Goal: Transaction & Acquisition: Purchase product/service

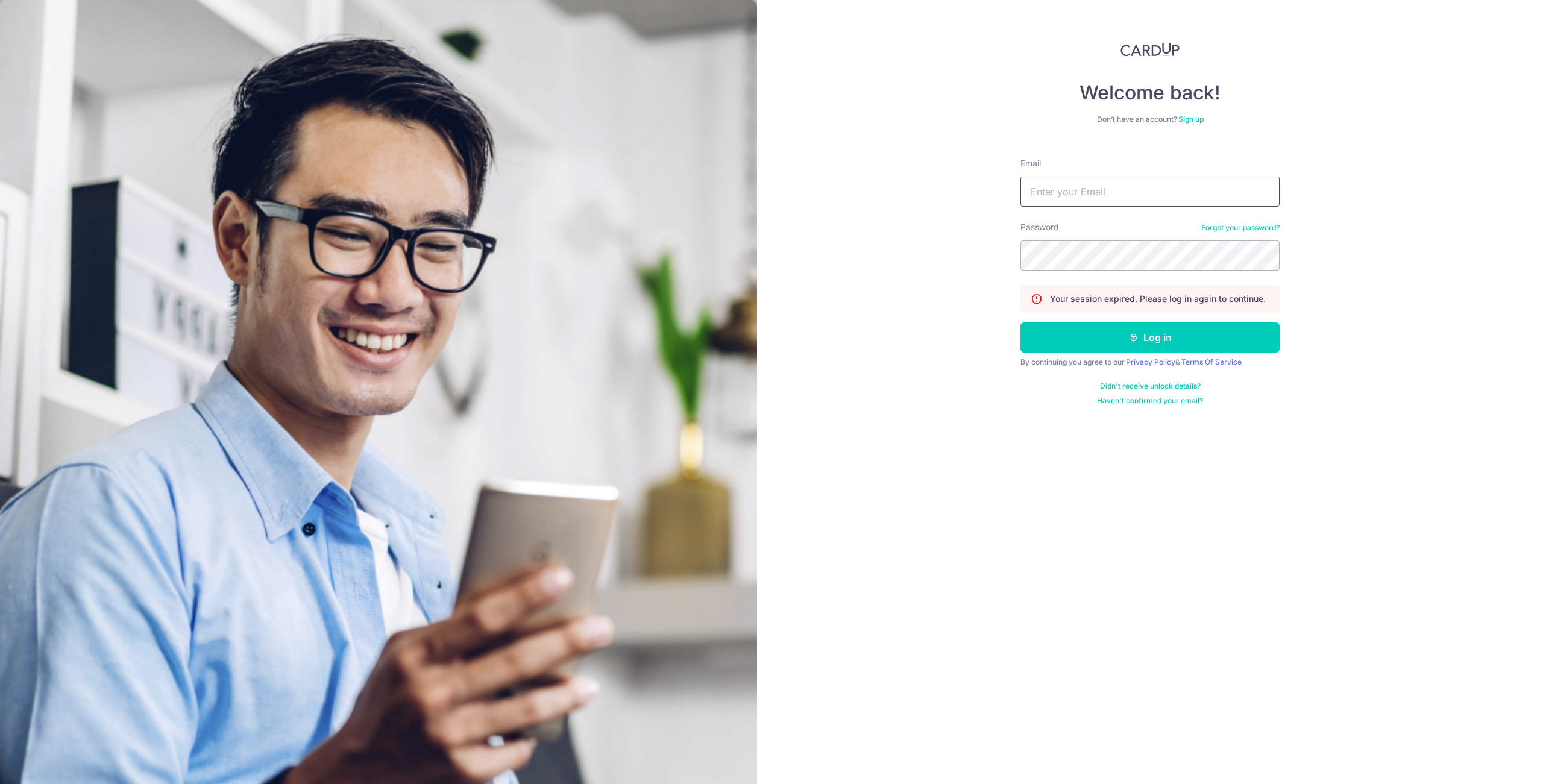
click at [1056, 198] on input "Email" at bounding box center [1150, 192] width 259 height 30
type input "kwoklicheng@hotmail.com"
click at [1021, 322] on button "Log in" at bounding box center [1150, 337] width 259 height 30
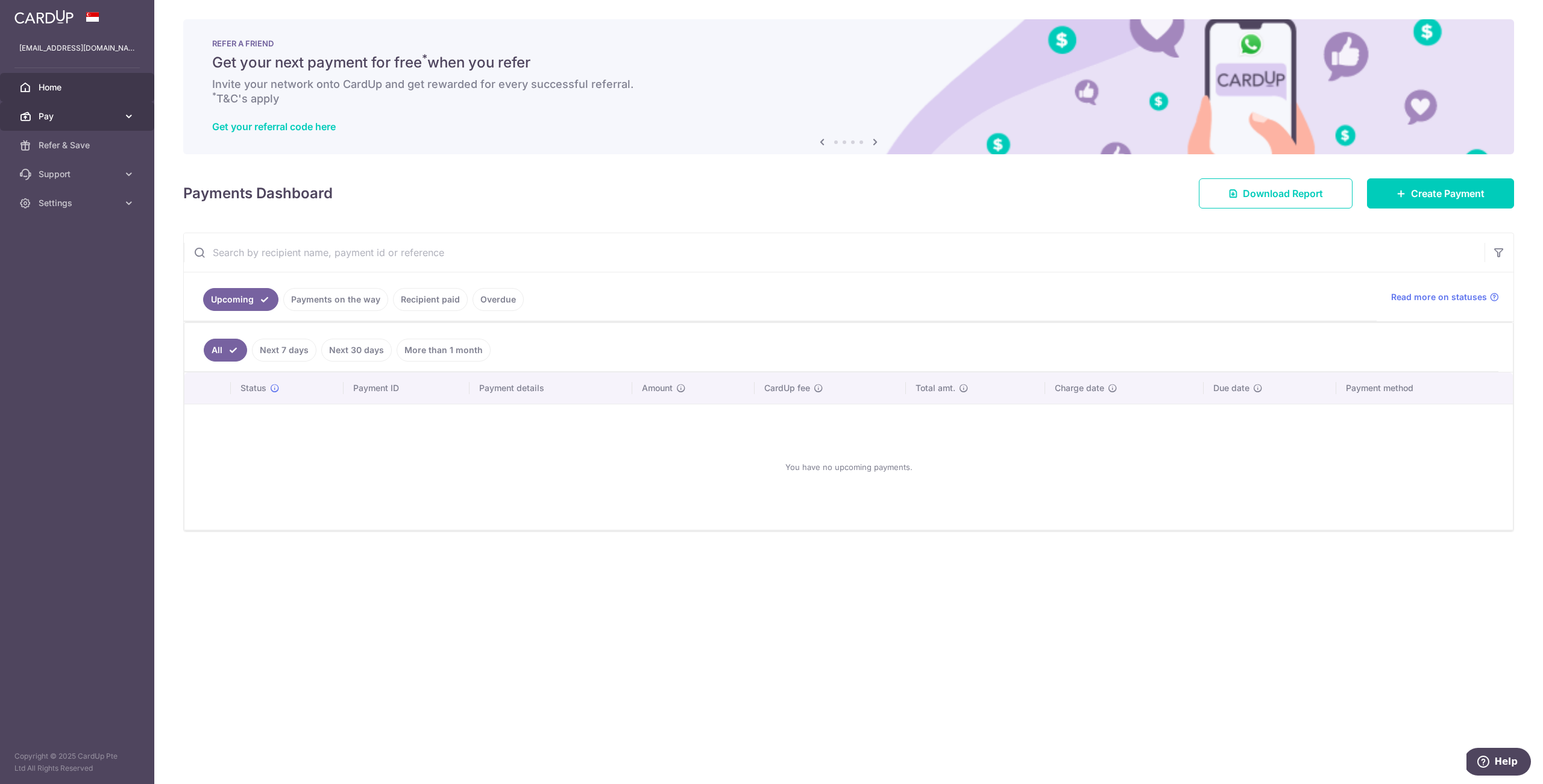
click at [115, 116] on span "Pay" at bounding box center [78, 116] width 79 height 12
click at [56, 146] on span "Payments" at bounding box center [78, 145] width 79 height 12
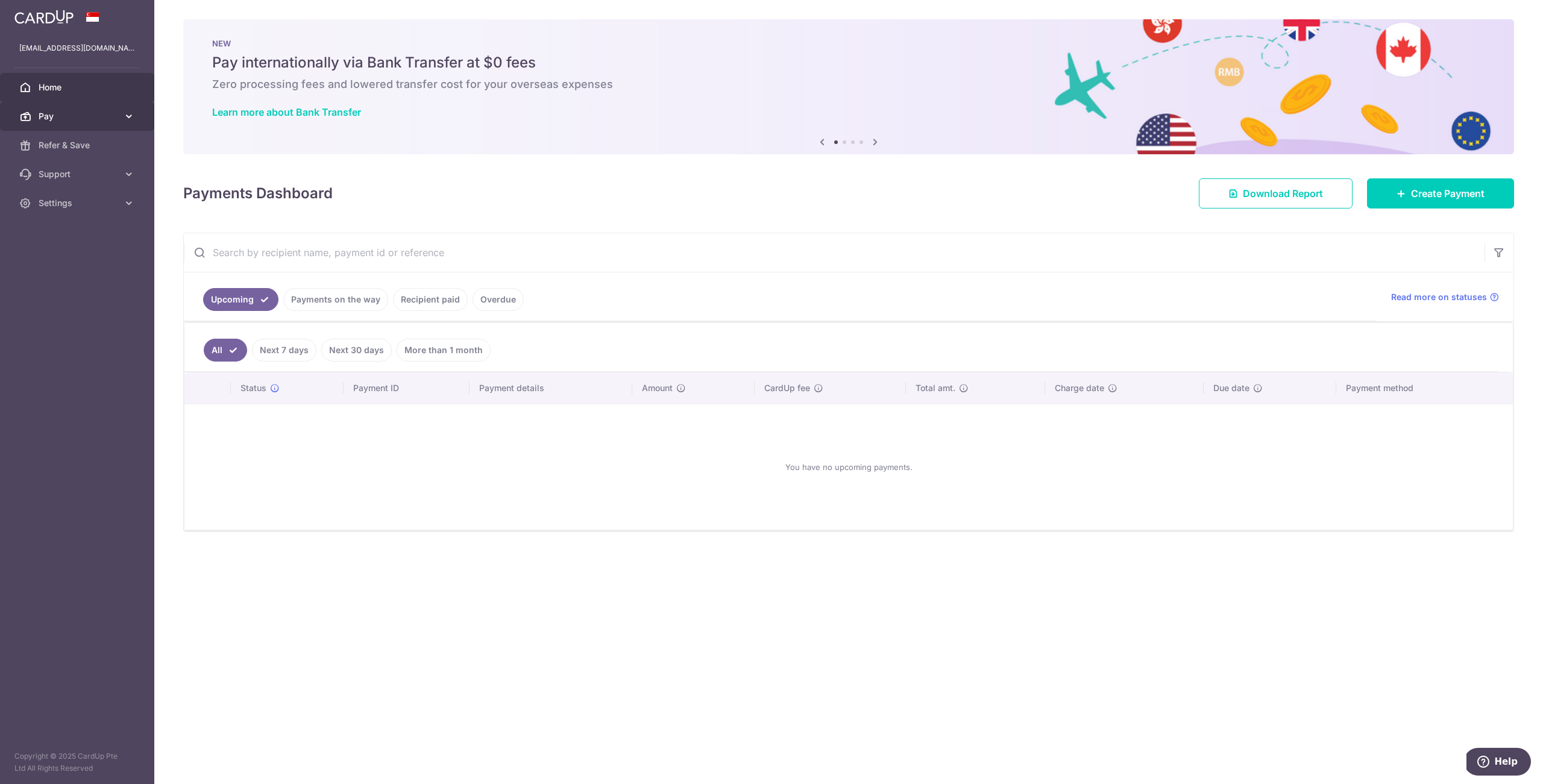
click at [106, 118] on span "Pay" at bounding box center [78, 116] width 79 height 12
click at [413, 304] on link "Recipient paid" at bounding box center [430, 299] width 75 height 23
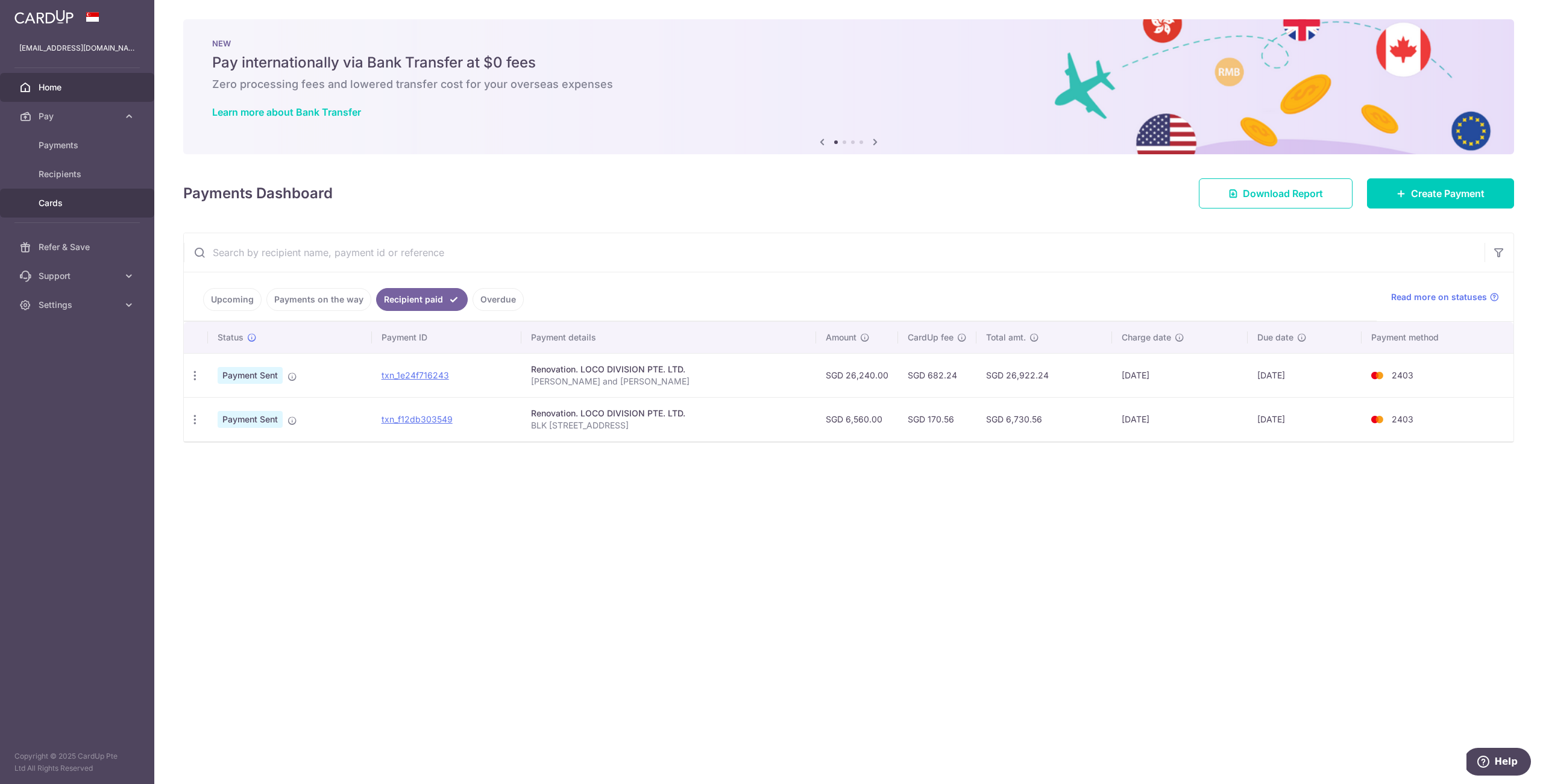
click at [77, 201] on span "Cards" at bounding box center [78, 203] width 79 height 12
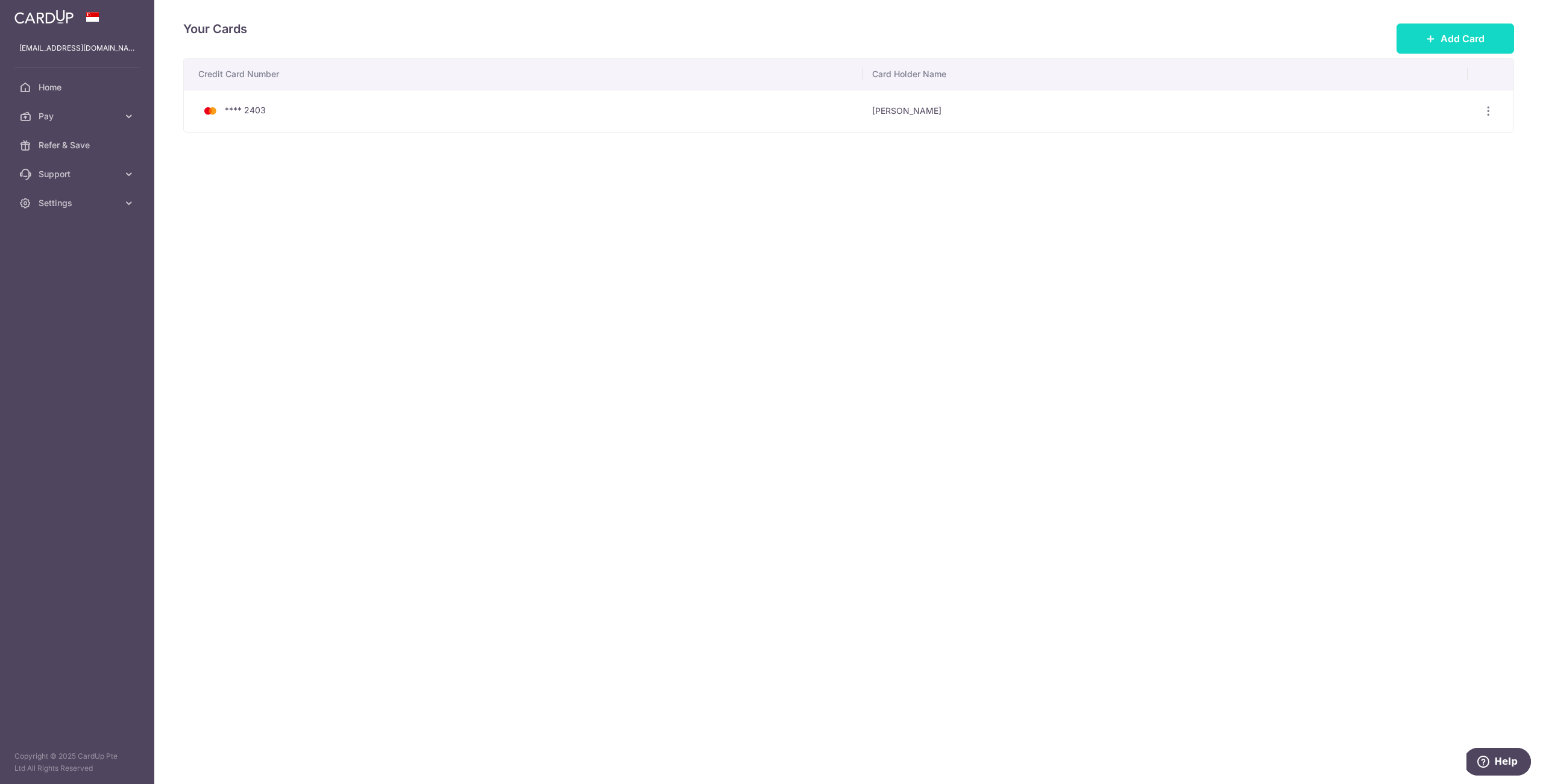
click at [1452, 41] on span "Add Card" at bounding box center [1462, 38] width 44 height 15
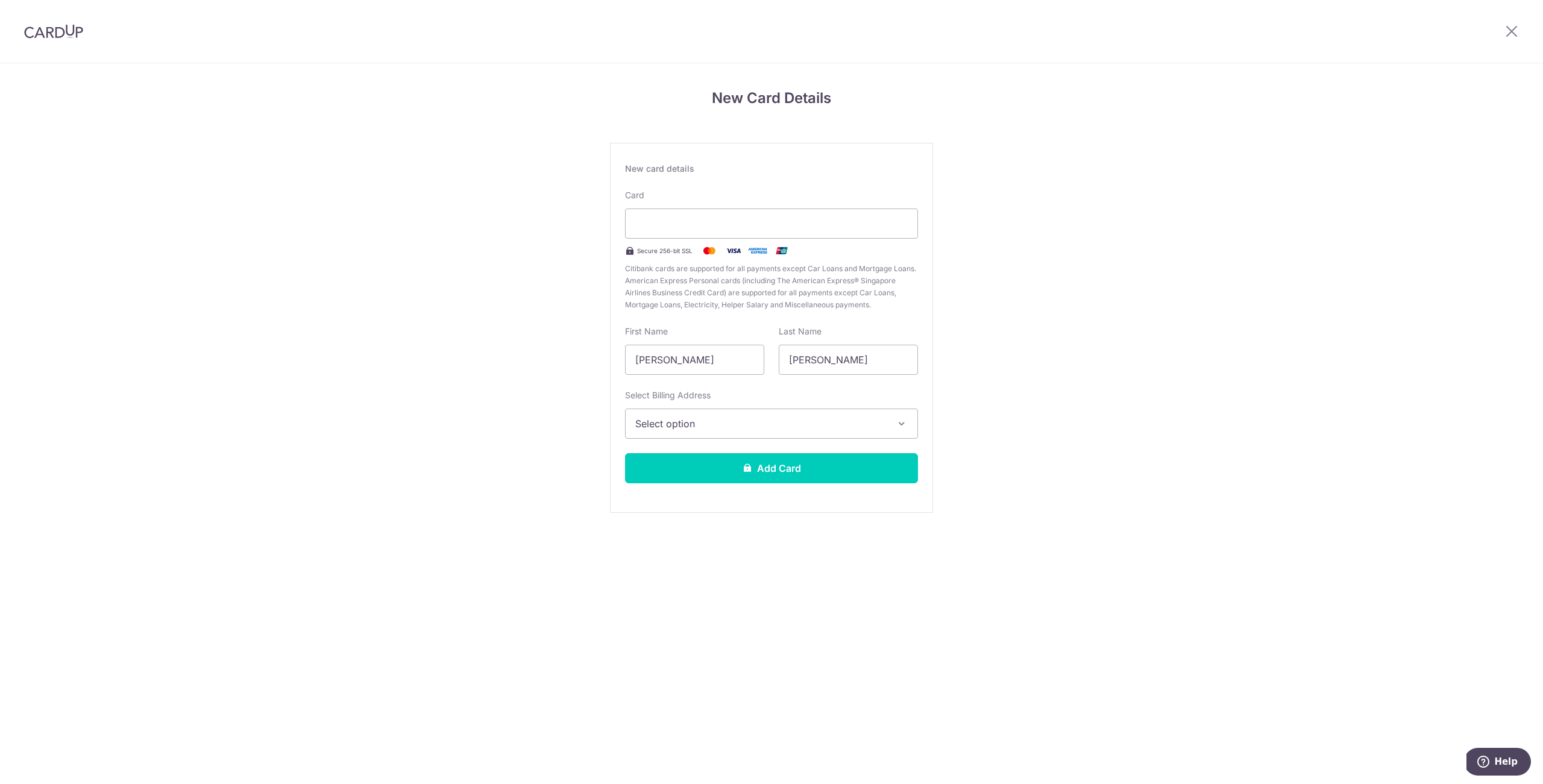
click at [1115, 420] on div "New Card Details New card details Card Secure 256-bit SSL Citibank cards are su…" at bounding box center [771, 316] width 1543 height 506
click at [785, 429] on span "Select option" at bounding box center [761, 423] width 251 height 15
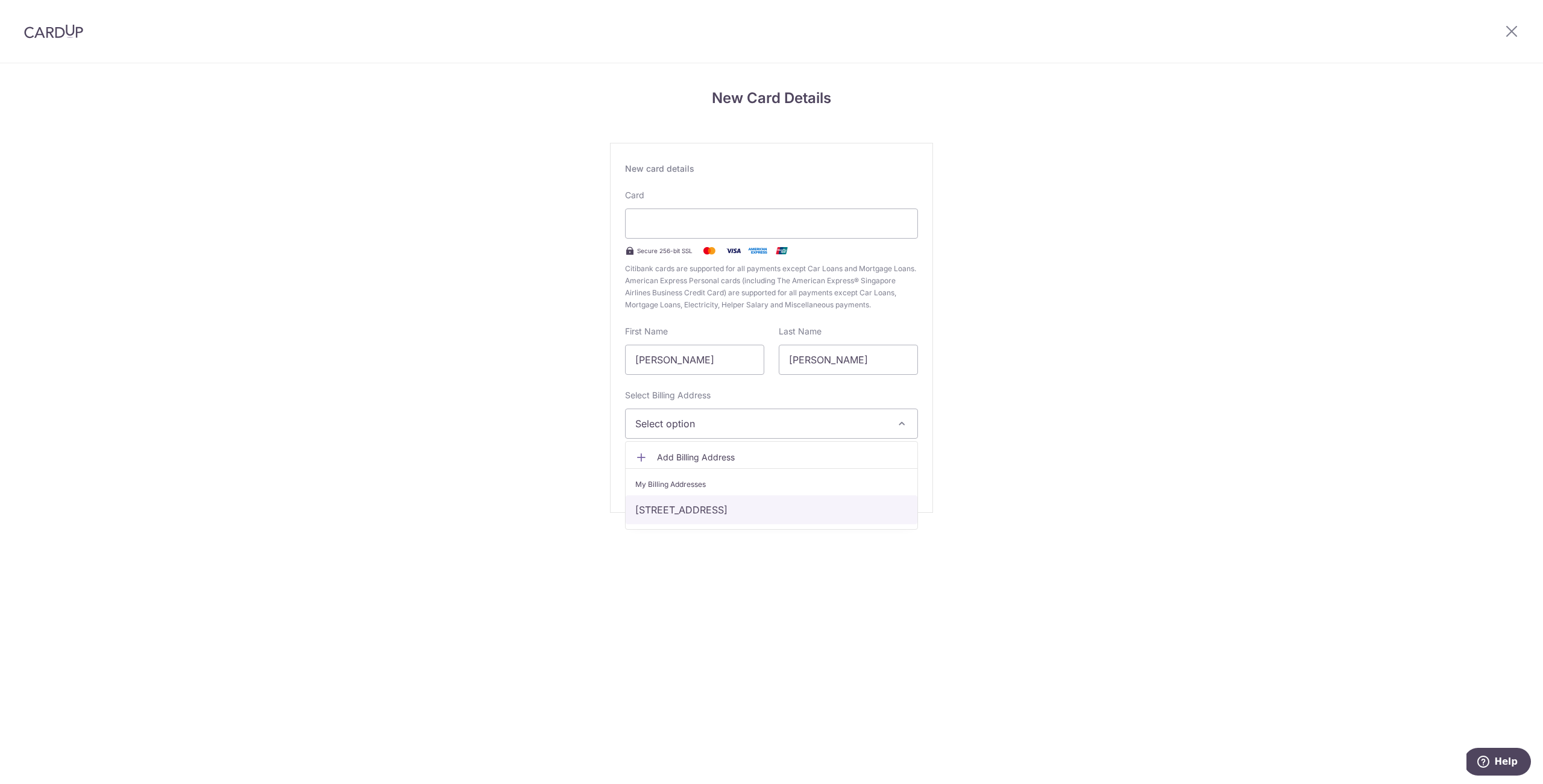
click at [743, 504] on link "553 Ang Mo Kio Avenue 10 #23-1992, Singapore, Singapore, Singapore-560553" at bounding box center [771, 509] width 292 height 29
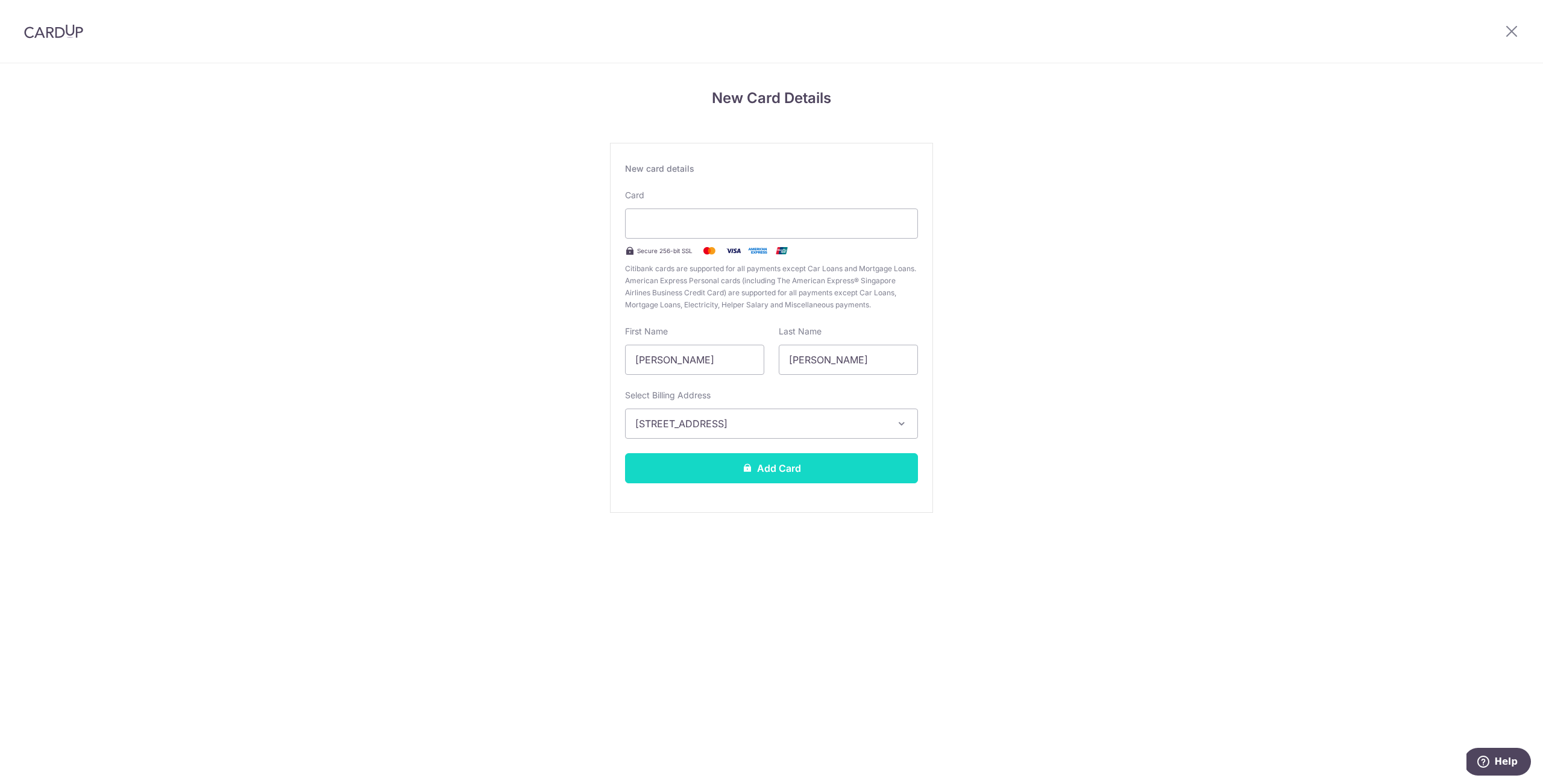
click at [843, 474] on button "Add Card" at bounding box center [771, 468] width 293 height 30
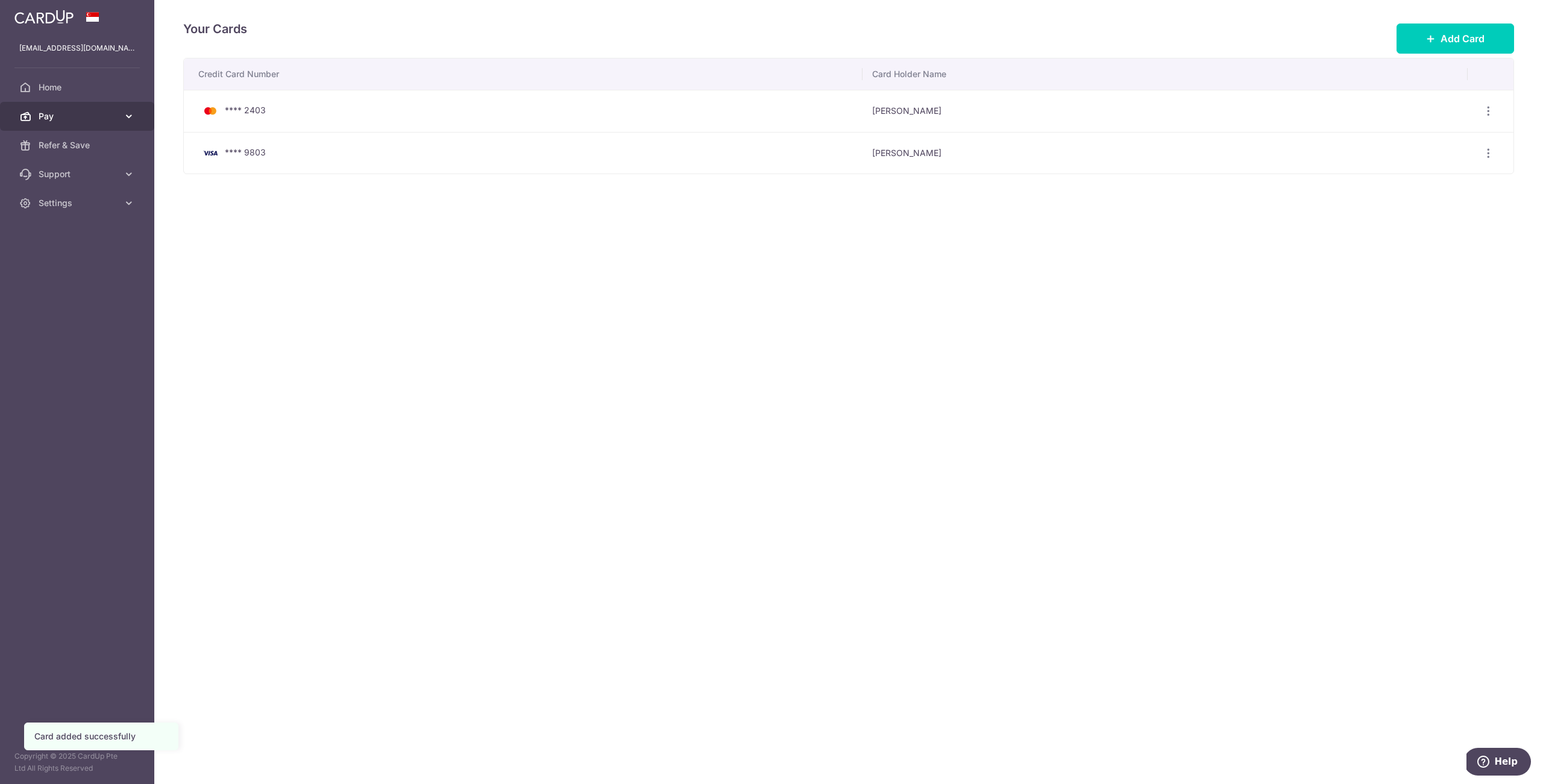
click at [99, 124] on link "Pay" at bounding box center [77, 116] width 154 height 29
click at [64, 173] on span "Recipients" at bounding box center [78, 174] width 79 height 12
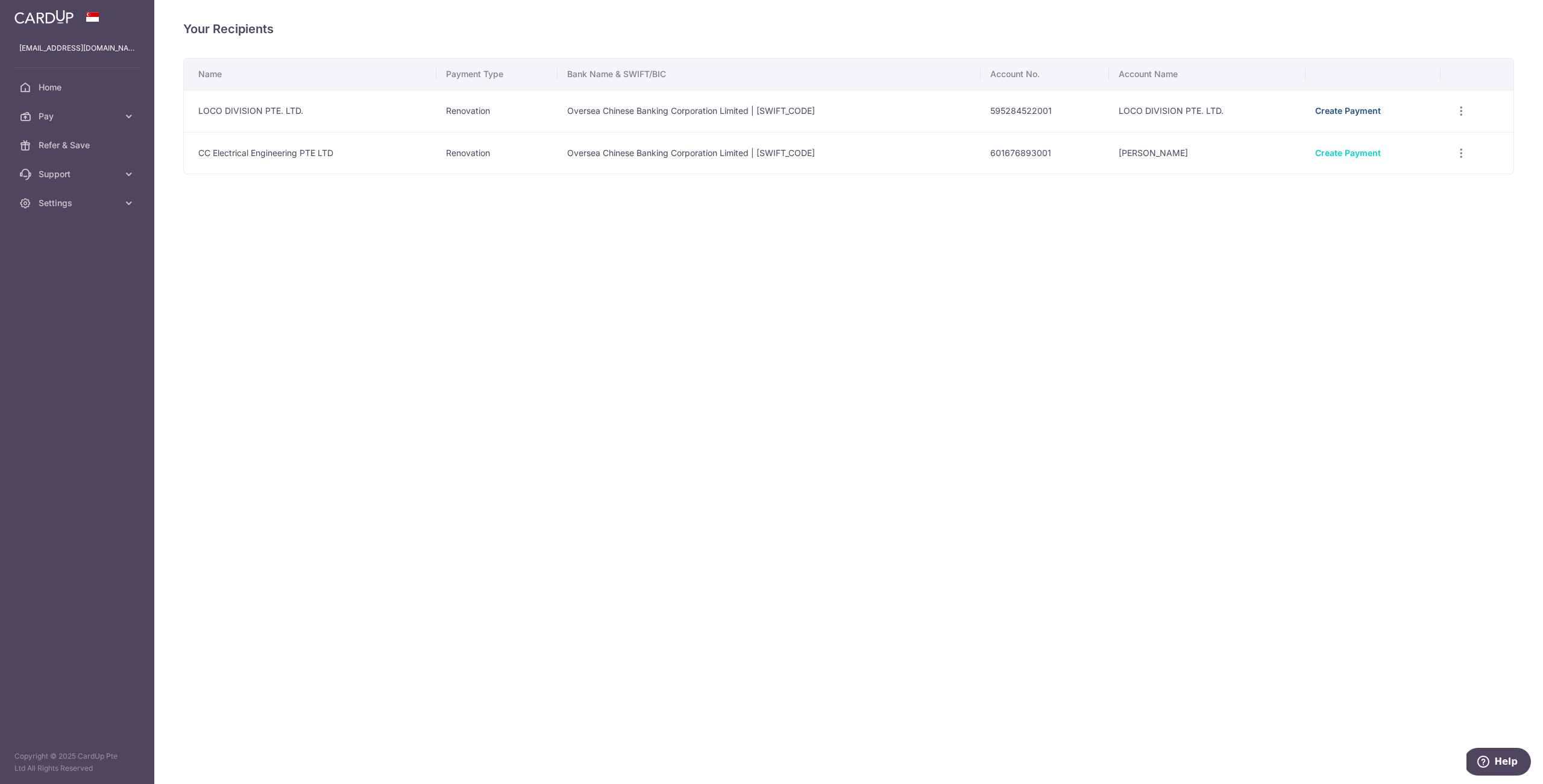
click at [1370, 108] on link "Create Payment" at bounding box center [1348, 110] width 66 height 10
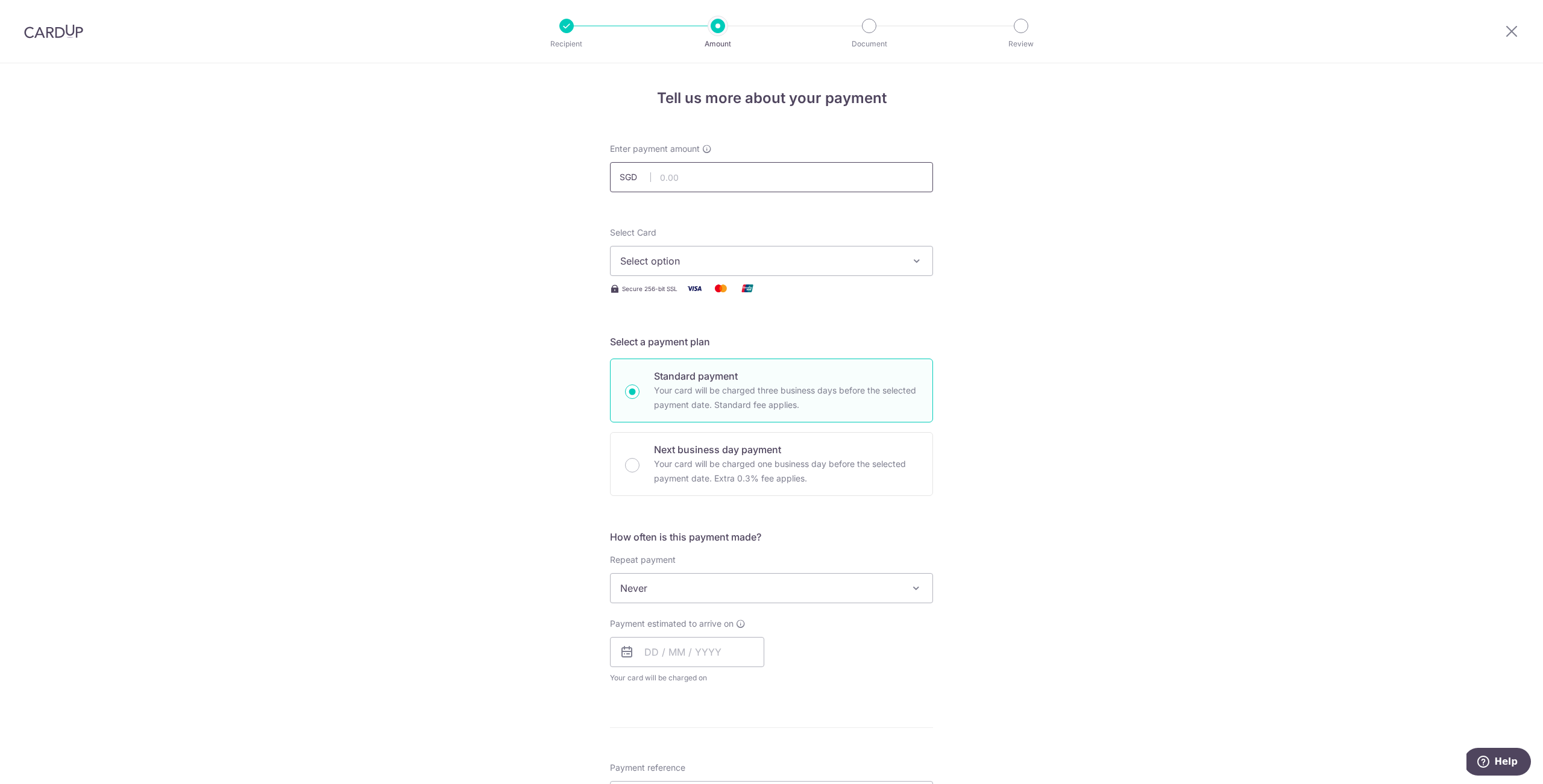
paste input "26,240"
click at [1104, 273] on div "Tell us more about your payment Enter payment amount SGD 26240 Select Card Sele…" at bounding box center [771, 648] width 1543 height 1170
type input "26,240.00"
click at [906, 269] on button "Select option" at bounding box center [771, 261] width 323 height 30
click at [712, 346] on span "**** 2403" at bounding box center [771, 347] width 303 height 15
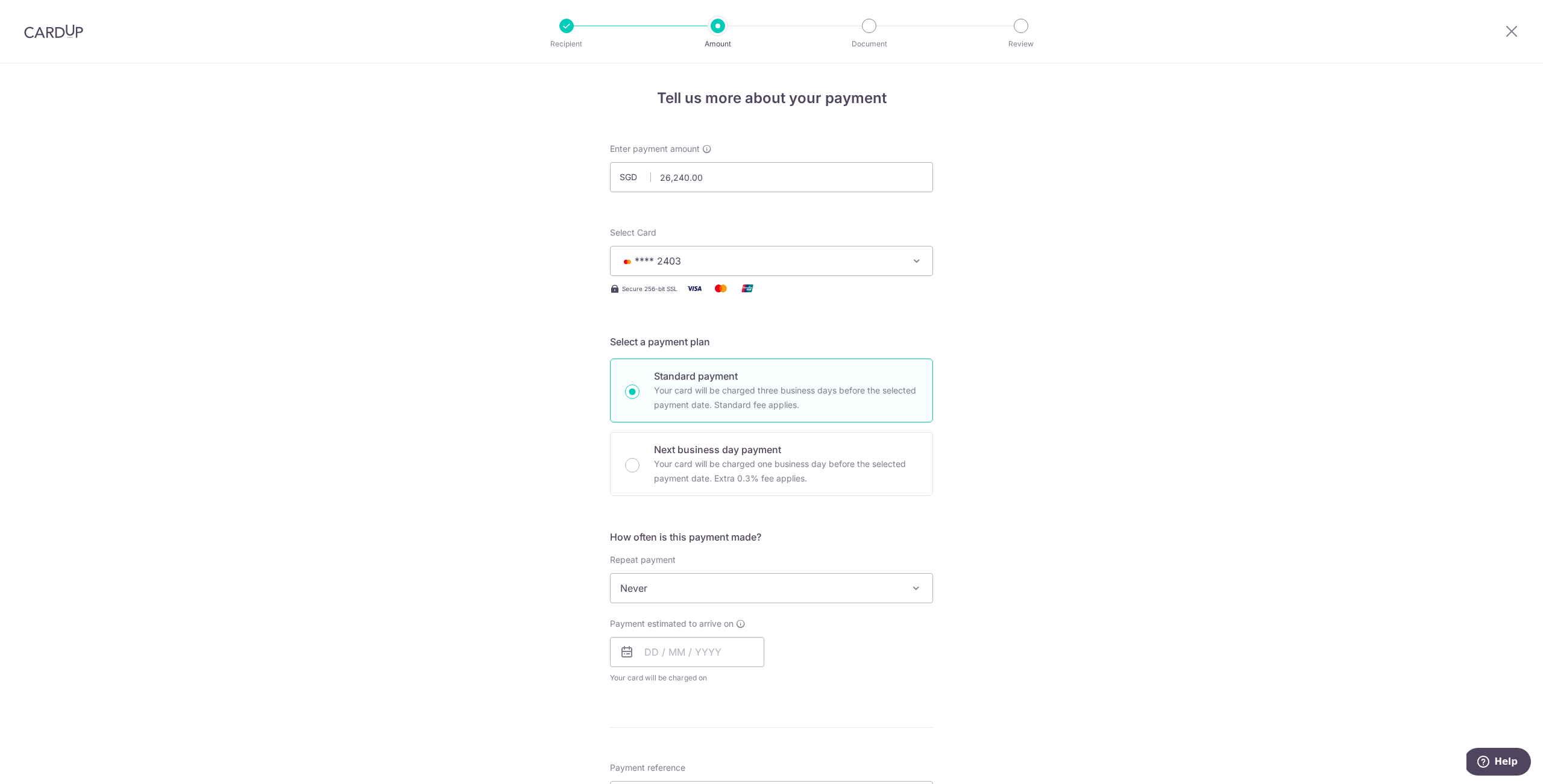
click at [1123, 341] on div "Tell us more about your payment Enter payment amount SGD 26,240.00 26240.00 Sel…" at bounding box center [771, 648] width 1543 height 1170
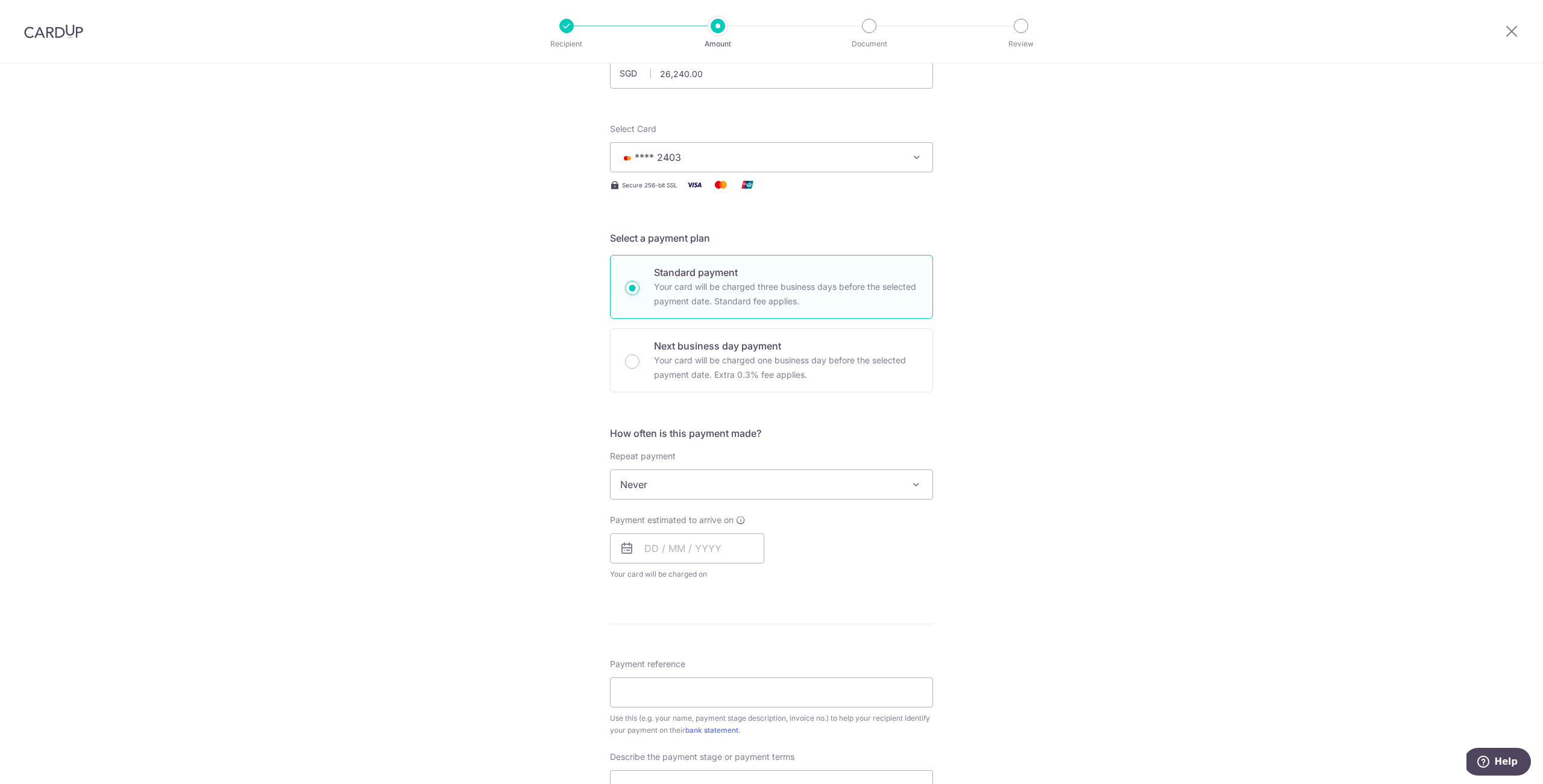
scroll to position [123, 0]
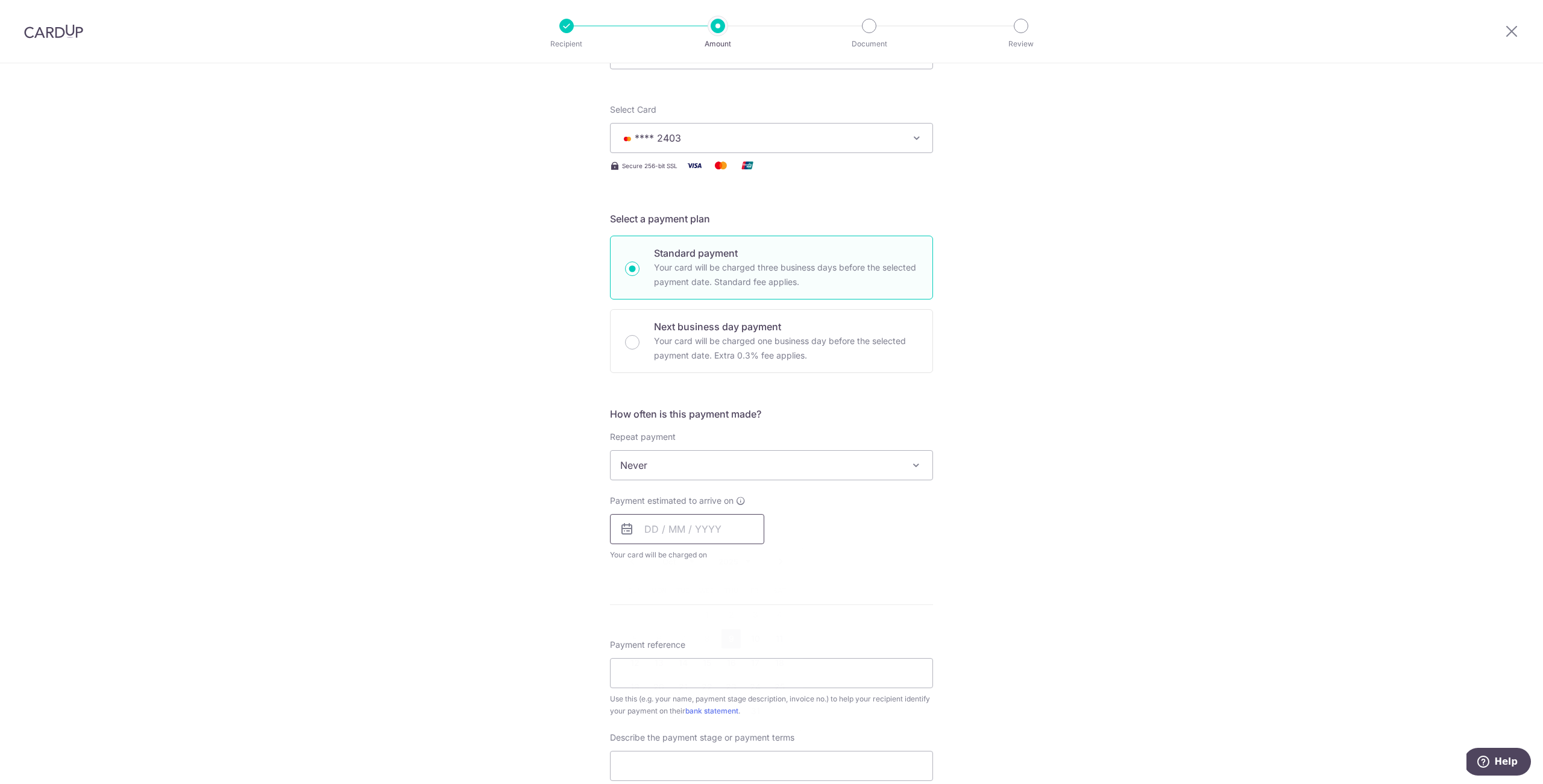
click at [655, 529] on input "text" at bounding box center [686, 529] width 154 height 30
click at [737, 641] on link "9" at bounding box center [731, 638] width 19 height 19
type input "[DATE]"
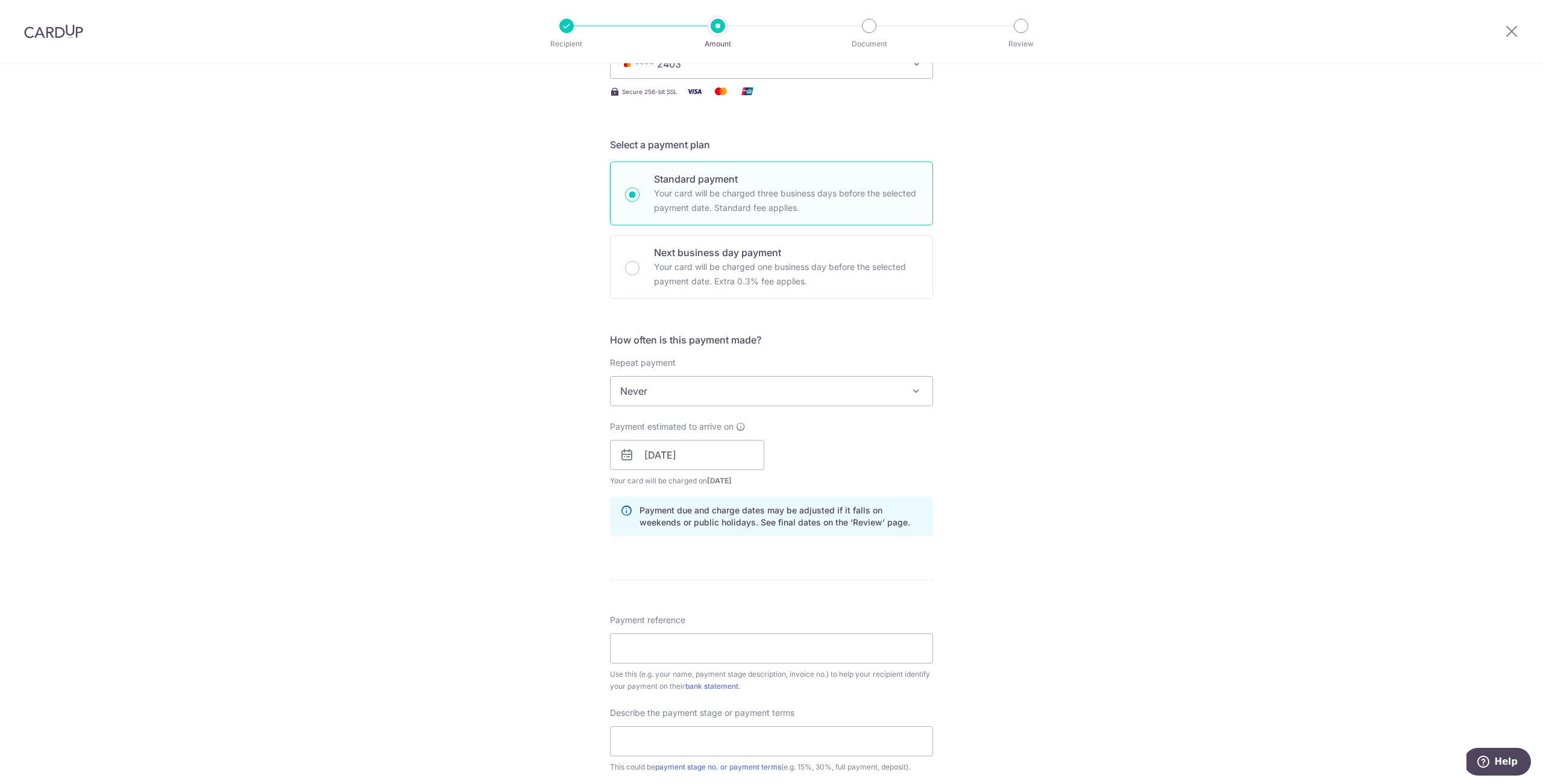
scroll to position [307, 0]
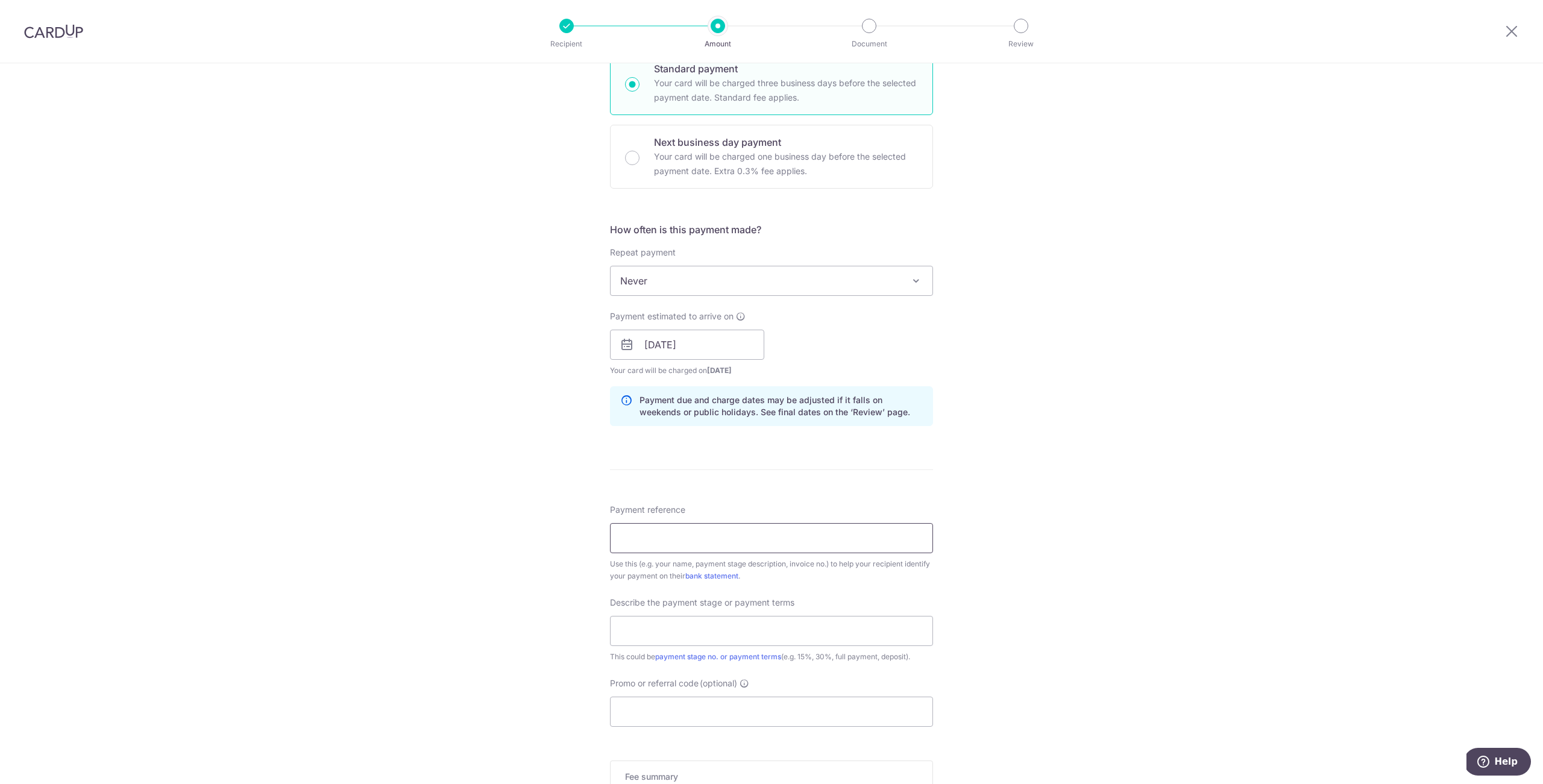
click at [704, 535] on input "Payment reference" at bounding box center [771, 538] width 323 height 30
paste input "216A Bidadari Park Drive #04-618"
click at [1070, 525] on div "Tell us more about your payment Enter payment amount SGD 26,240.00 26240.00 Sel…" at bounding box center [771, 366] width 1543 height 1220
drag, startPoint x: 802, startPoint y: 535, endPoint x: 518, endPoint y: 530, distance: 284.0
click at [610, 530] on input "216A Bidadari Park Drive #04-618" at bounding box center [771, 538] width 323 height 30
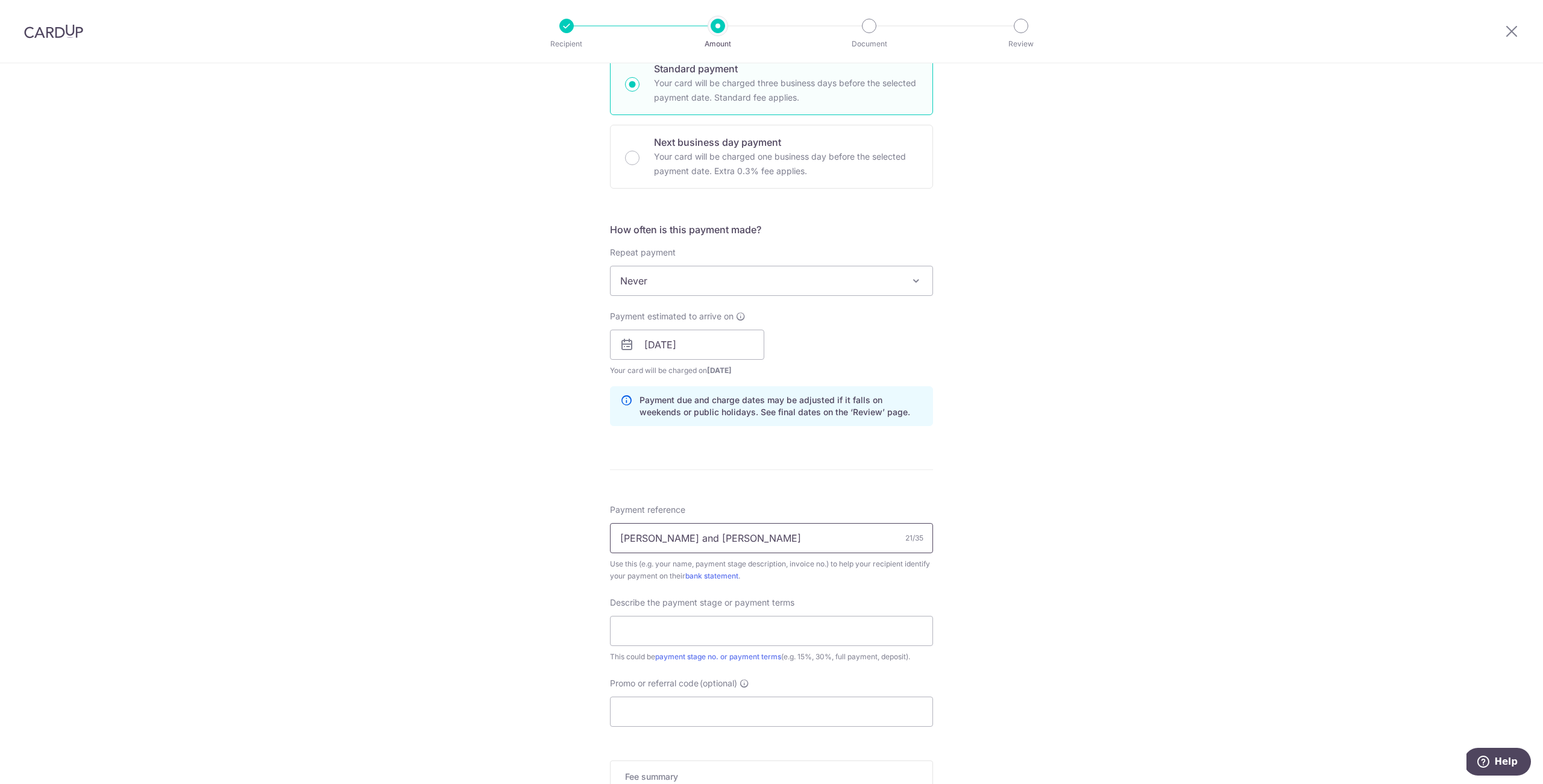
type input "[PERSON_NAME] and [PERSON_NAME]"
click at [418, 547] on div "Tell us more about your payment Enter payment amount SGD 26,240.00 26240.00 Sel…" at bounding box center [771, 366] width 1543 height 1220
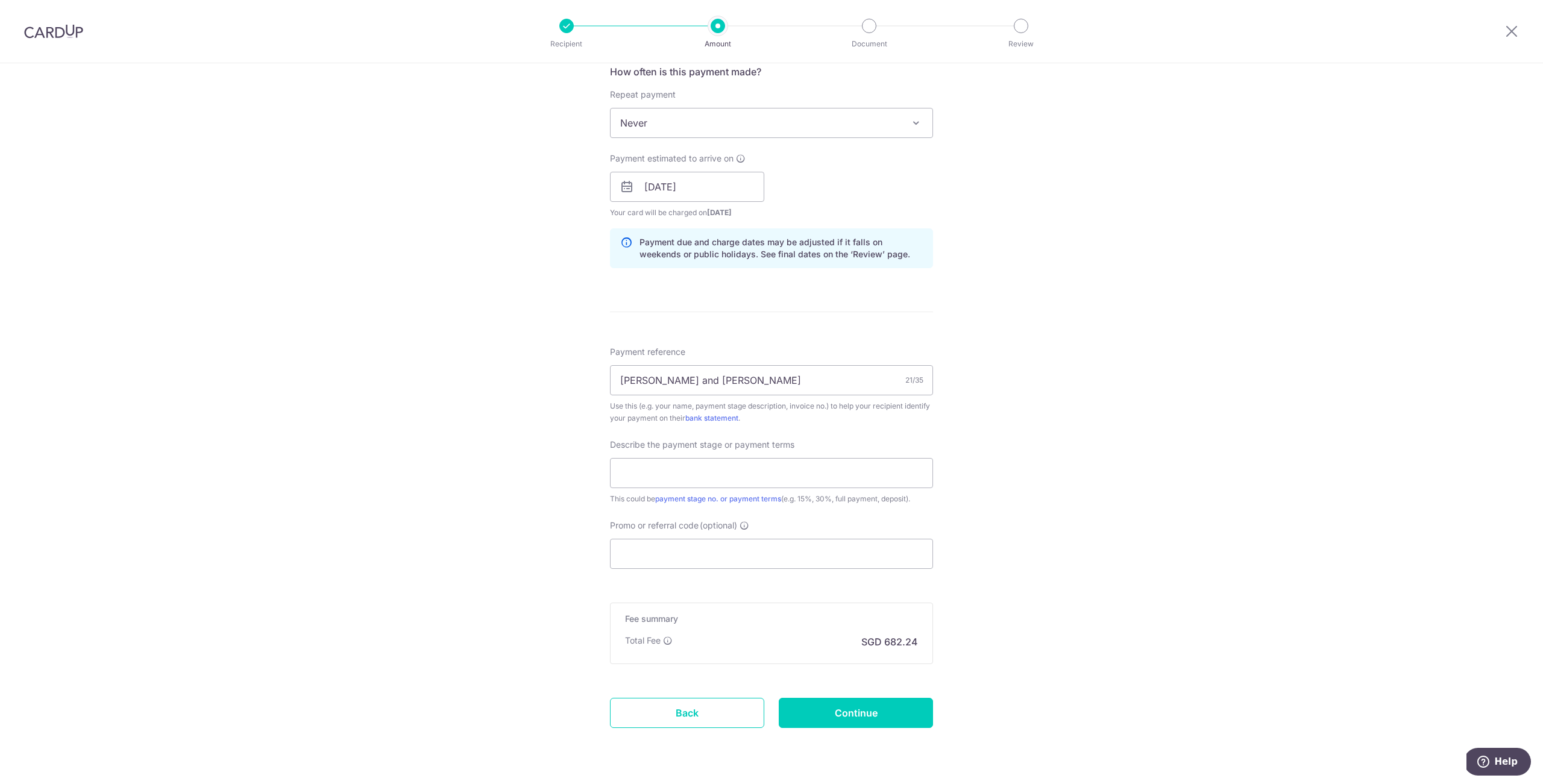
scroll to position [492, 0]
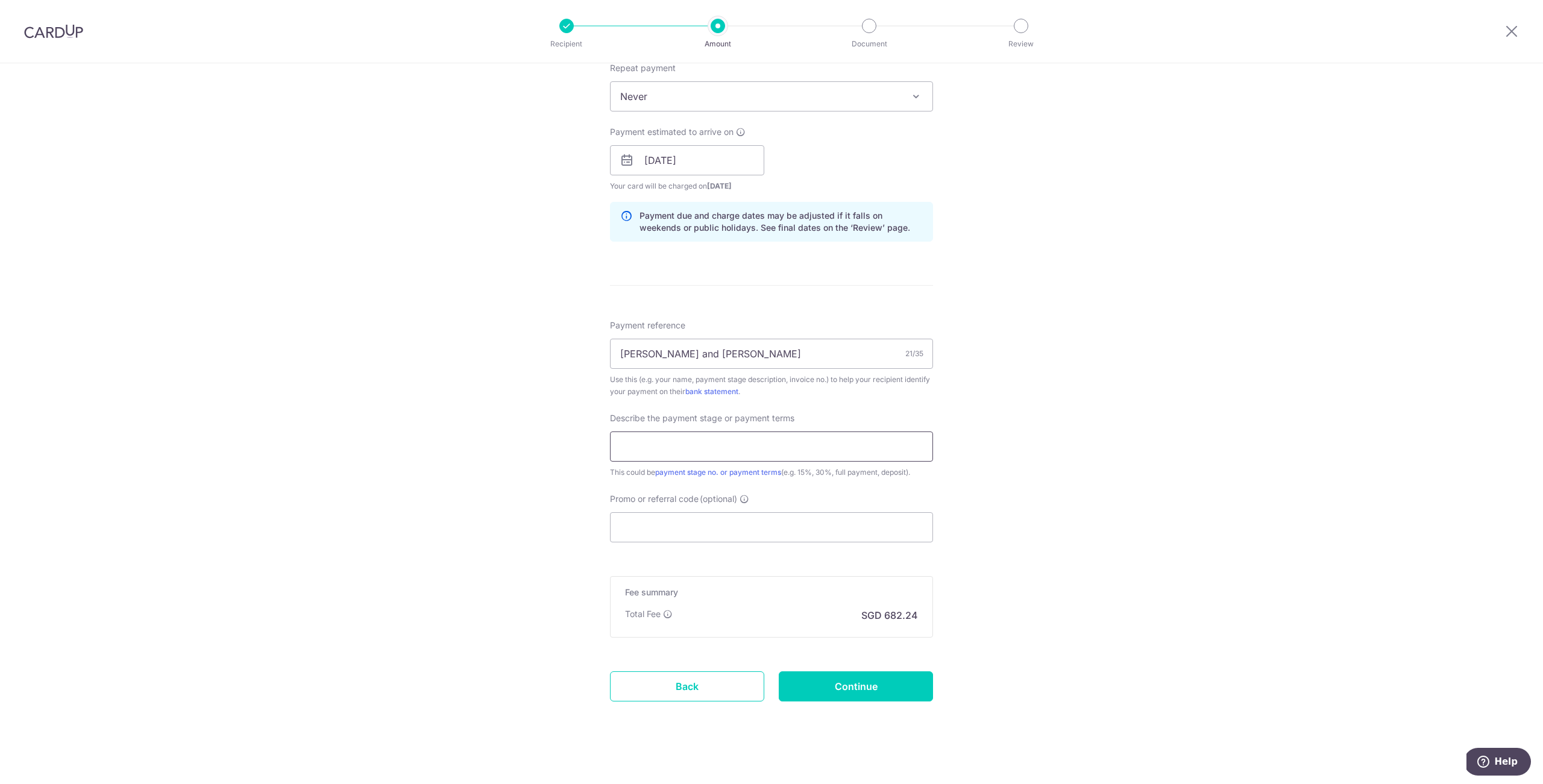
click at [704, 442] on input "text" at bounding box center [771, 447] width 323 height 30
type input "Second 40% Payment"
click at [468, 506] on div "Tell us more about your payment Enter payment amount SGD 26,240.00 26240.00 Sel…" at bounding box center [771, 182] width 1543 height 1220
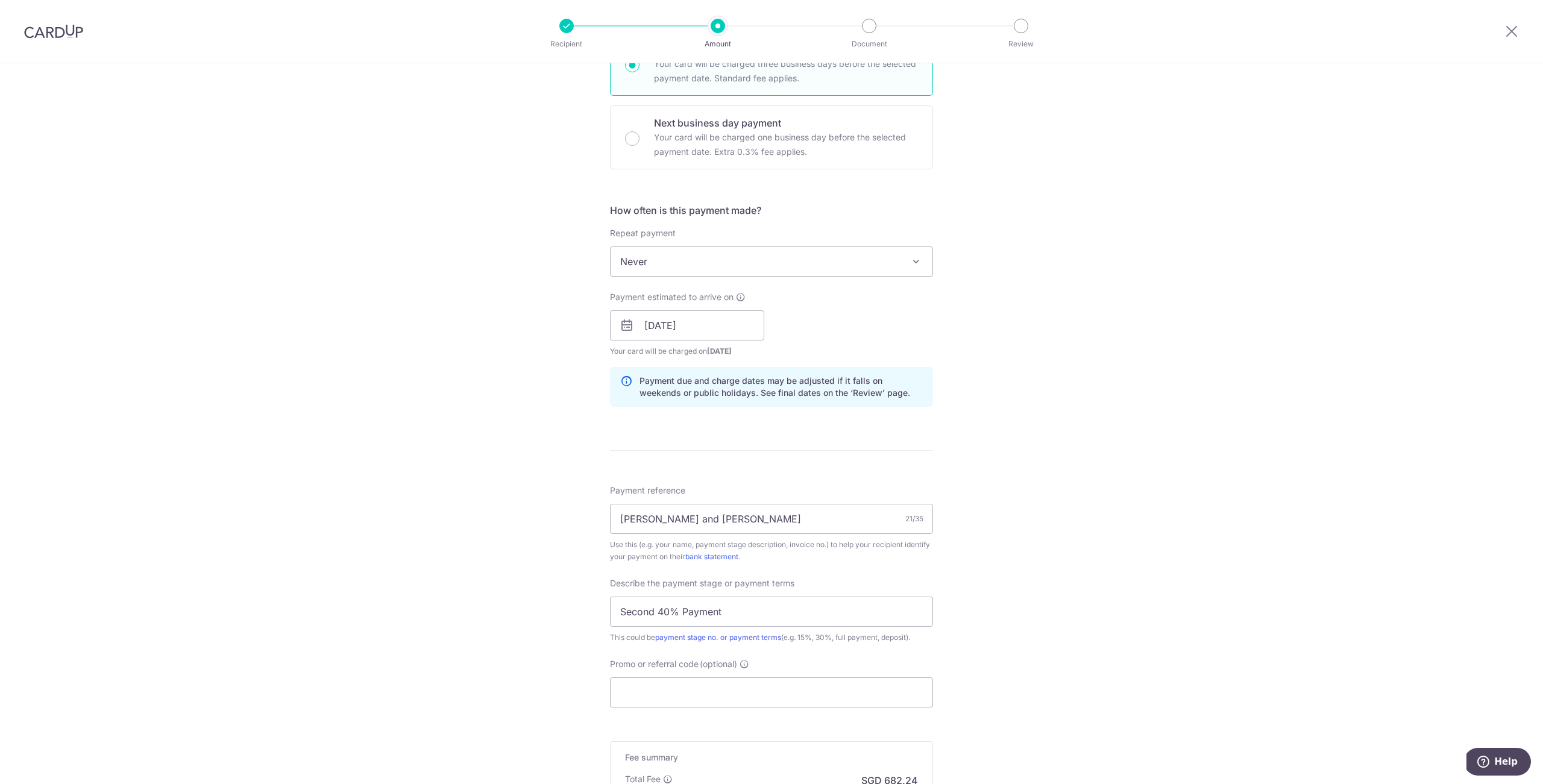
scroll to position [430, 0]
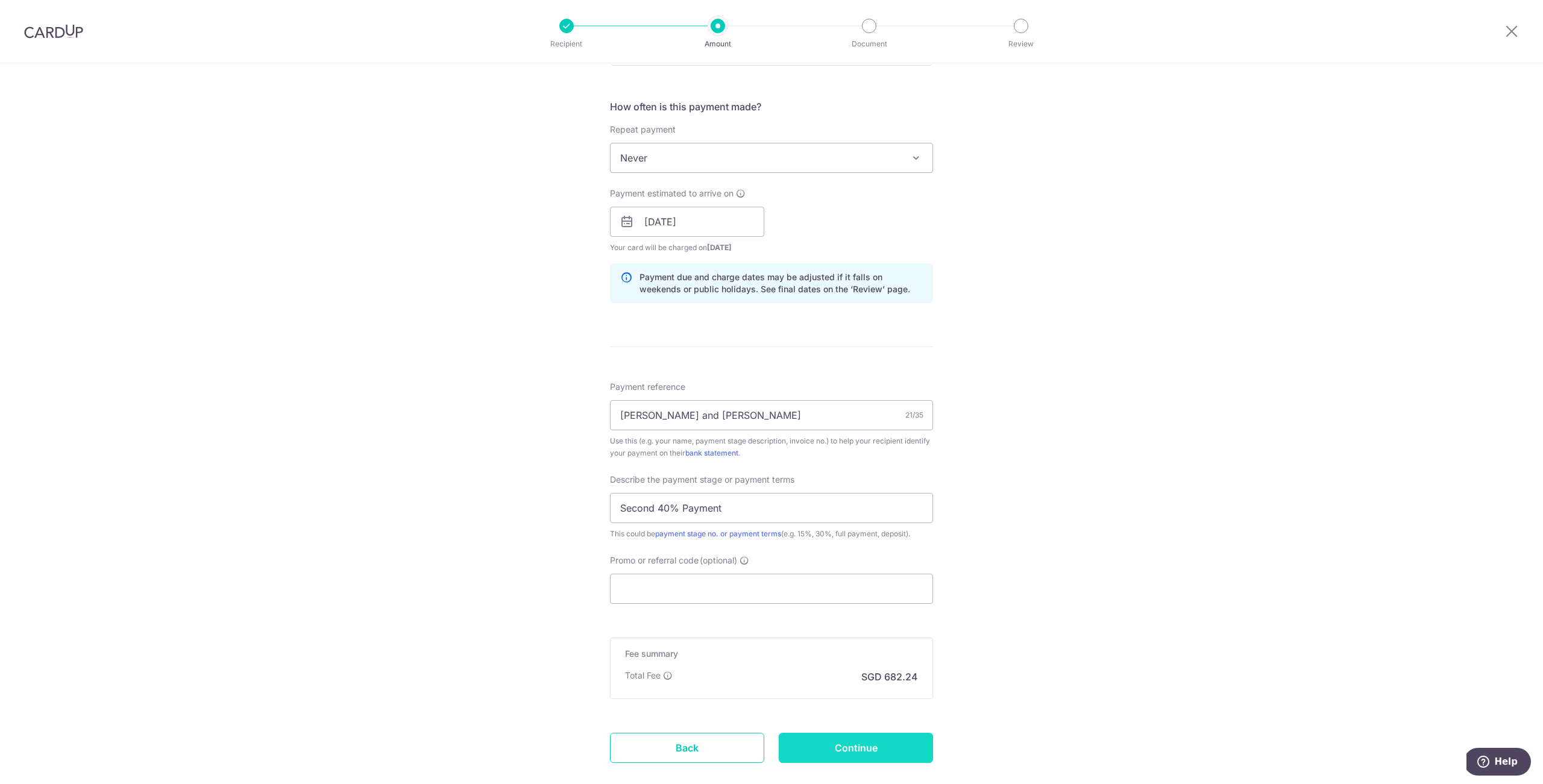
click at [865, 748] on input "Continue" at bounding box center [855, 748] width 154 height 30
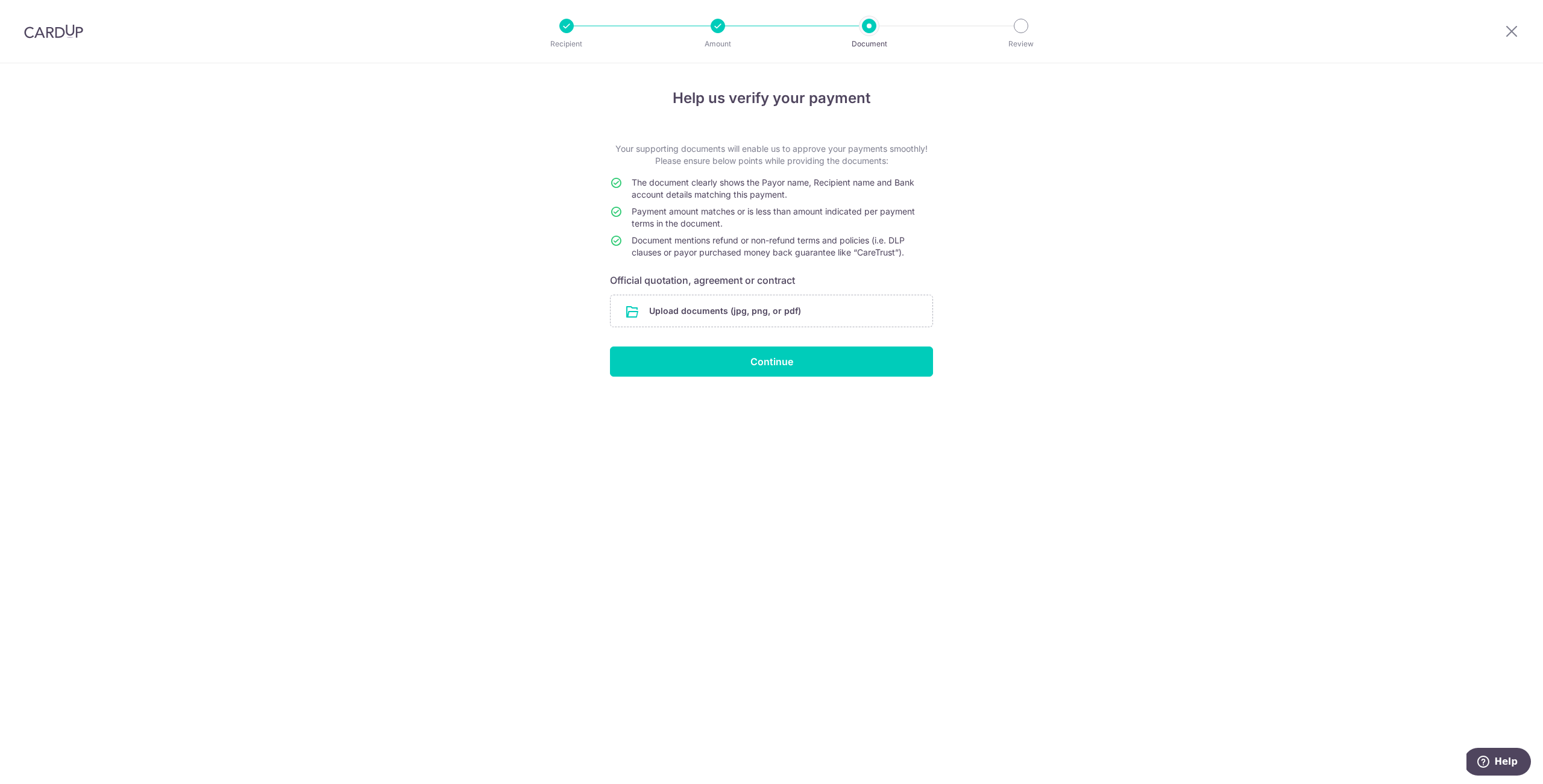
click at [718, 23] on div at bounding box center [718, 26] width 15 height 15
click at [1027, 22] on div "Review" at bounding box center [1021, 26] width 15 height 15
click at [836, 319] on input "file" at bounding box center [771, 310] width 322 height 31
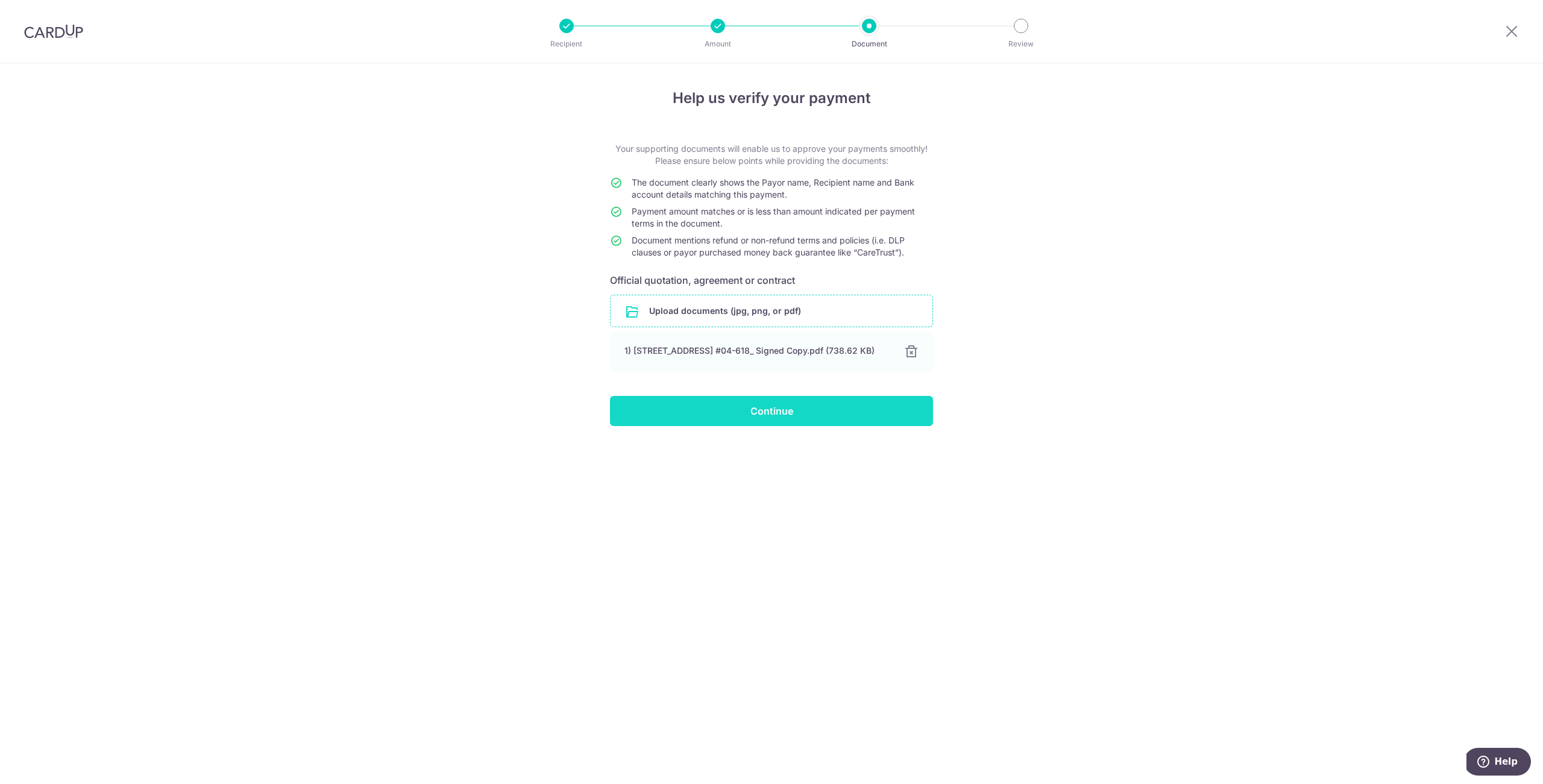
click at [800, 419] on input "Continue" at bounding box center [771, 411] width 323 height 30
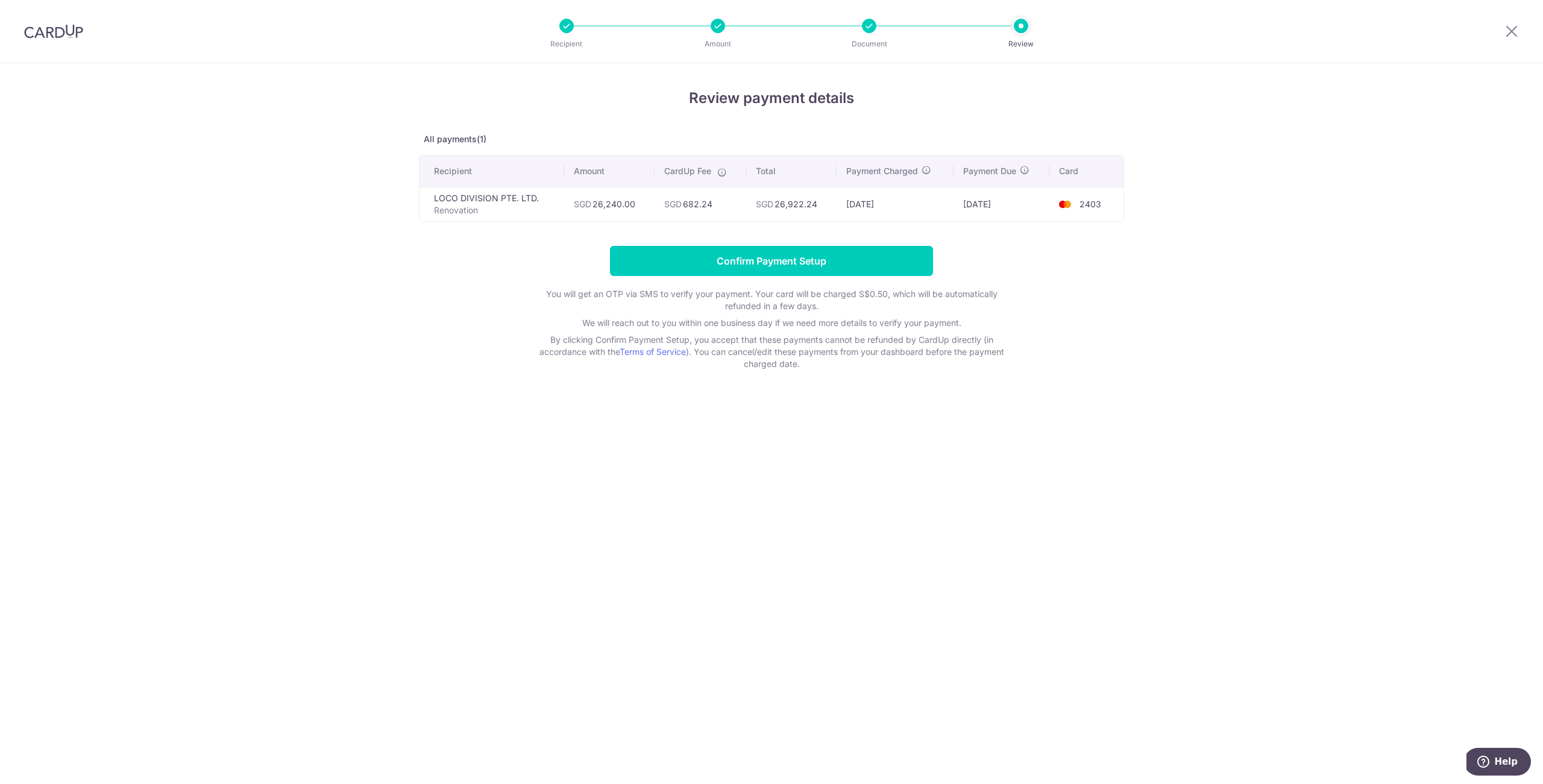
click at [871, 28] on div at bounding box center [869, 26] width 15 height 15
drag, startPoint x: 775, startPoint y: 87, endPoint x: 773, endPoint y: 93, distance: 6.3
click at [774, 90] on h4 "Review payment details" at bounding box center [771, 98] width 705 height 22
drag, startPoint x: 773, startPoint y: 93, endPoint x: 735, endPoint y: 105, distance: 39.8
click at [772, 93] on h4 "Review payment details" at bounding box center [771, 98] width 705 height 22
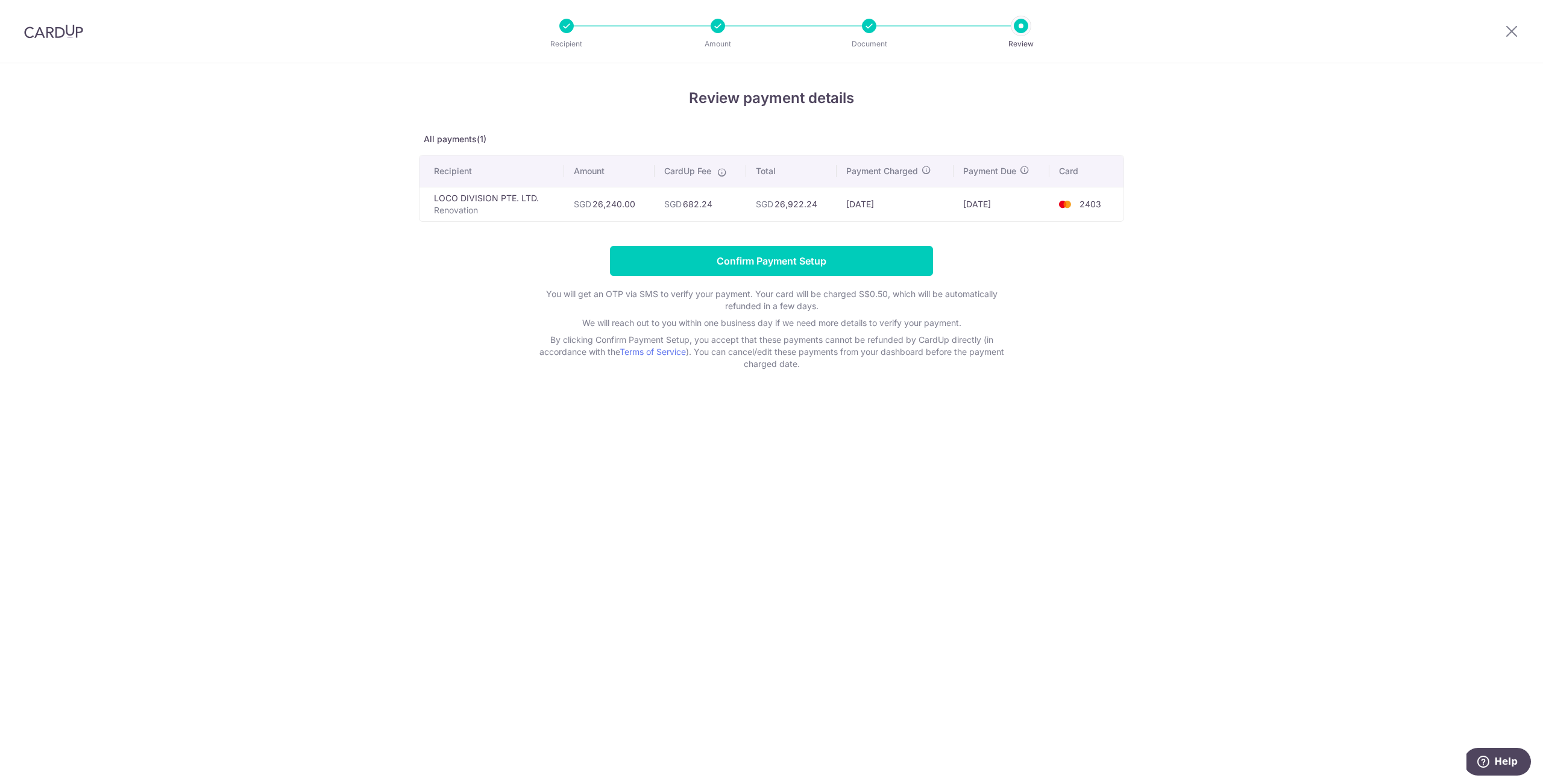
click at [726, 24] on li "Document" at bounding box center [800, 26] width 152 height 15
click at [569, 27] on div at bounding box center [567, 26] width 15 height 15
click at [60, 37] on img at bounding box center [53, 31] width 59 height 15
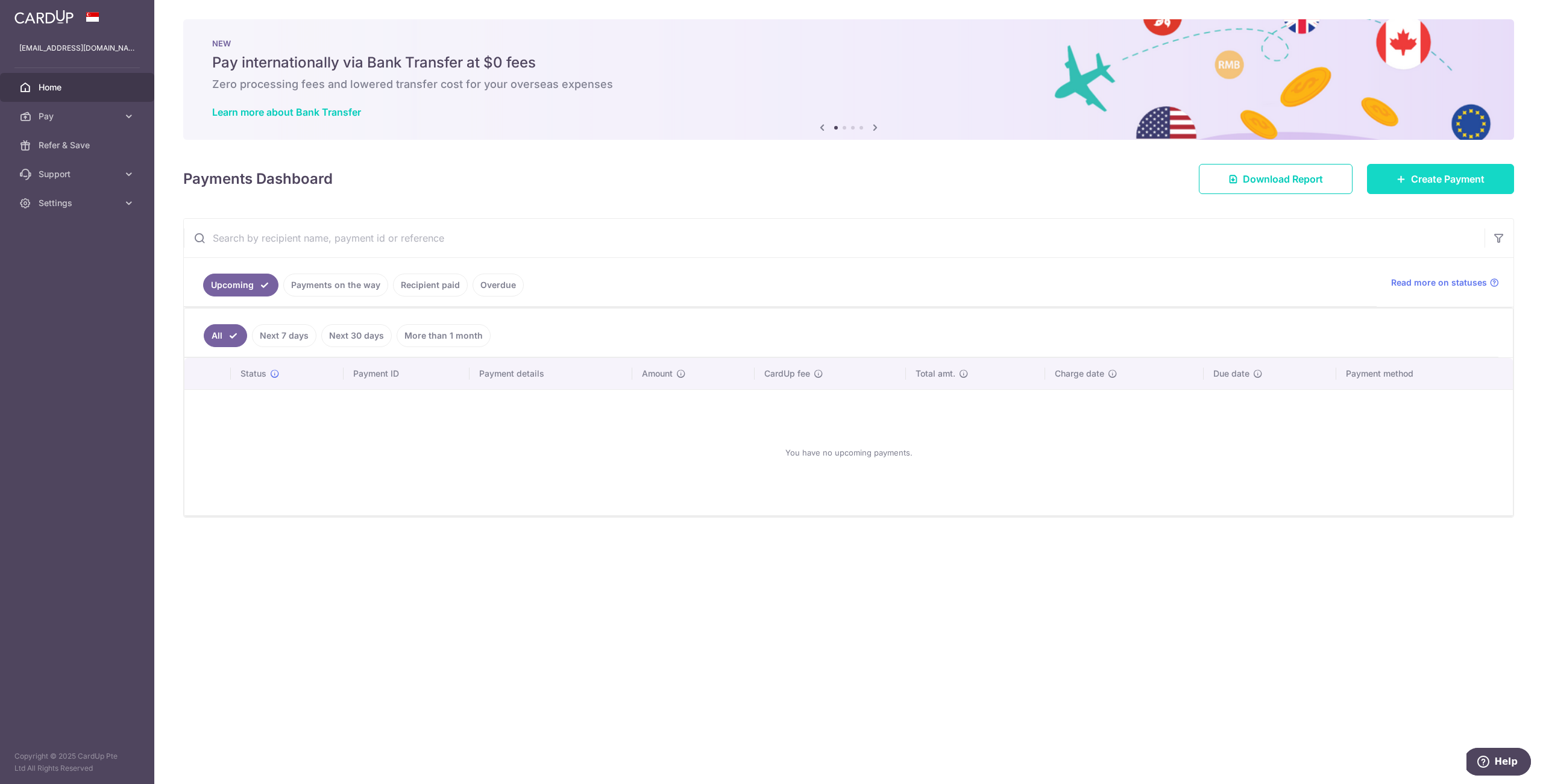
click at [1432, 179] on span "Create Payment" at bounding box center [1448, 179] width 73 height 15
click at [71, 122] on link "Pay" at bounding box center [77, 116] width 154 height 29
click at [62, 174] on span "Recipients" at bounding box center [78, 174] width 79 height 12
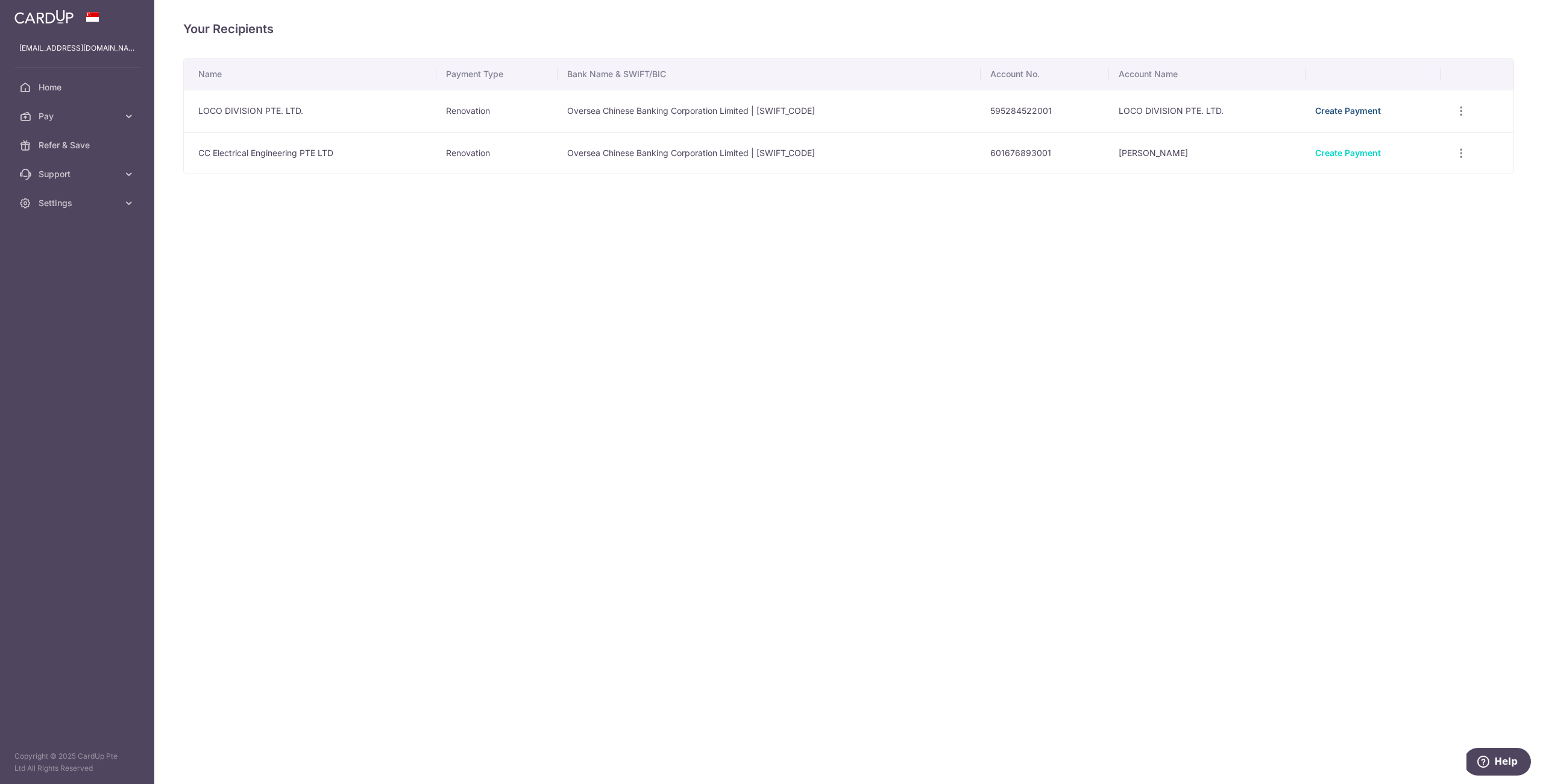
click at [1338, 112] on link "Create Payment" at bounding box center [1348, 110] width 66 height 10
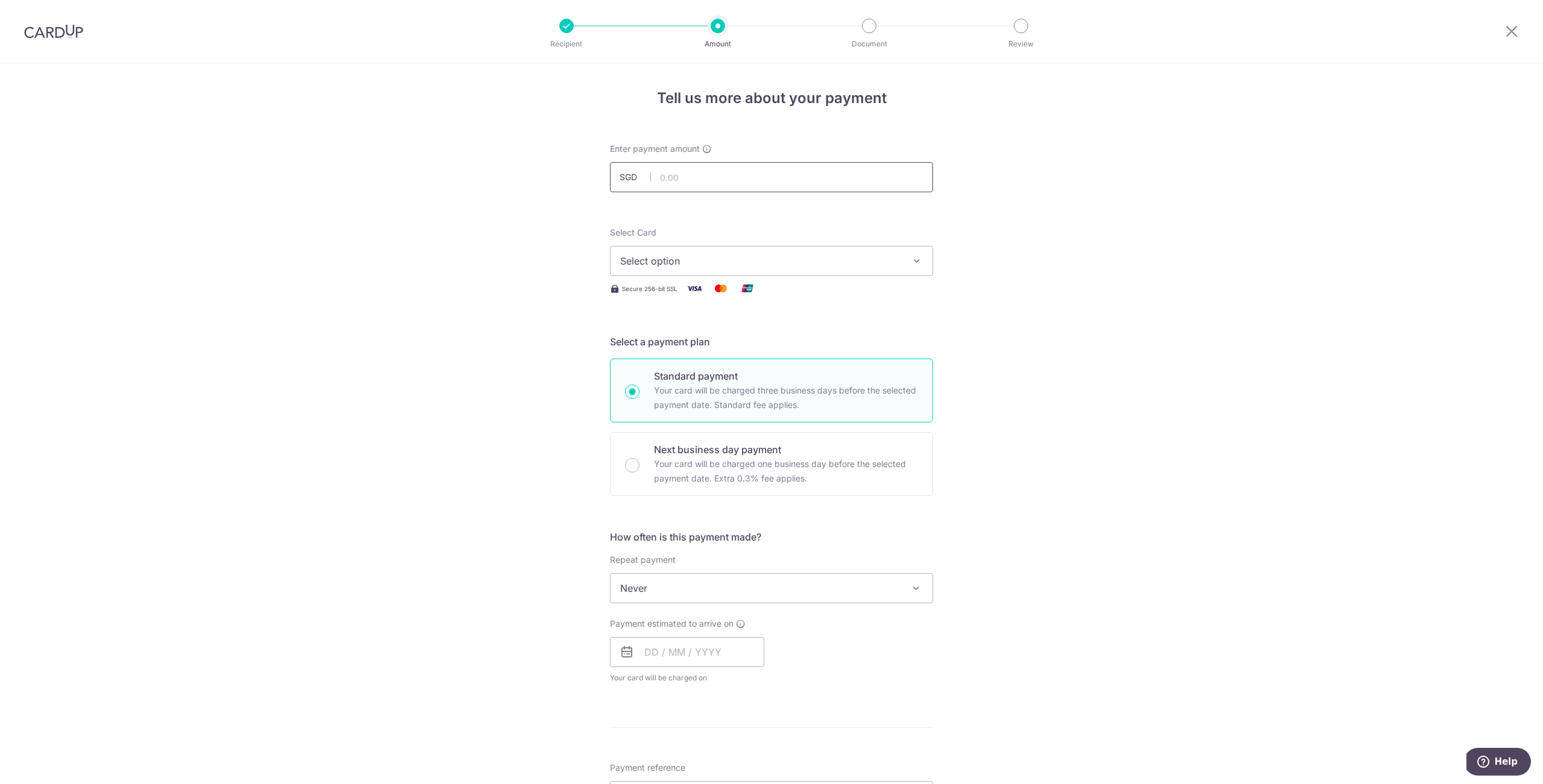
click at [708, 179] on input "text" at bounding box center [771, 177] width 323 height 30
paste input "26,240"
click at [1074, 238] on div "Tell us more about your payment Enter payment amount SGD 26240 Select Card Sele…" at bounding box center [771, 648] width 1543 height 1170
type input "26,240.00"
click at [808, 264] on span "Select option" at bounding box center [761, 261] width 281 height 15
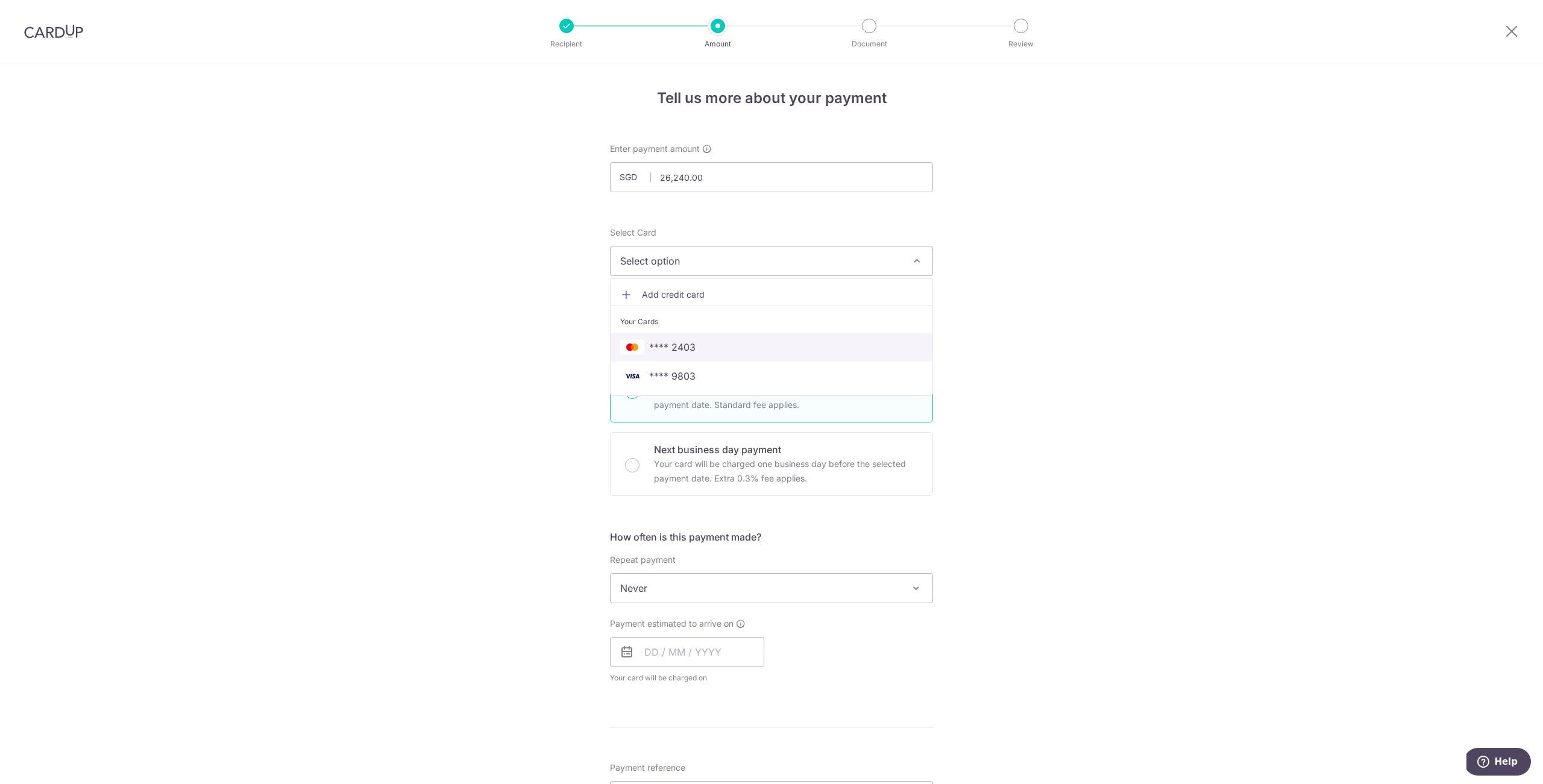
click at [713, 343] on span "**** 2403" at bounding box center [771, 347] width 303 height 15
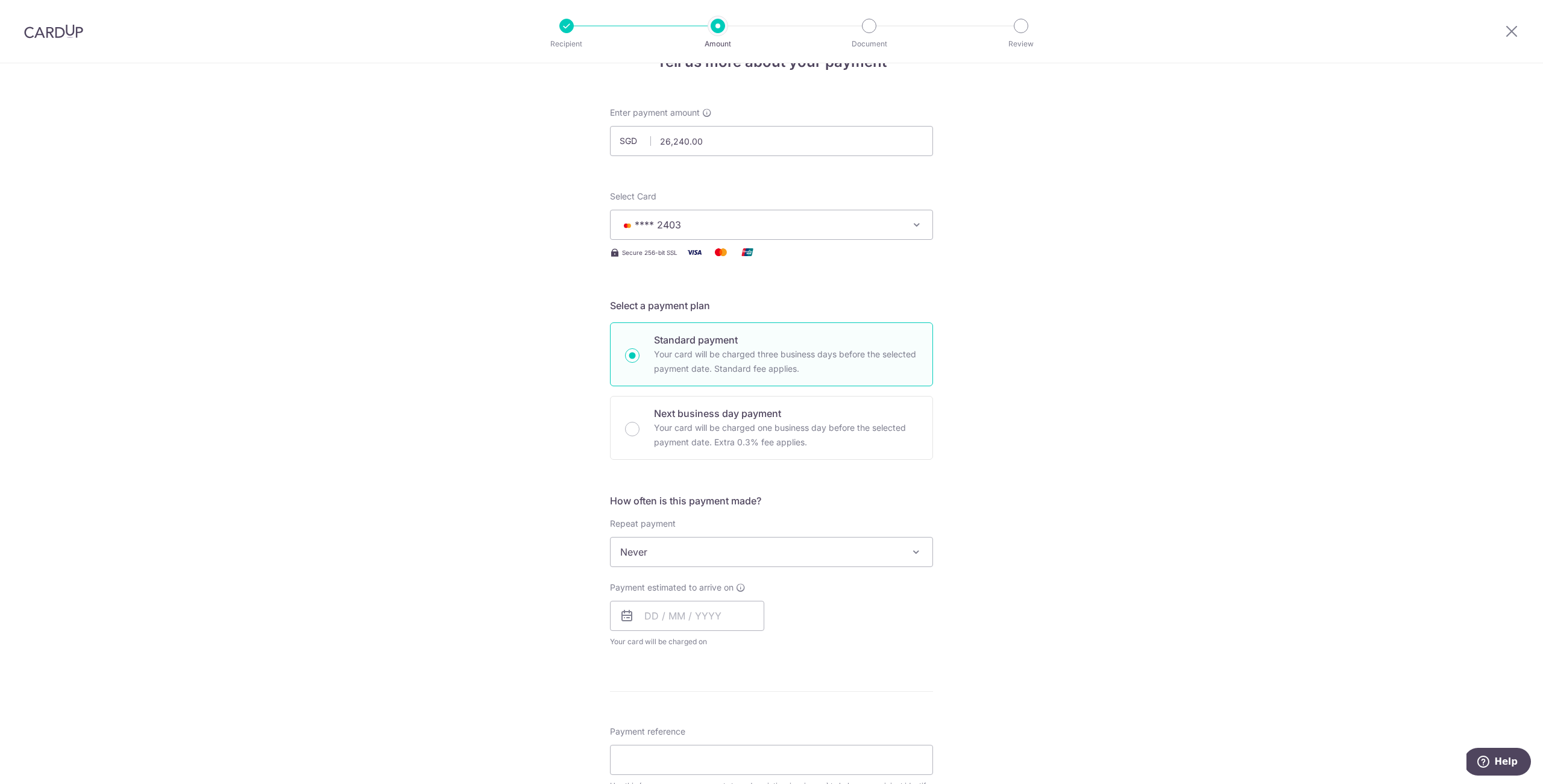
scroll to position [62, 0]
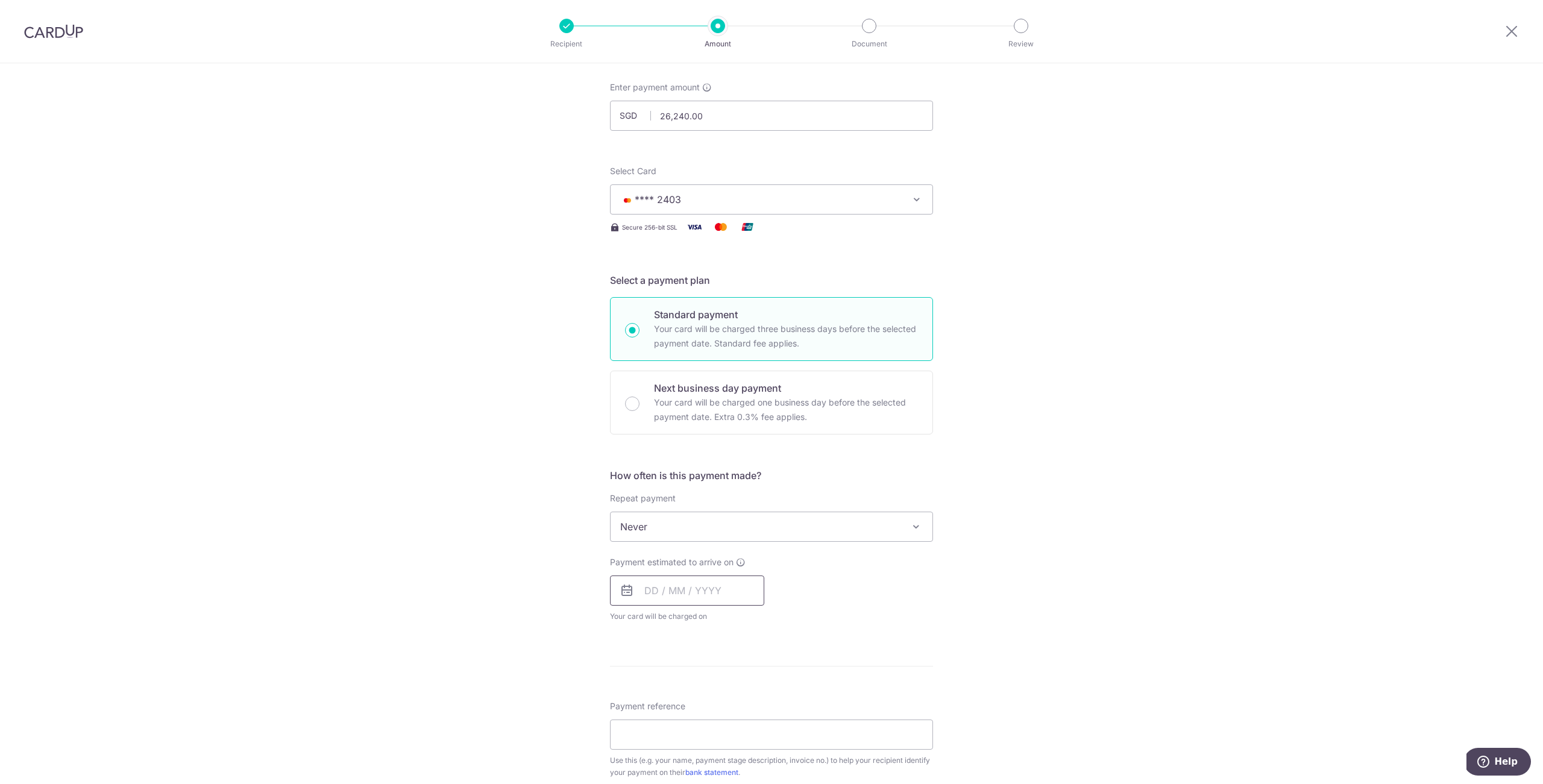
click at [672, 589] on input "text" at bounding box center [686, 591] width 154 height 30
click at [735, 704] on link "9" at bounding box center [731, 699] width 19 height 19
type input "[DATE]"
click at [1015, 630] on div "Tell us more about your payment Enter payment amount SGD 26,240.00 26240.00 Sel…" at bounding box center [771, 612] width 1543 height 1220
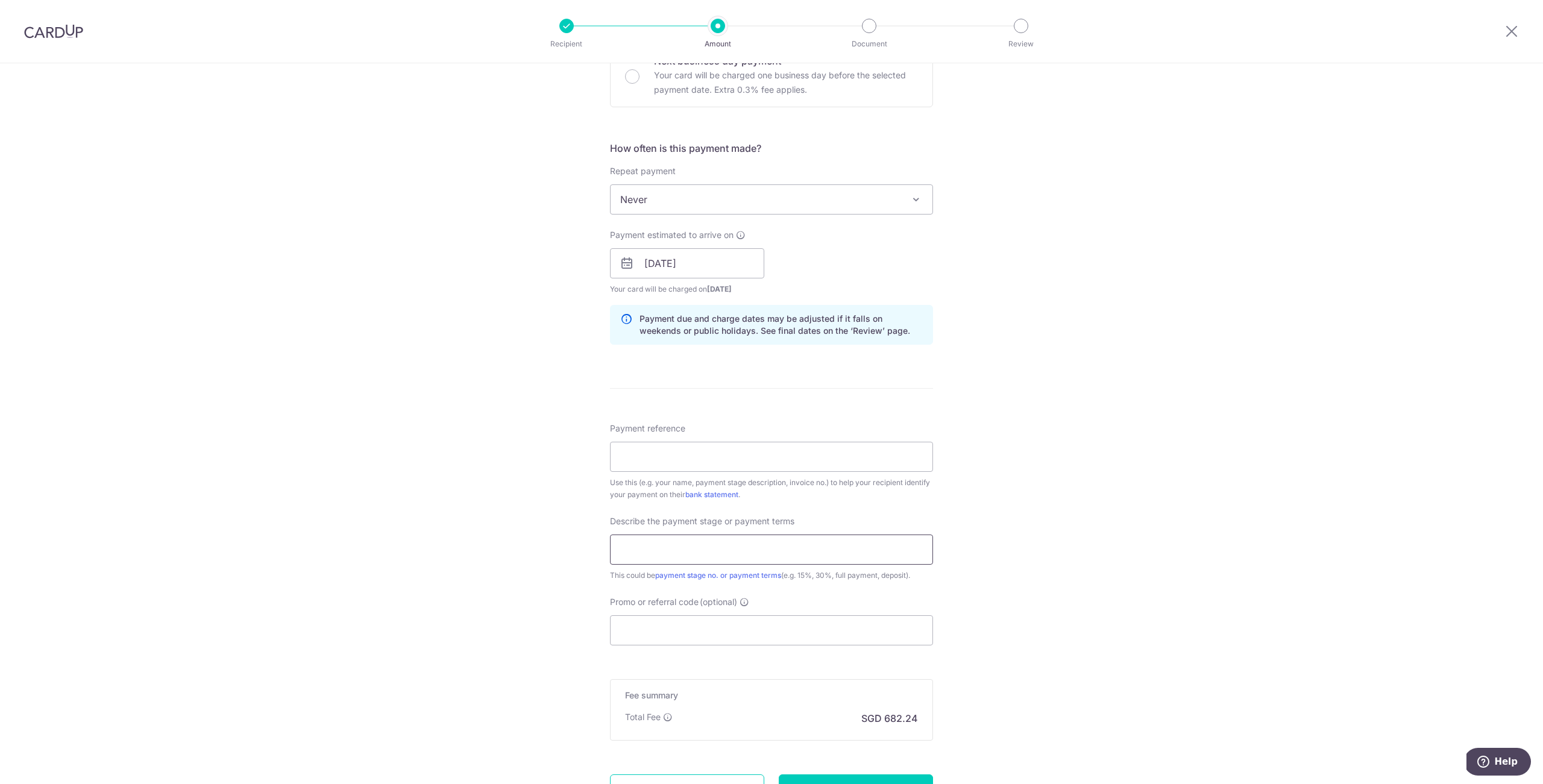
scroll to position [430, 0]
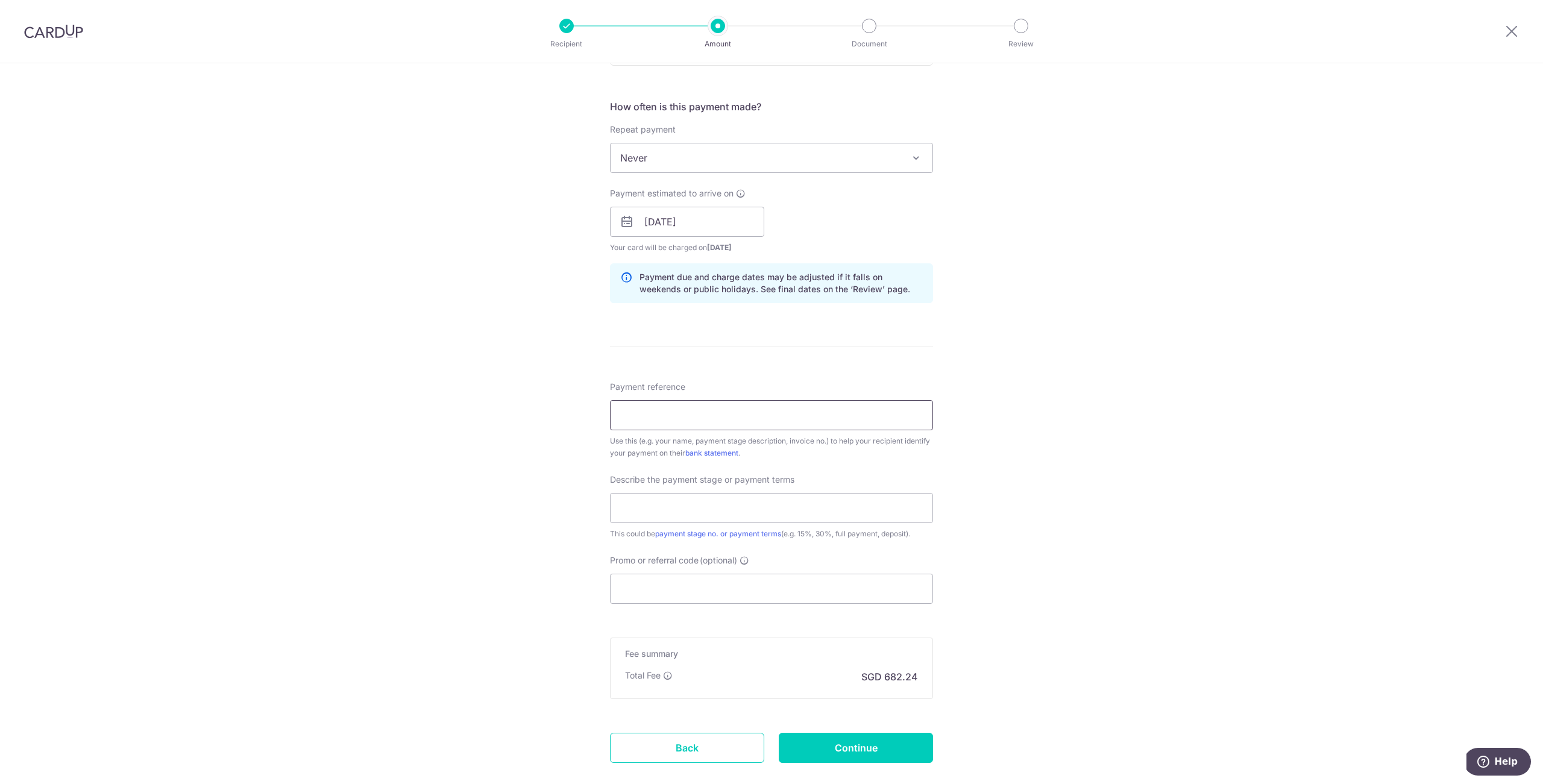
click at [681, 416] on input "Payment reference" at bounding box center [771, 415] width 323 height 30
type input "[PERSON_NAME] and [PERSON_NAME]"
drag, startPoint x: 453, startPoint y: 531, endPoint x: 473, endPoint y: 525, distance: 20.9
click at [452, 531] on div "Tell us more about your payment Enter payment amount SGD 26,240.00 26240.00 Sel…" at bounding box center [771, 243] width 1543 height 1220
click at [697, 500] on input "text" at bounding box center [771, 508] width 323 height 30
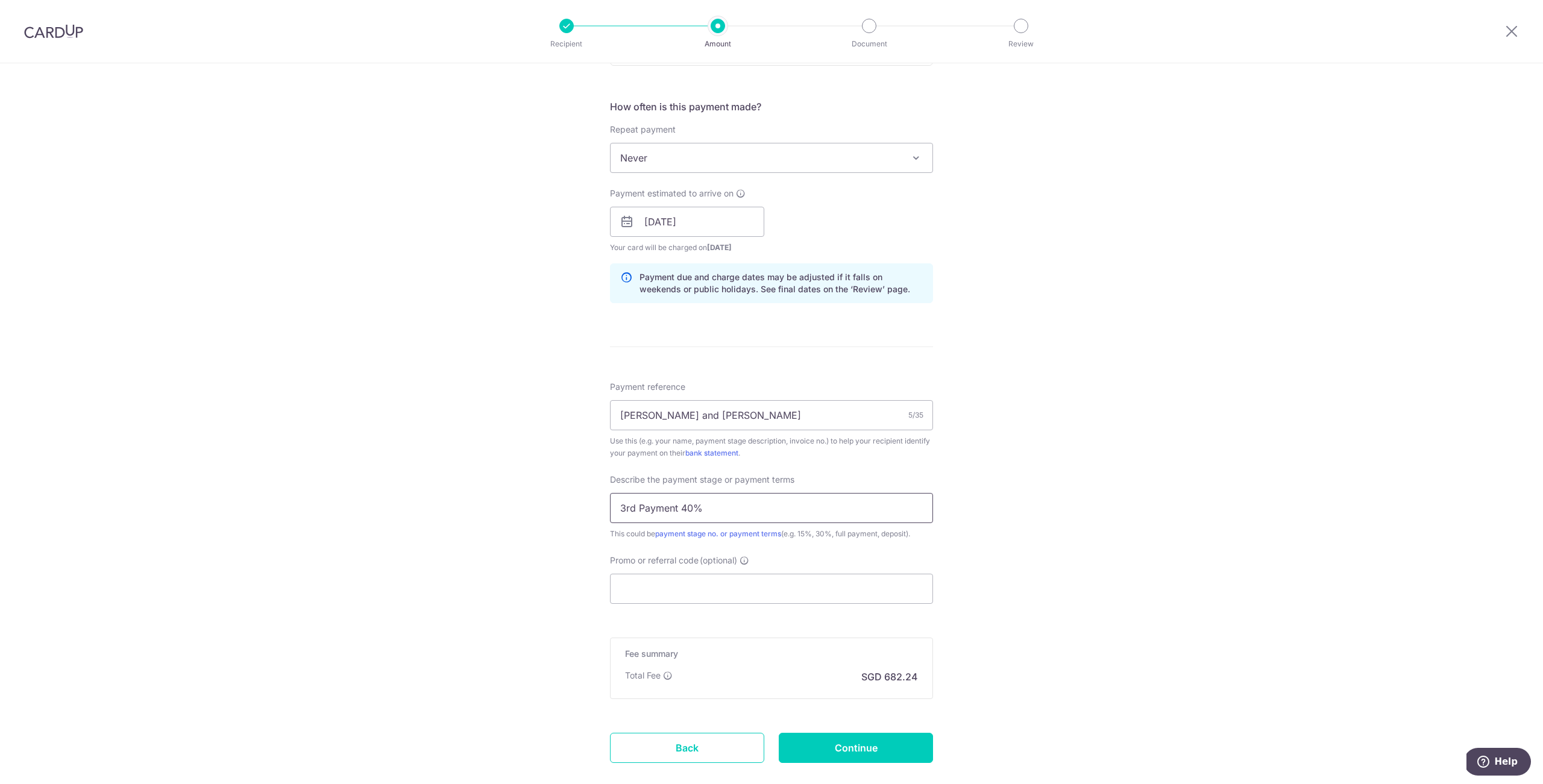
type input "3rd Payment 40%"
click at [480, 484] on div "Tell us more about your payment Enter payment amount SGD 26,240.00 26240.00 Sel…" at bounding box center [771, 243] width 1543 height 1220
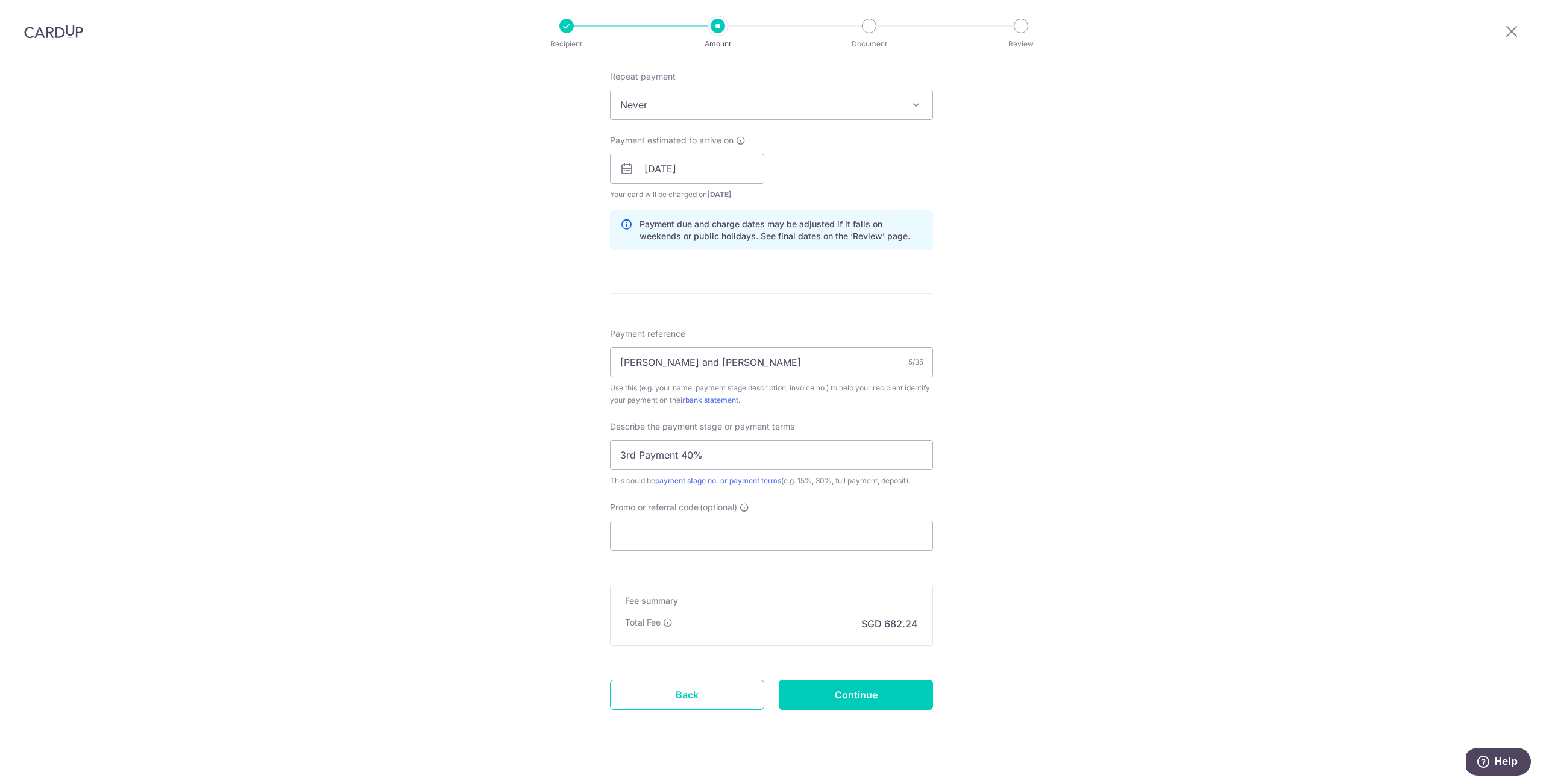
scroll to position [500, 0]
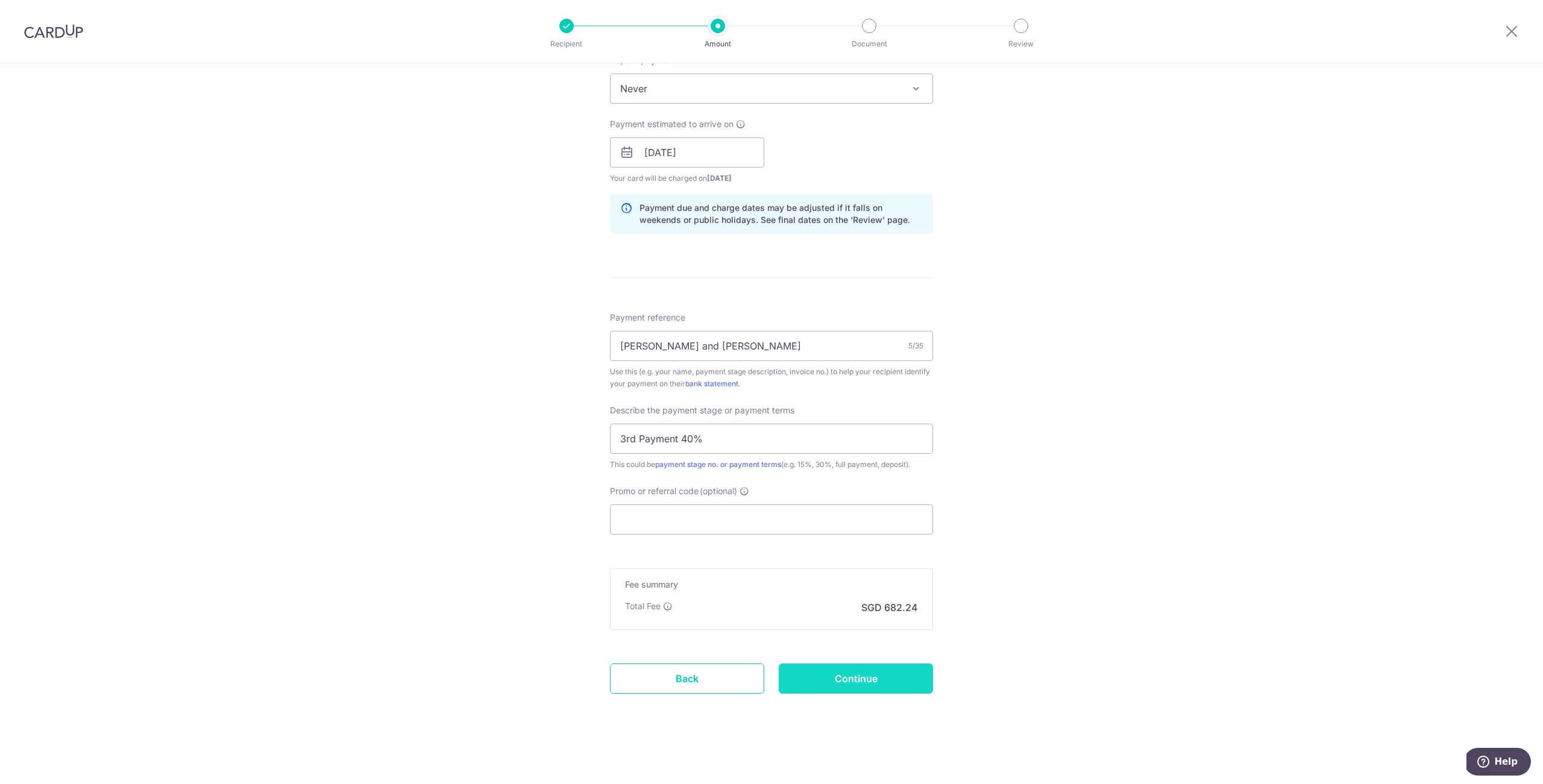
click at [856, 675] on input "Continue" at bounding box center [855, 678] width 154 height 30
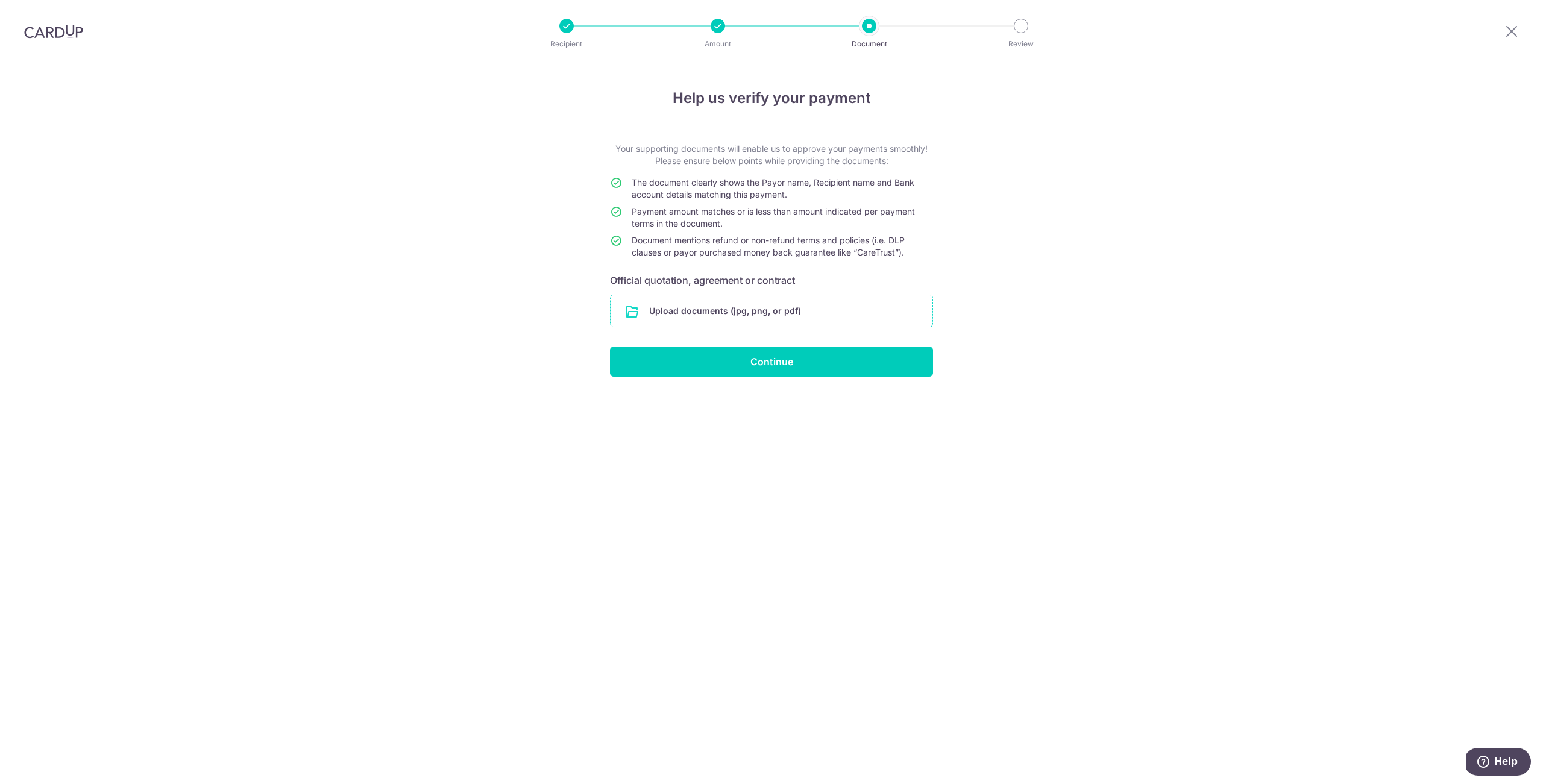
click at [778, 303] on input "file" at bounding box center [771, 310] width 322 height 31
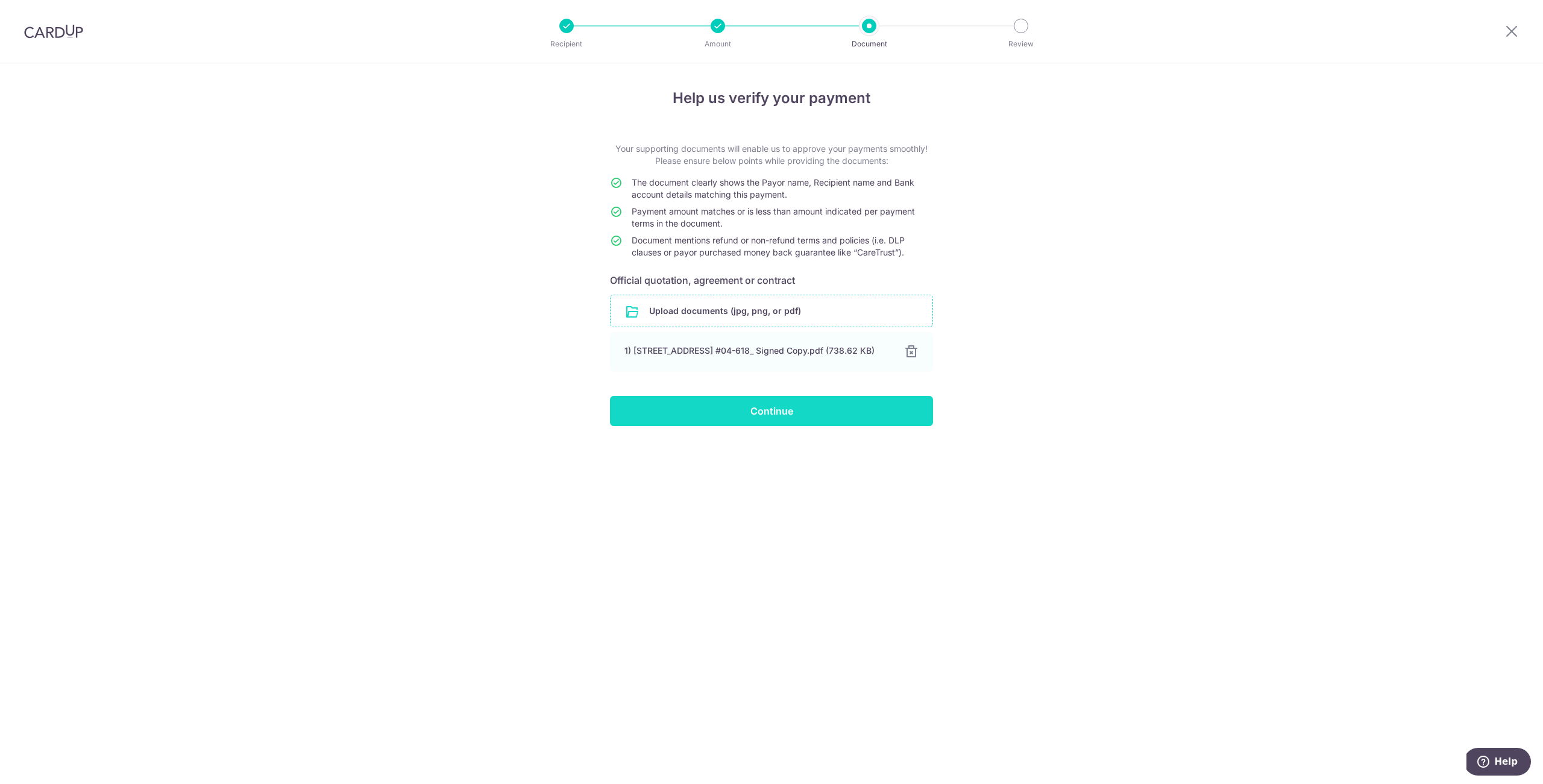
click at [777, 416] on input "Continue" at bounding box center [771, 411] width 323 height 30
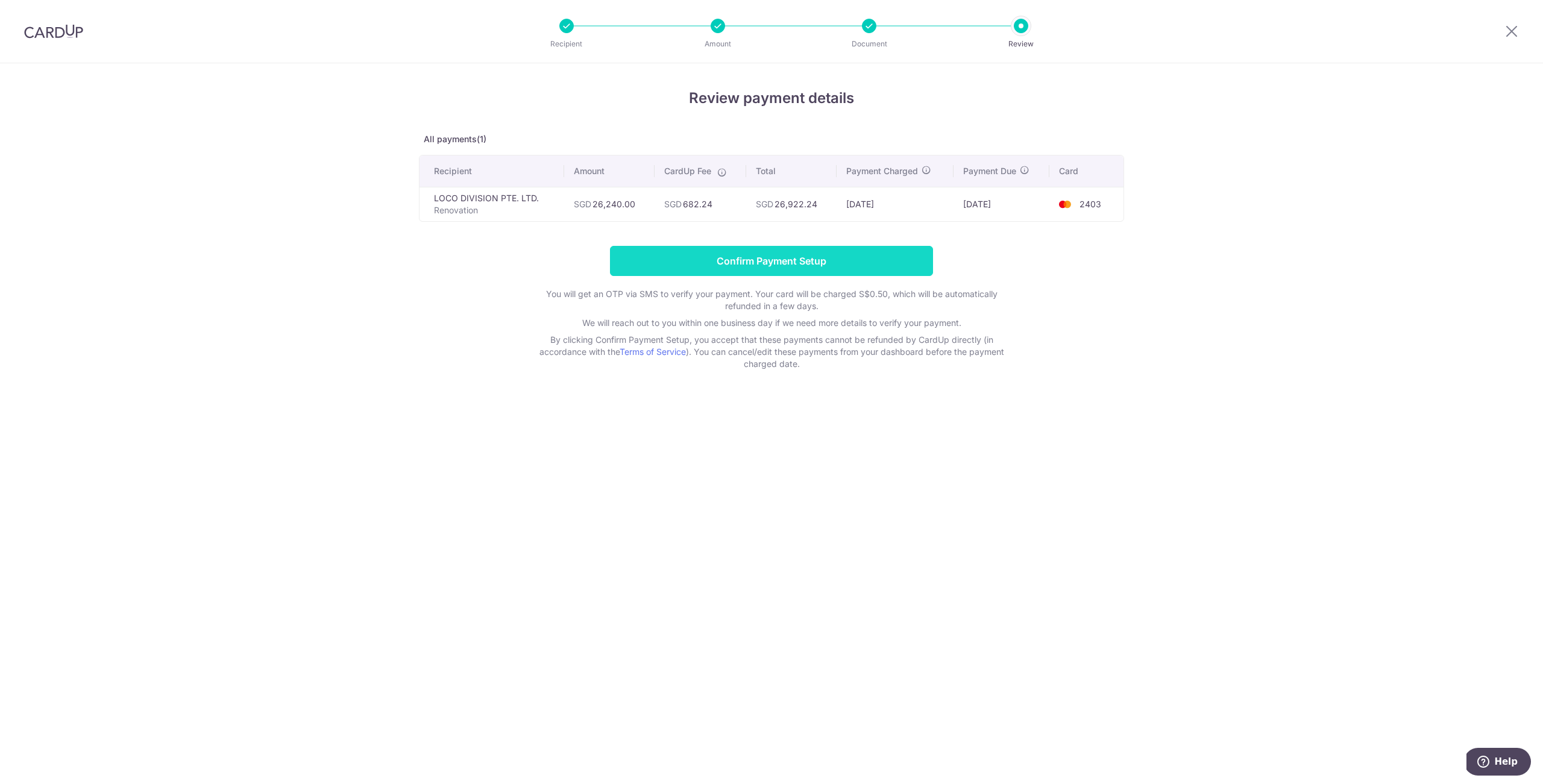
click at [850, 263] on input "Confirm Payment Setup" at bounding box center [771, 261] width 323 height 30
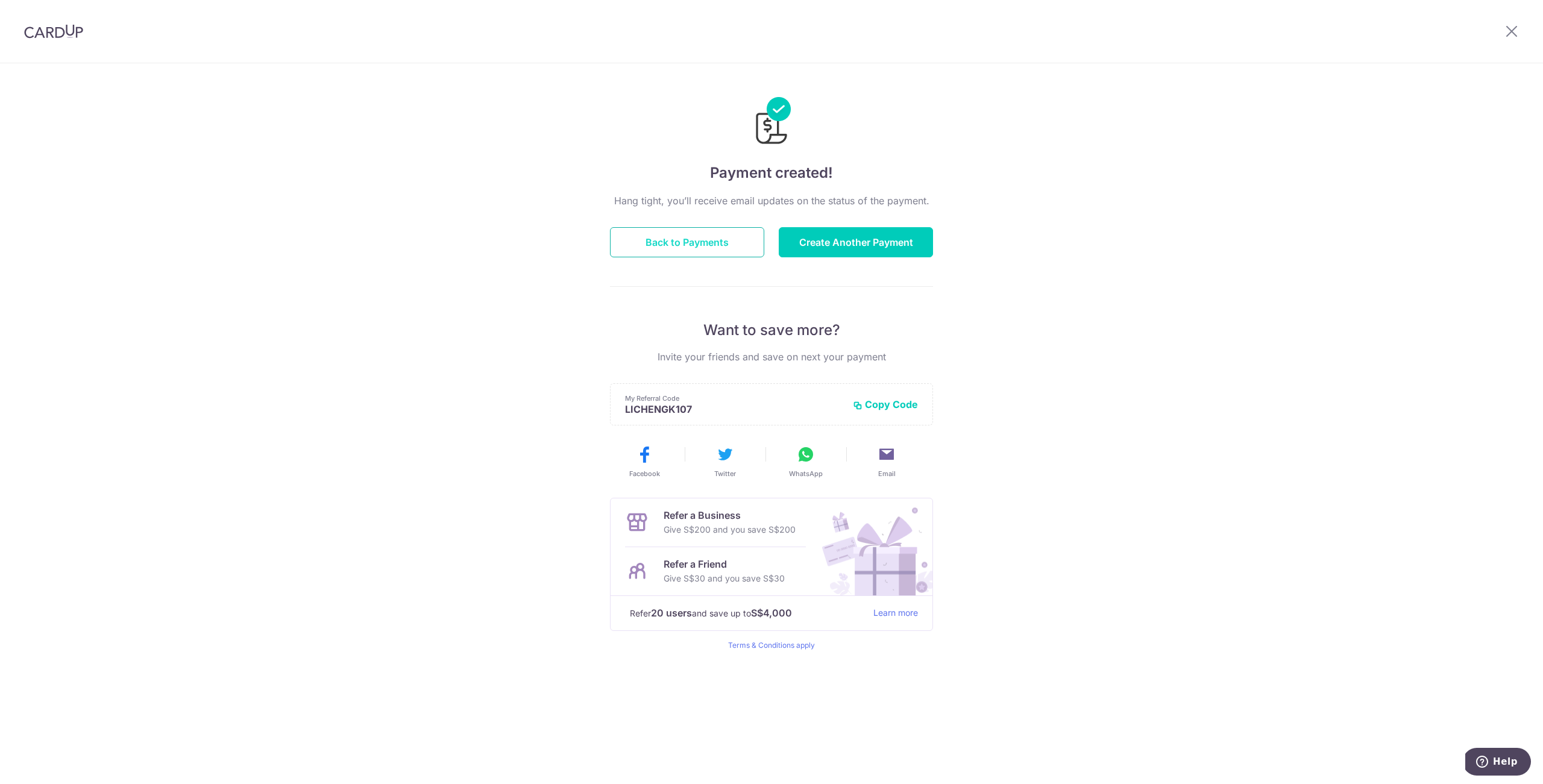
click at [644, 247] on button "Back to Payments" at bounding box center [686, 242] width 154 height 30
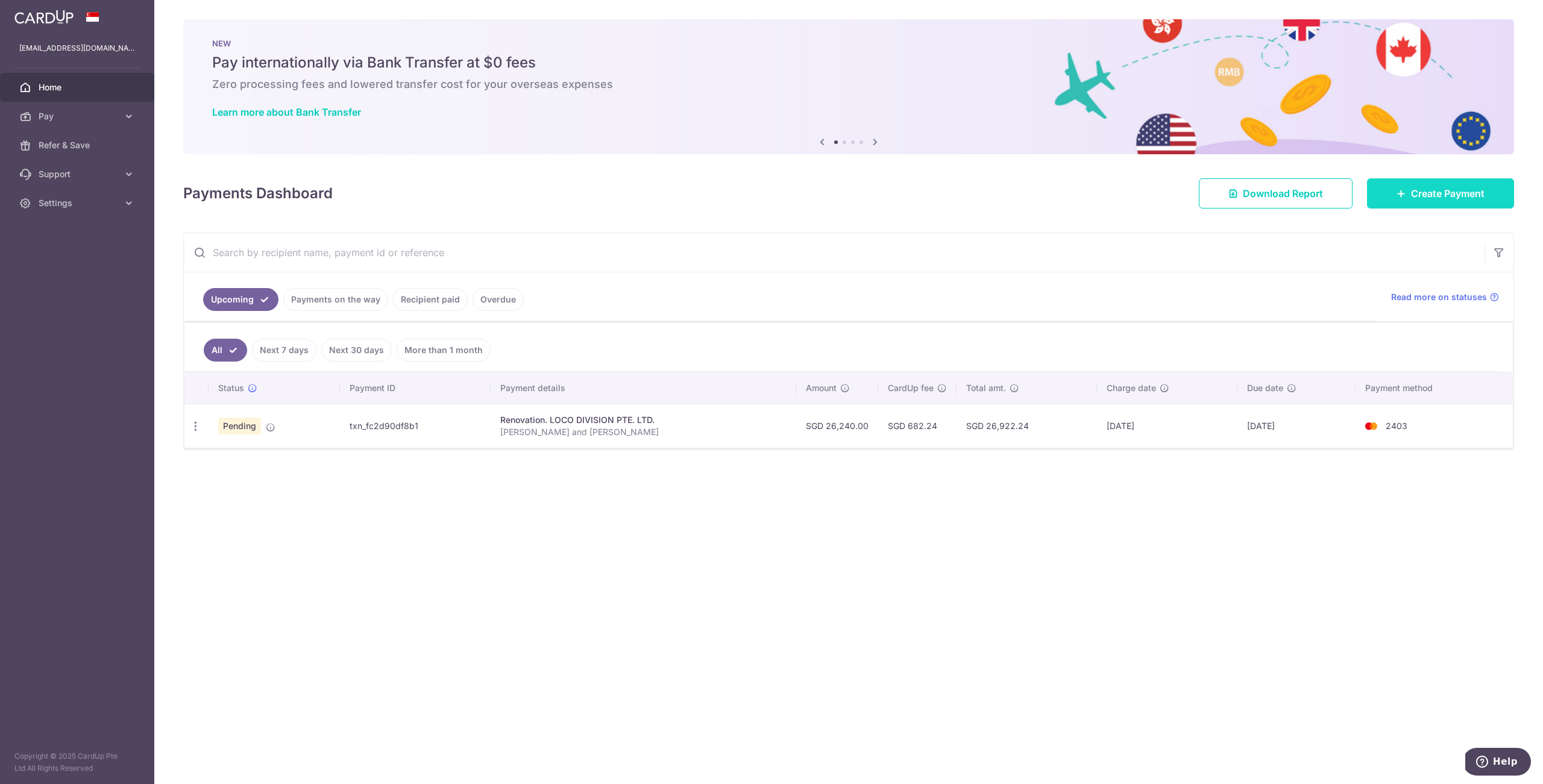
click at [1422, 200] on span "Create Payment" at bounding box center [1448, 193] width 73 height 15
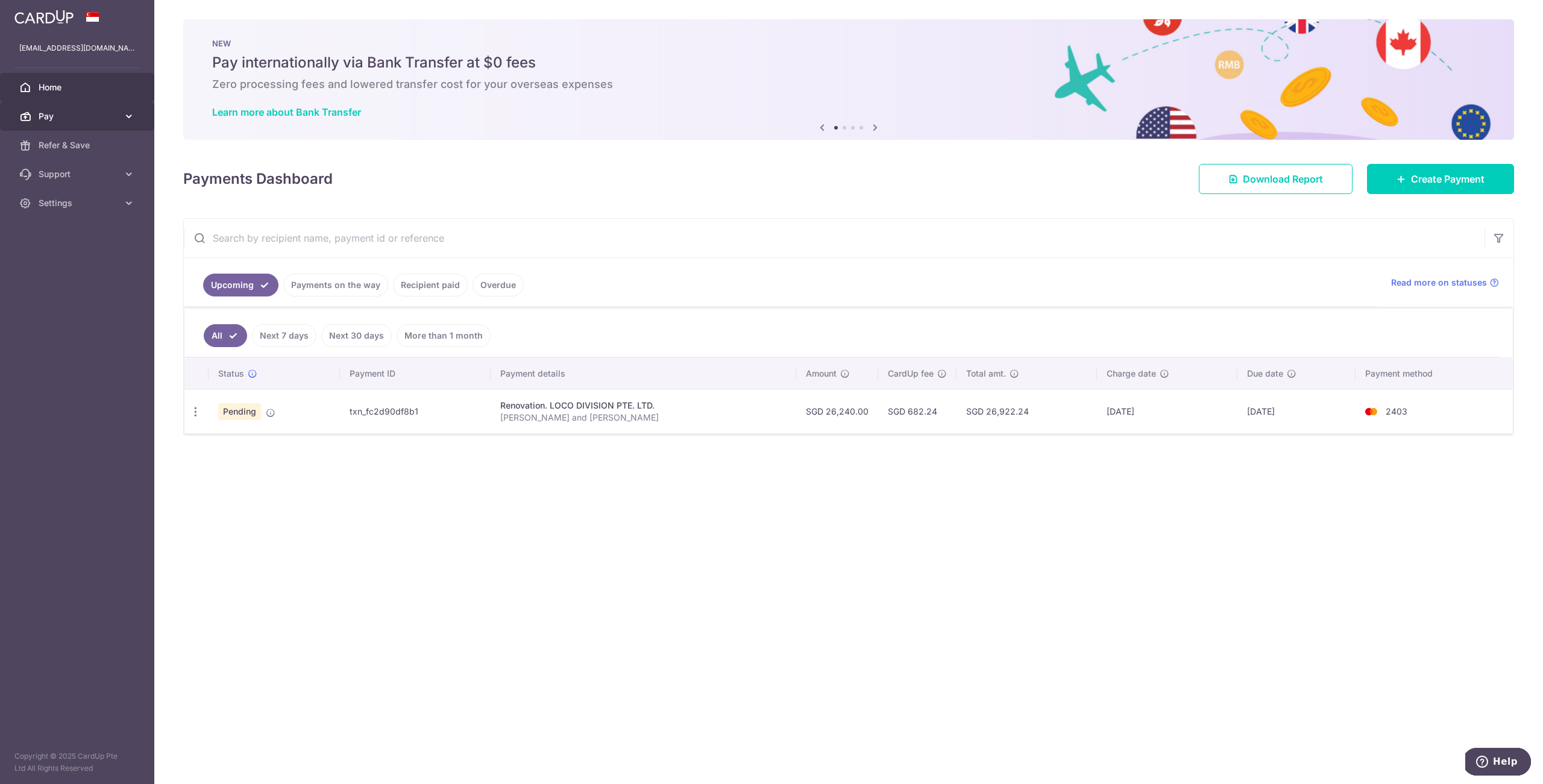
click at [75, 114] on span "Pay" at bounding box center [78, 116] width 79 height 12
click at [52, 180] on link "Recipients" at bounding box center [77, 174] width 154 height 29
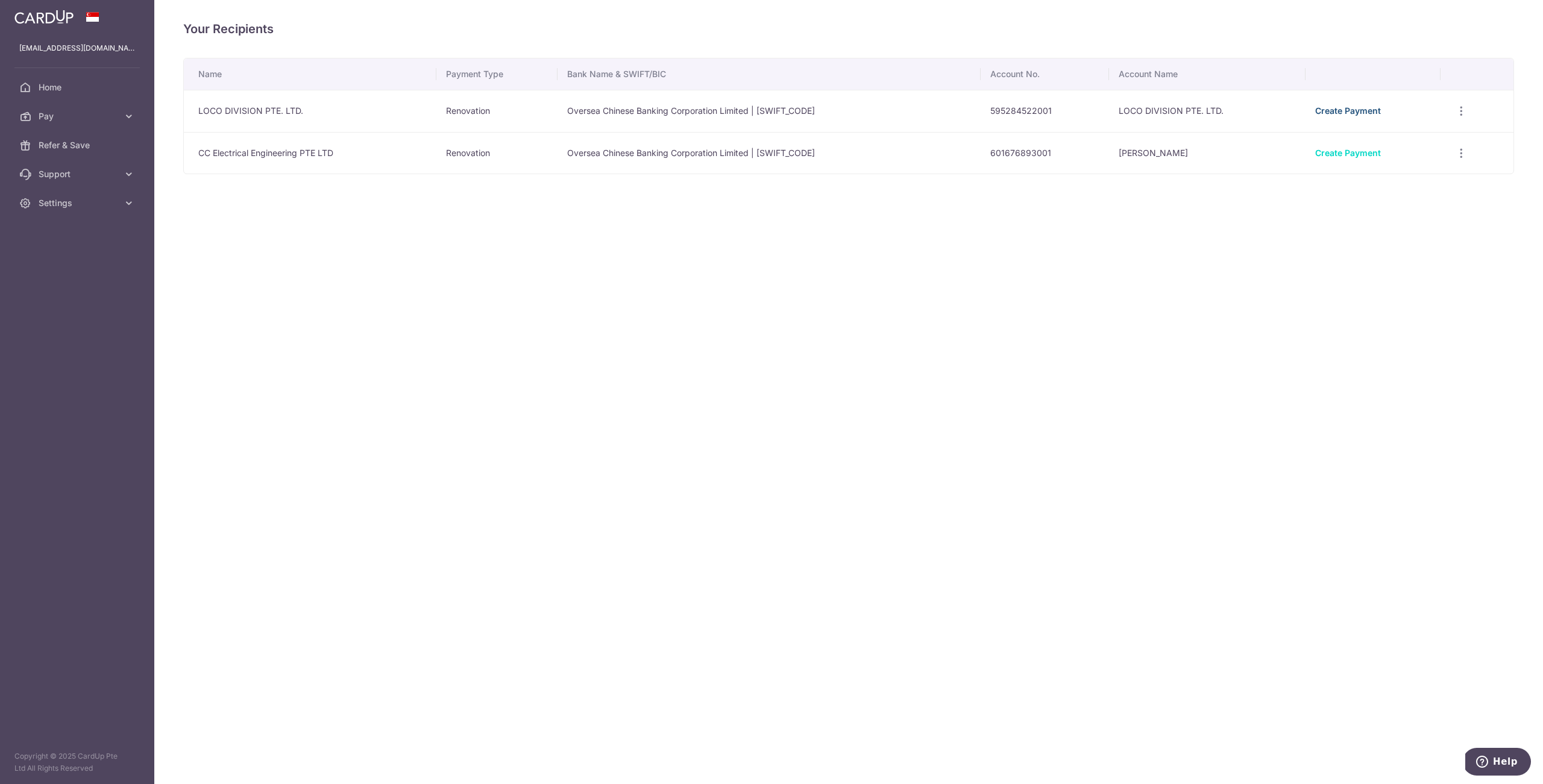
click at [1375, 113] on link "Create Payment" at bounding box center [1348, 110] width 66 height 10
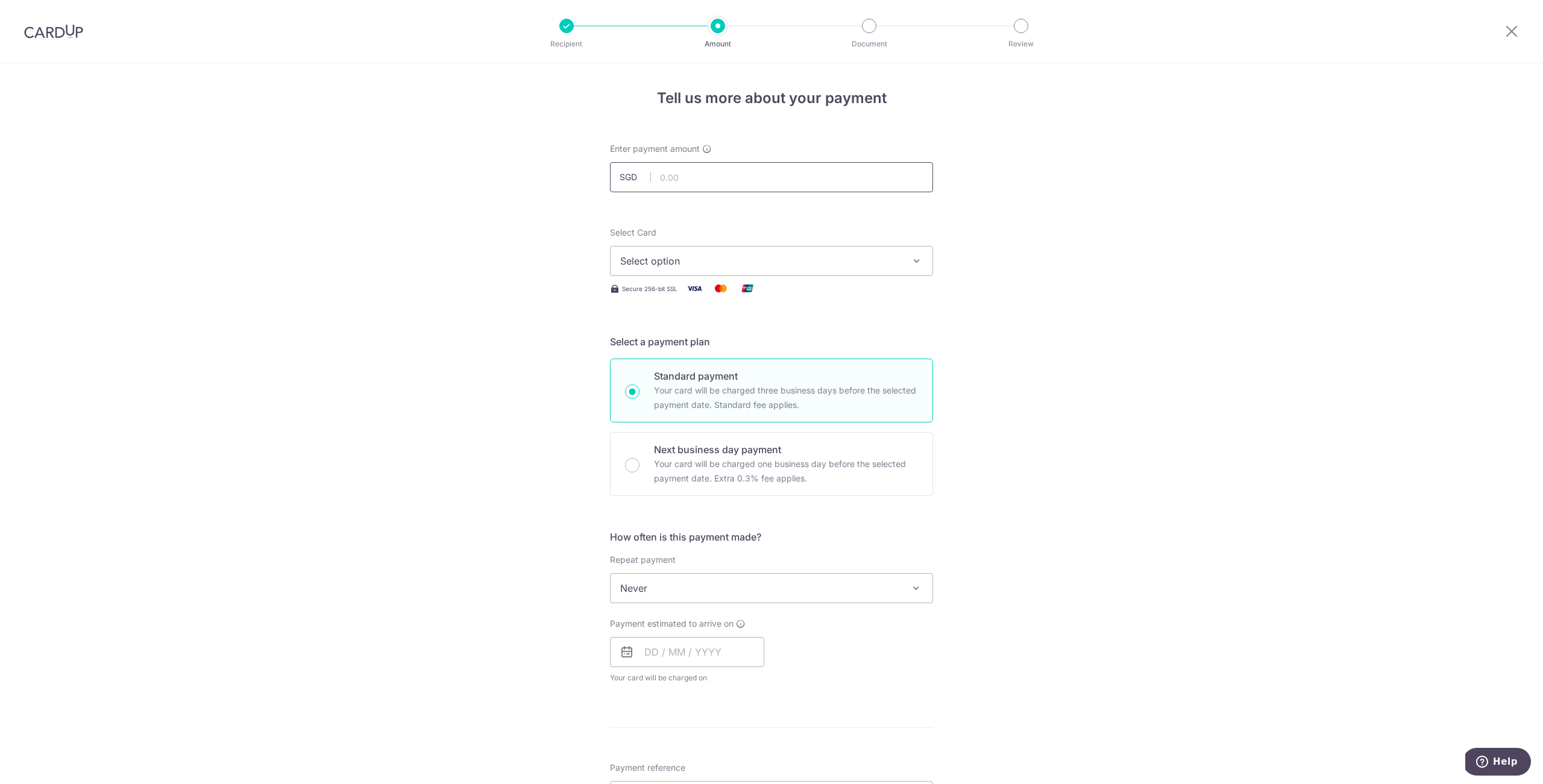
click at [701, 180] on input "text" at bounding box center [771, 177] width 323 height 30
paste input "3,455"
click at [1076, 295] on div "Tell us more about your payment Enter payment amount SGD 3455 Select Card Selec…" at bounding box center [771, 648] width 1543 height 1170
type input "3,455.00"
click at [804, 259] on span "Select option" at bounding box center [761, 261] width 281 height 15
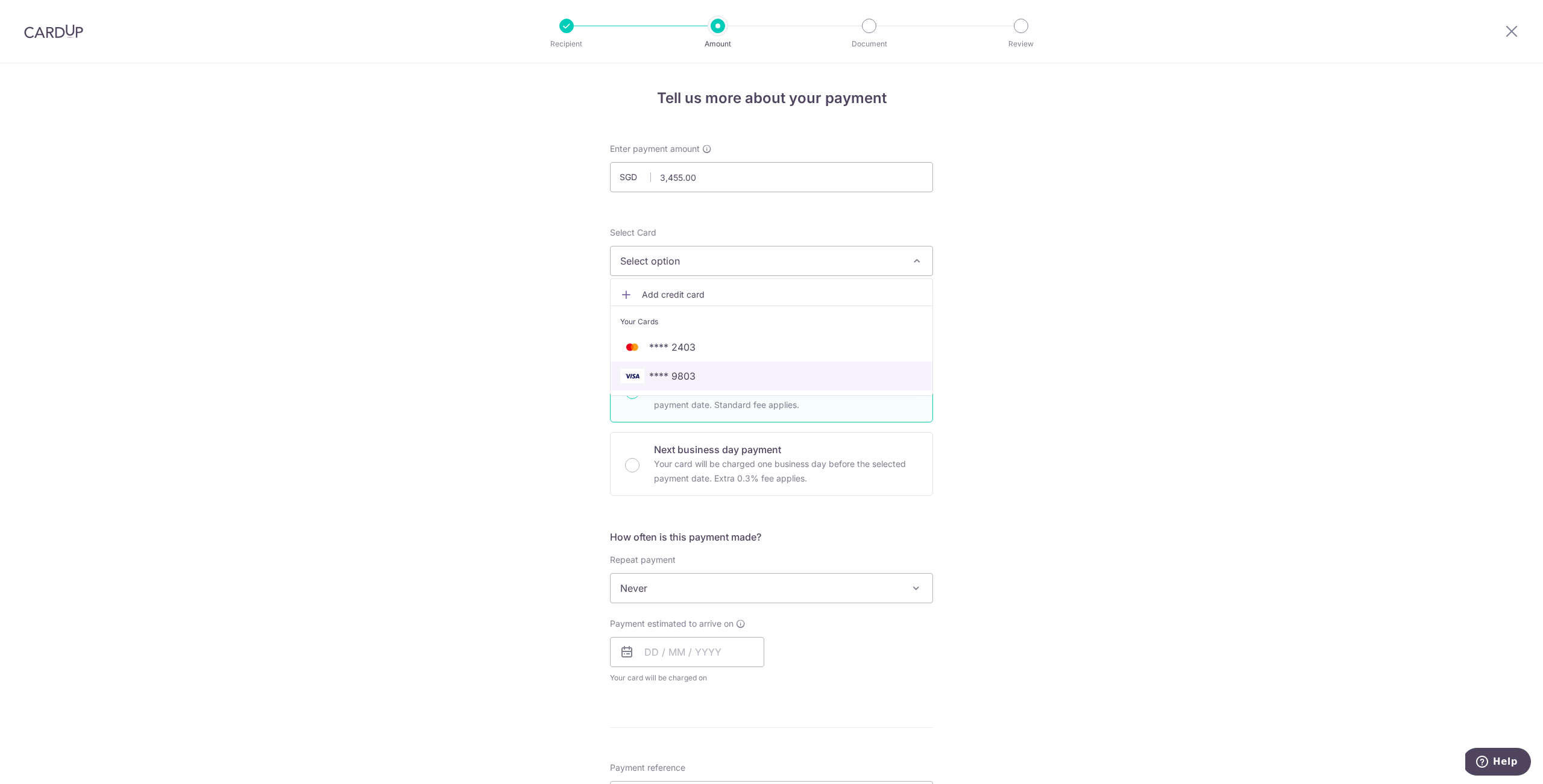
click at [677, 376] on span "**** 9803" at bounding box center [673, 376] width 46 height 15
drag, startPoint x: 1075, startPoint y: 387, endPoint x: 1060, endPoint y: 383, distance: 15.5
click at [1074, 384] on div "Tell us more about your payment Enter payment amount SGD 3,455.00 3455.00 Selec…" at bounding box center [771, 648] width 1543 height 1170
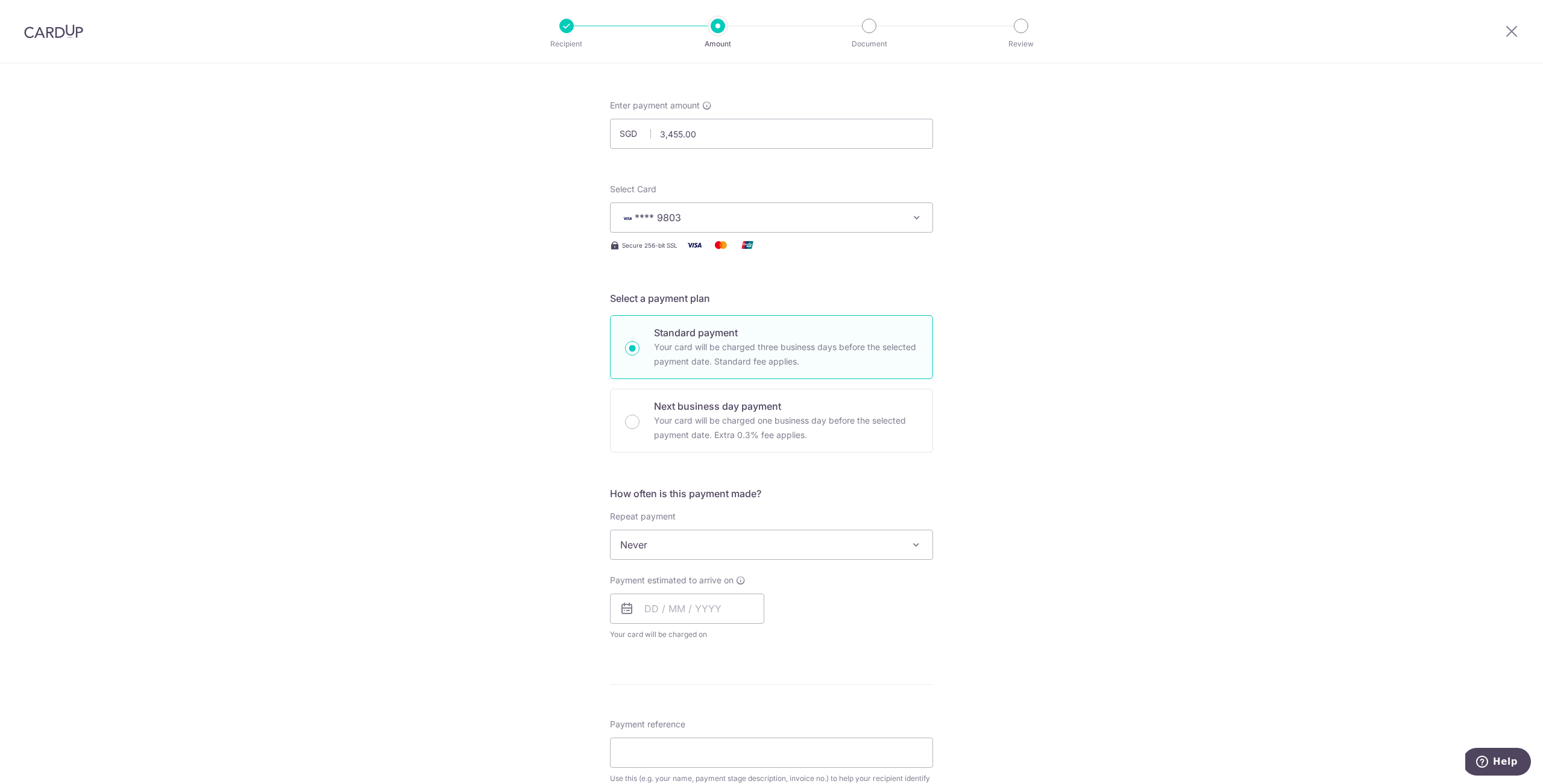
scroll to position [62, 0]
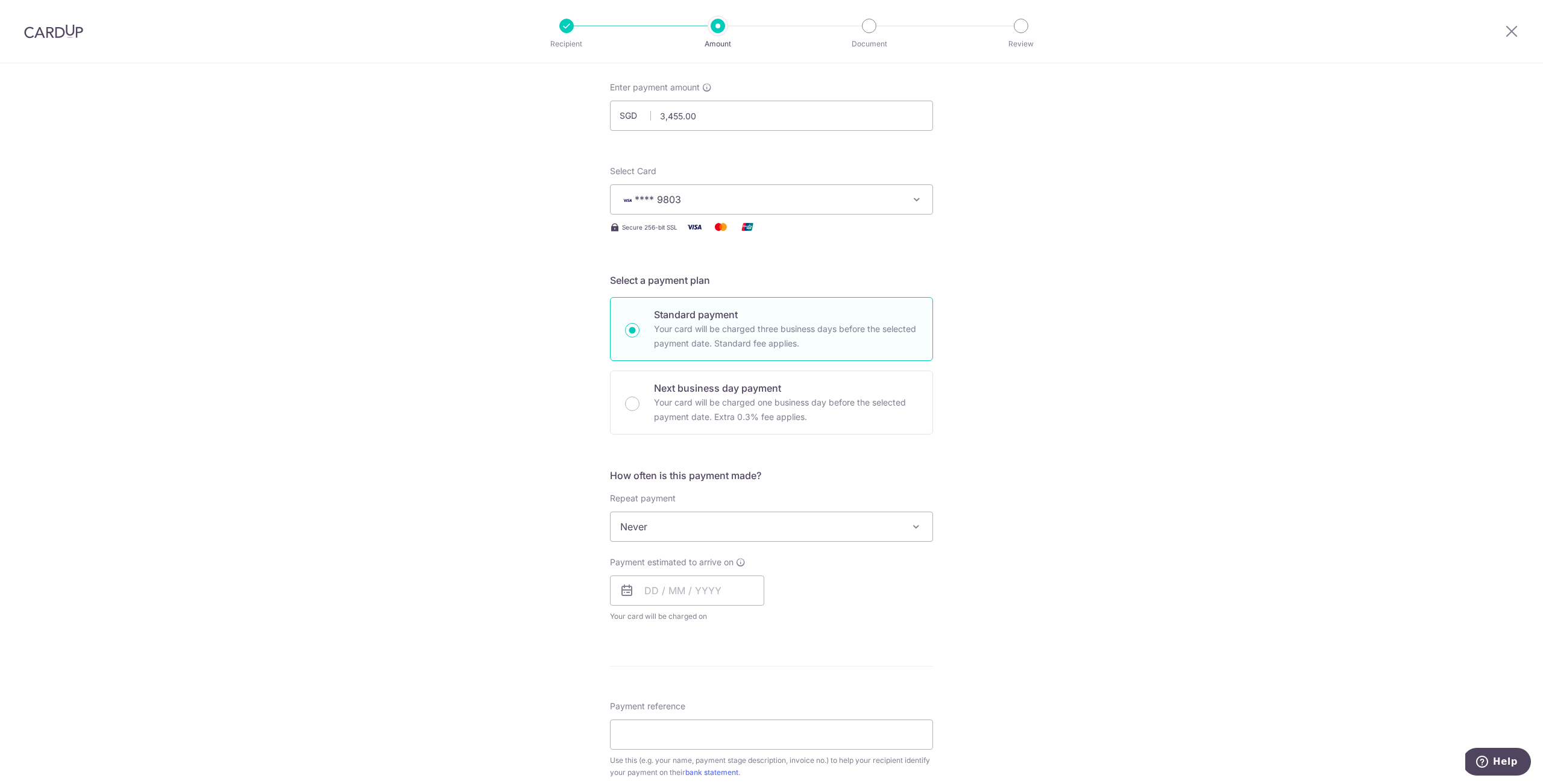
drag, startPoint x: 784, startPoint y: 532, endPoint x: 801, endPoint y: 529, distance: 17.3
click at [784, 531] on span "Never" at bounding box center [771, 527] width 322 height 29
click at [1051, 482] on div "Tell us more about your payment Enter payment amount SGD 3,455.00 3455.00 Selec…" at bounding box center [771, 587] width 1543 height 1170
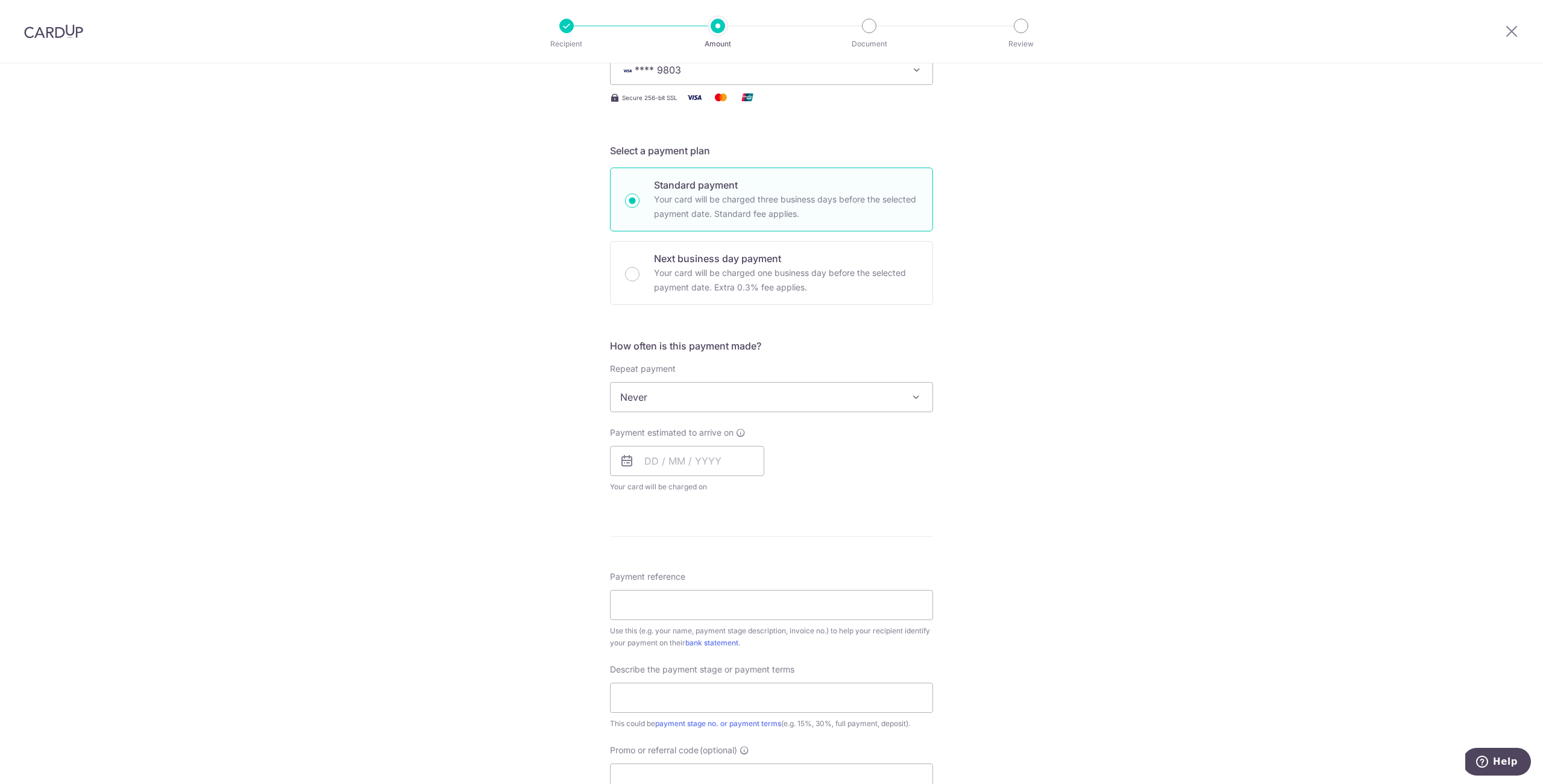
scroll to position [245, 0]
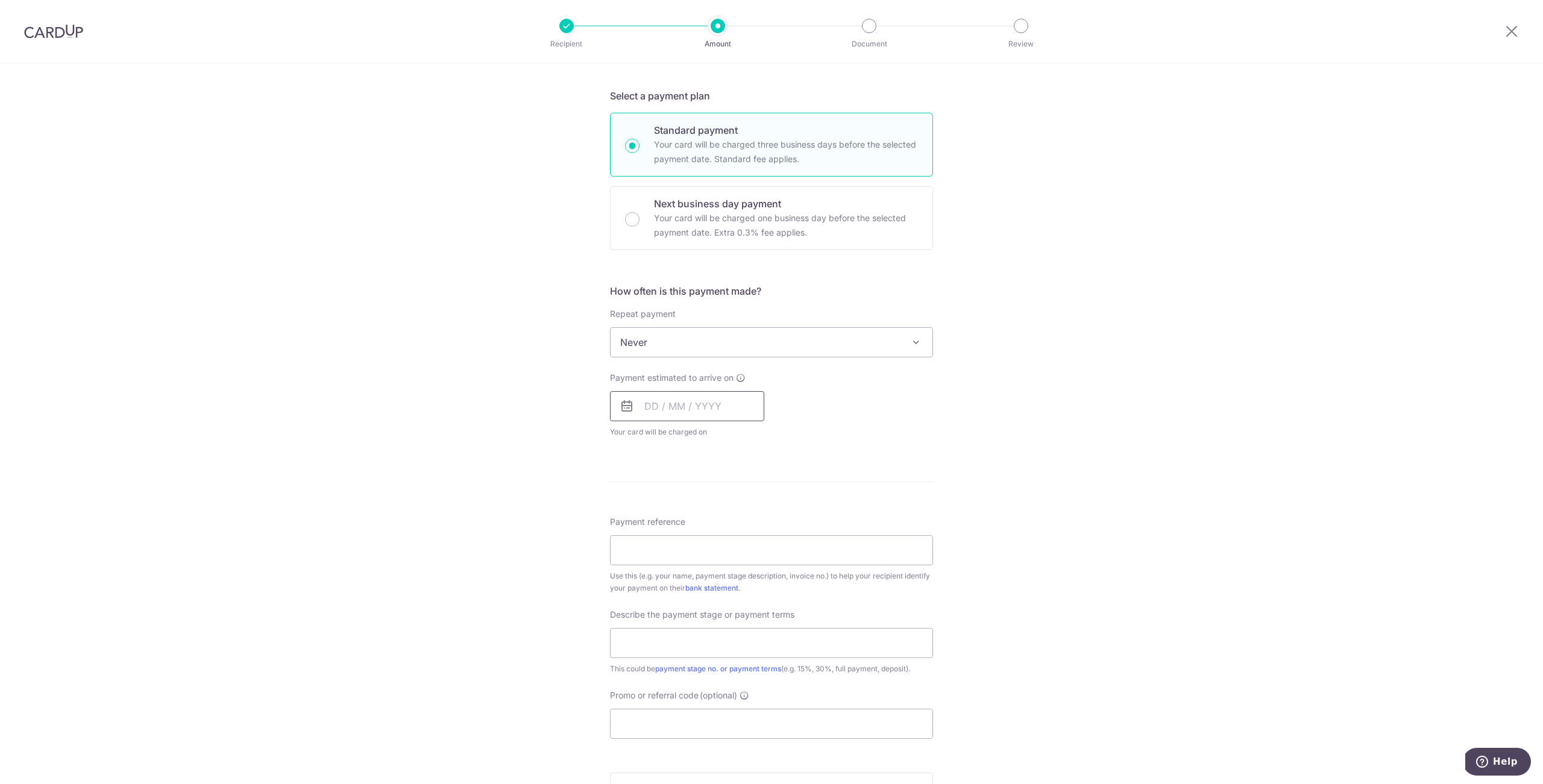
click at [696, 408] on input "text" at bounding box center [686, 406] width 154 height 30
click at [732, 515] on link "9" at bounding box center [731, 515] width 19 height 19
type input "[DATE]"
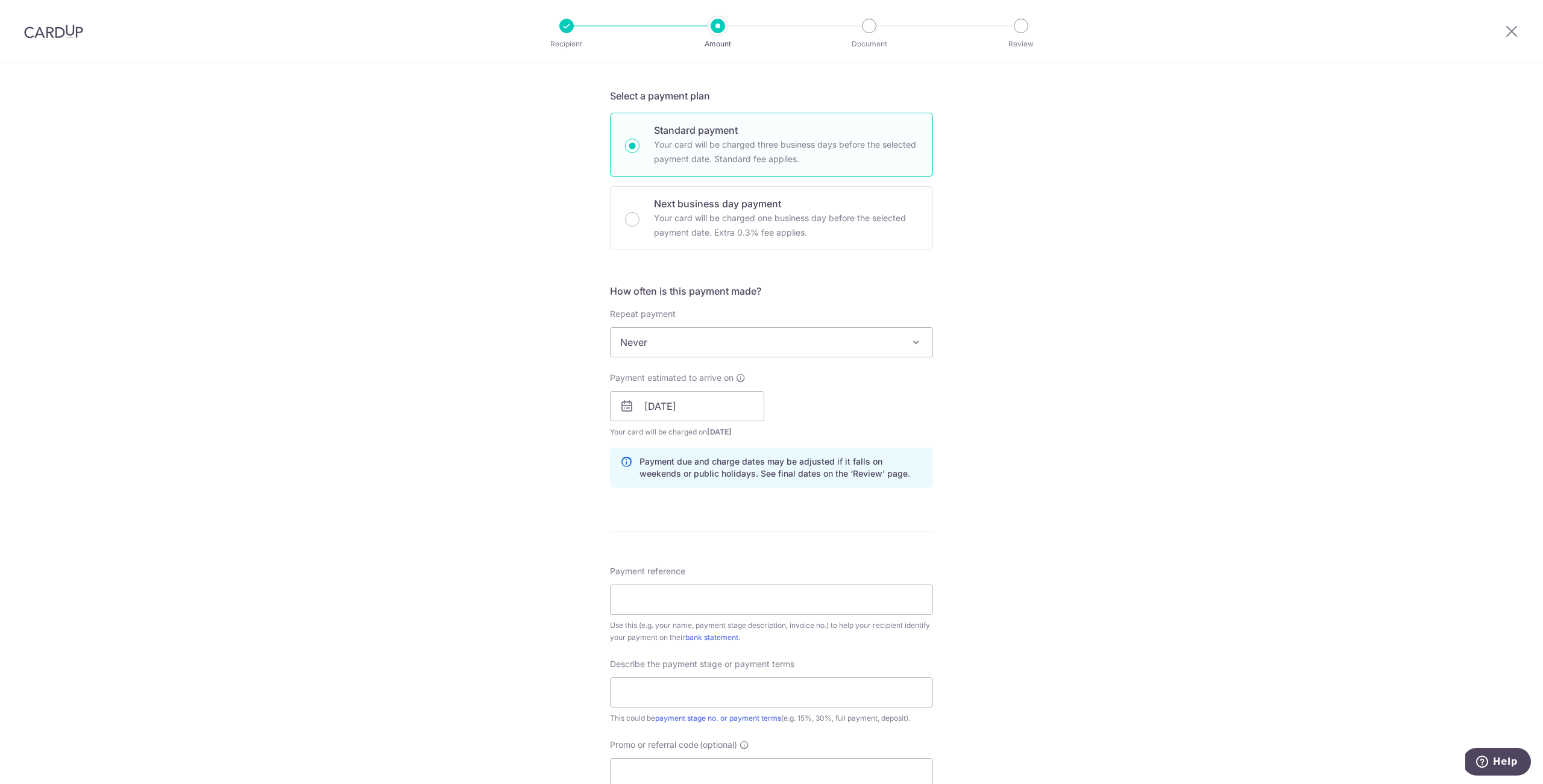
click at [1063, 457] on div "Tell us more about your payment Enter payment amount SGD 3,455.00 3455.00 Selec…" at bounding box center [771, 427] width 1543 height 1220
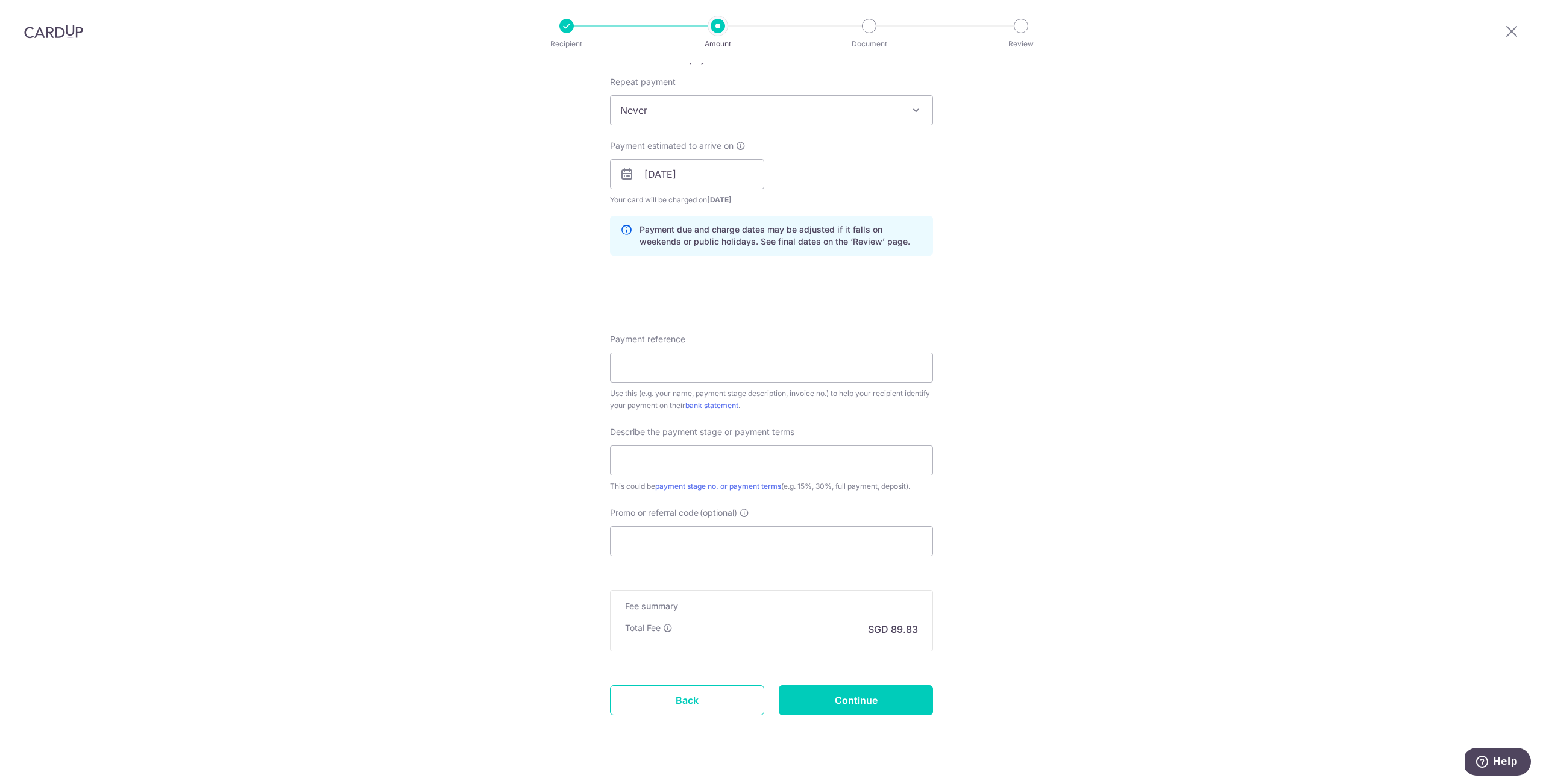
scroll to position [492, 0]
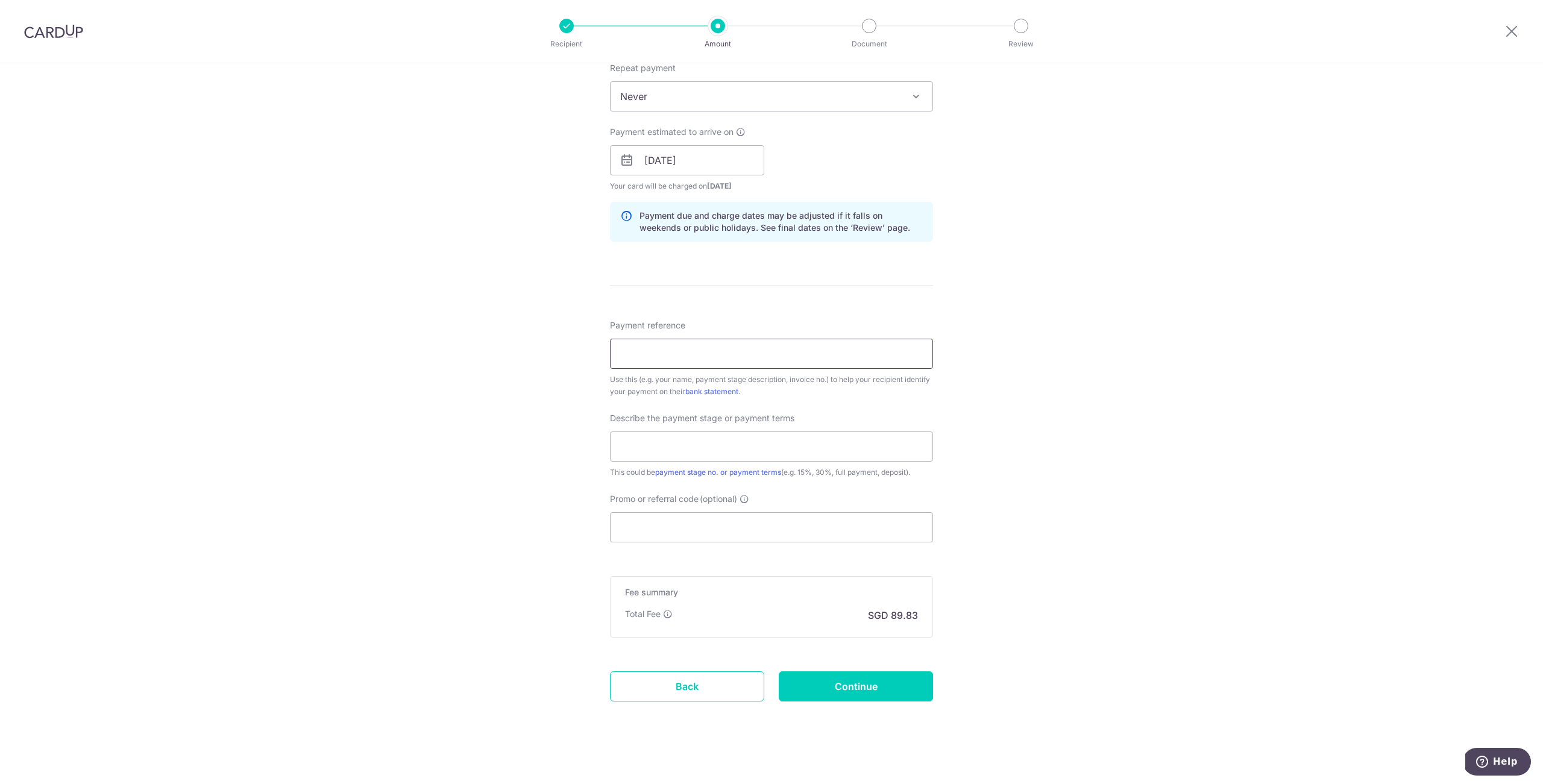
click at [720, 357] on input "Payment reference" at bounding box center [771, 354] width 323 height 30
type input "[PERSON_NAME] and [PERSON_NAME]"
click at [679, 451] on input "text" at bounding box center [771, 447] width 323 height 30
type input "V"
paste input "3,455"
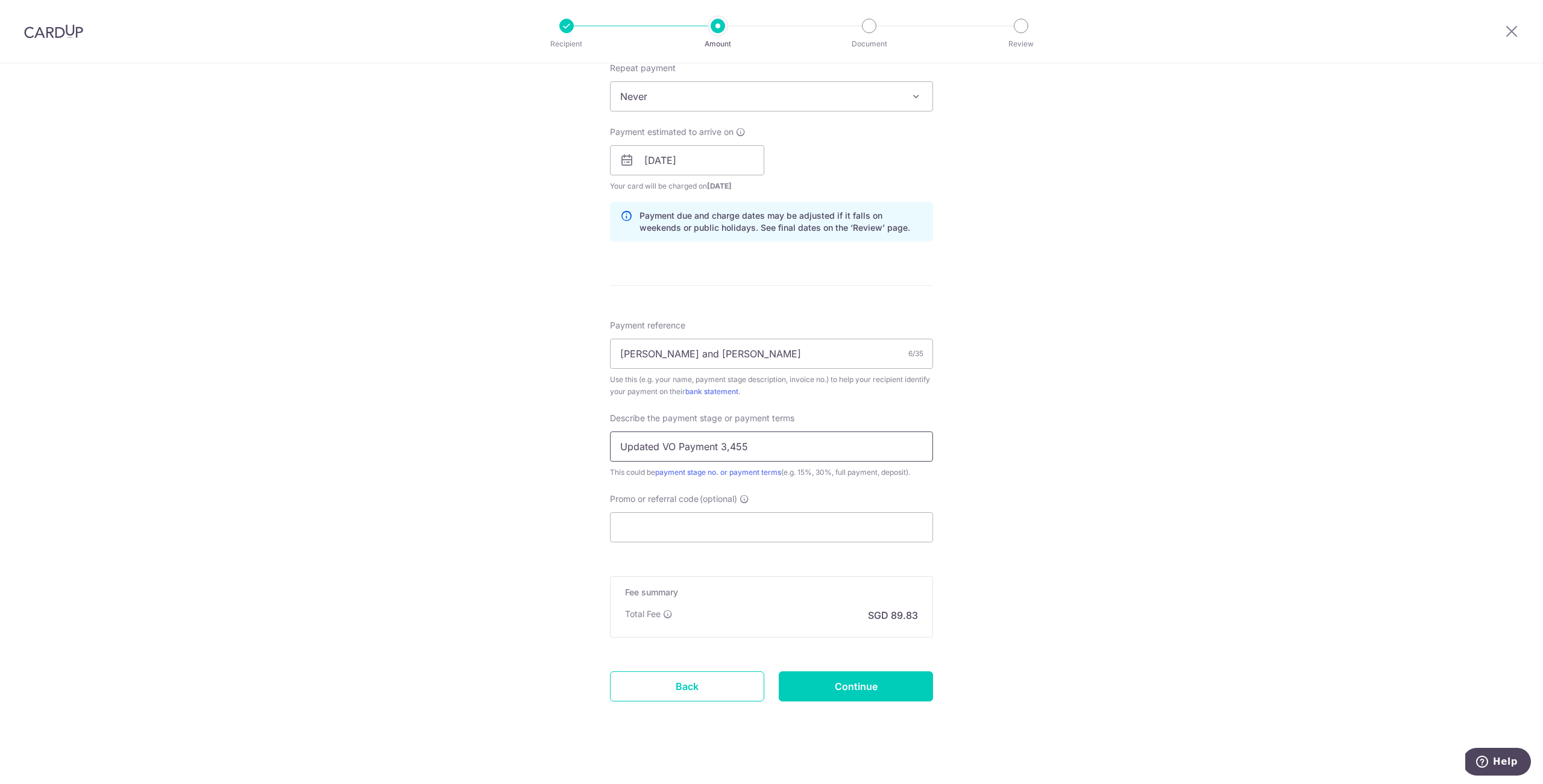
click at [724, 446] on input "Updated VO Payment 3,455" at bounding box center [771, 447] width 323 height 30
type input "Updated VO Payment $3,455"
click at [1107, 440] on div "Tell us more about your payment Enter payment amount SGD 3,455.00 3455.00 Selec…" at bounding box center [771, 182] width 1543 height 1220
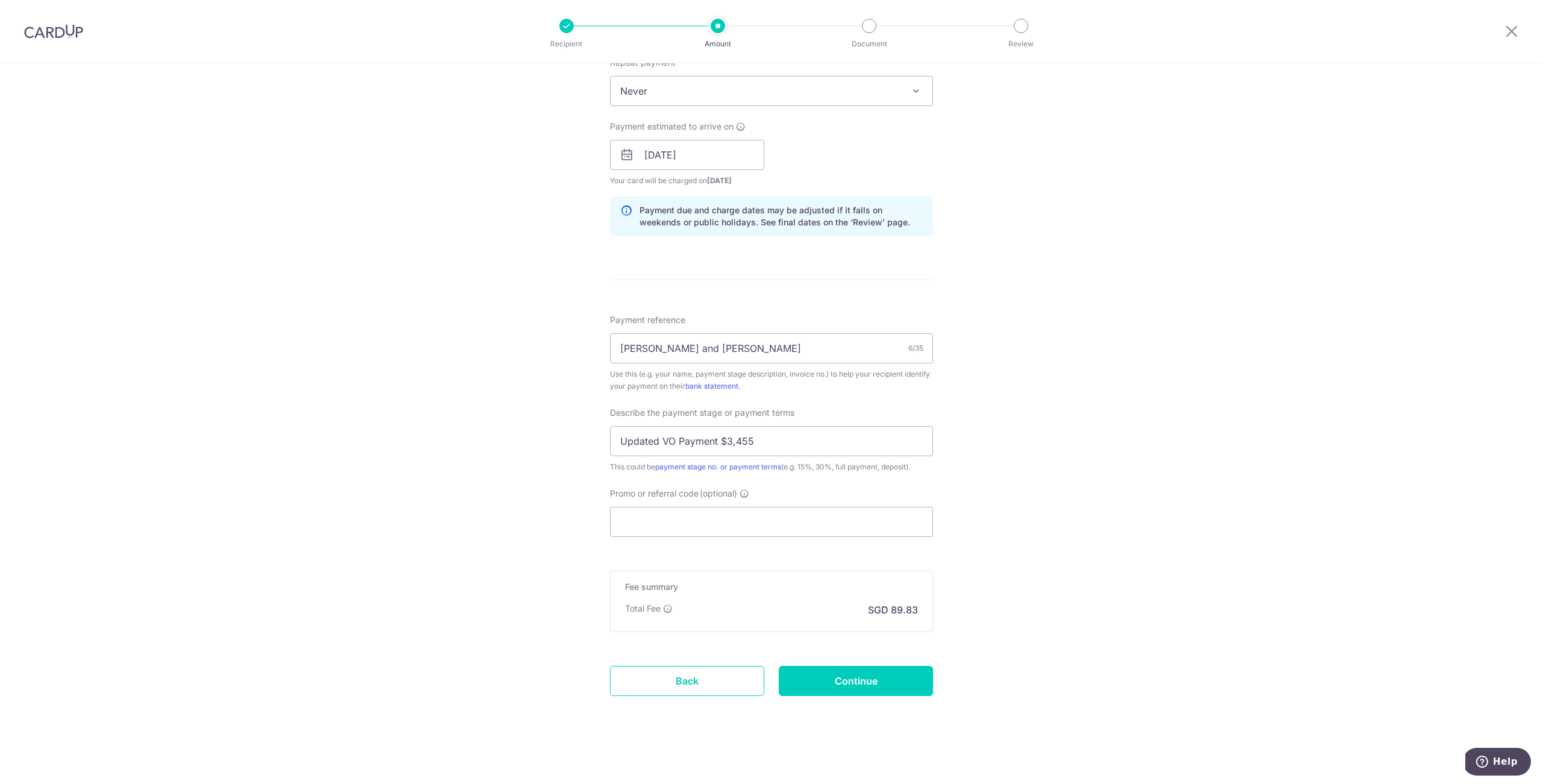
scroll to position [500, 0]
click at [872, 686] on input "Continue" at bounding box center [855, 678] width 154 height 30
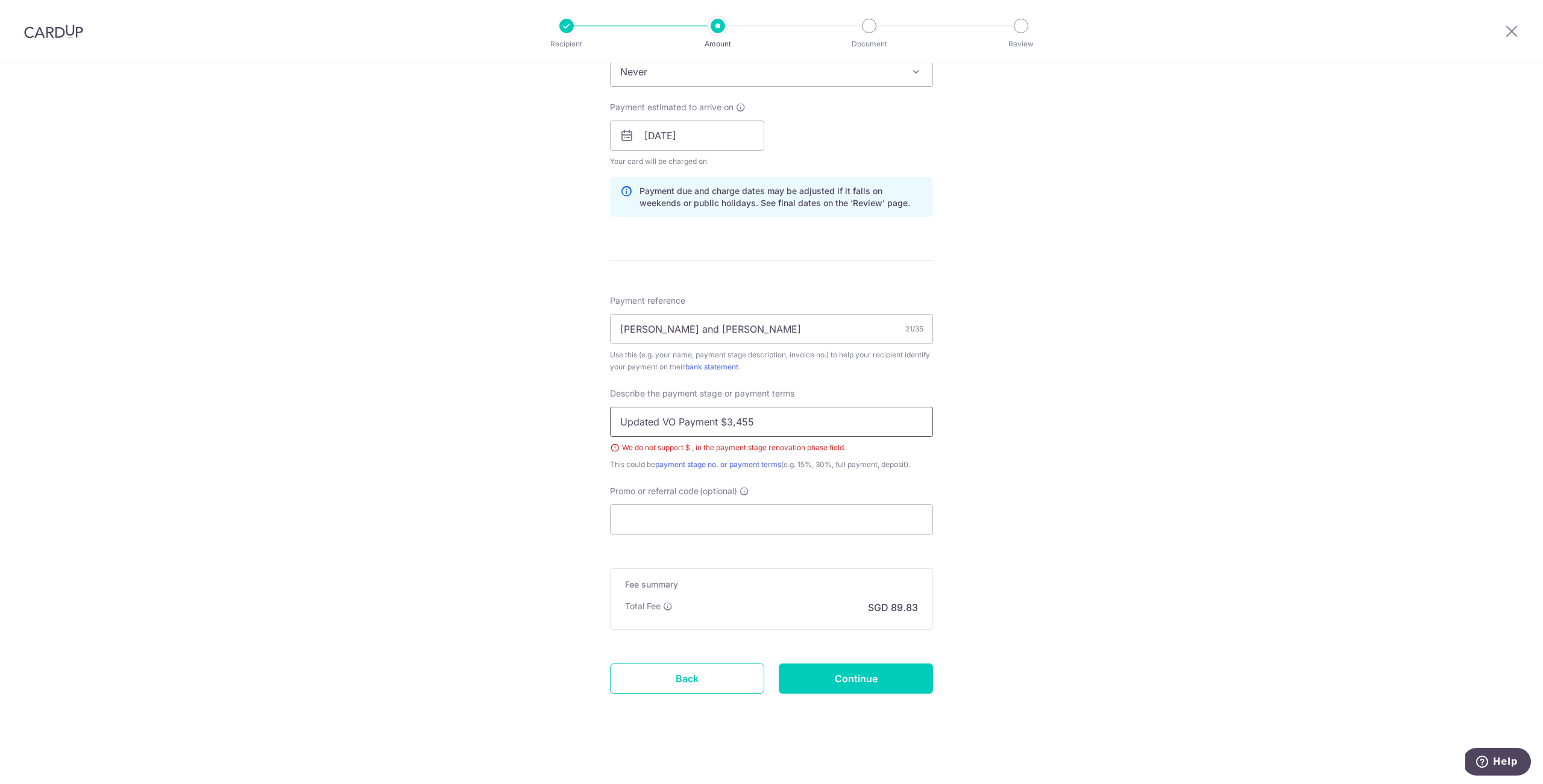
click at [727, 420] on input "Updated VO Payment $3,455" at bounding box center [771, 422] width 323 height 30
type input "Updated VO Payment SGD 3,455"
click at [1095, 487] on div "Tell us more about your payment Enter payment amount SGD 3,455.00 3455.00 Selec…" at bounding box center [771, 165] width 1543 height 1237
click at [908, 674] on input "Continue" at bounding box center [855, 678] width 154 height 30
drag, startPoint x: 800, startPoint y: 419, endPoint x: 500, endPoint y: 408, distance: 300.2
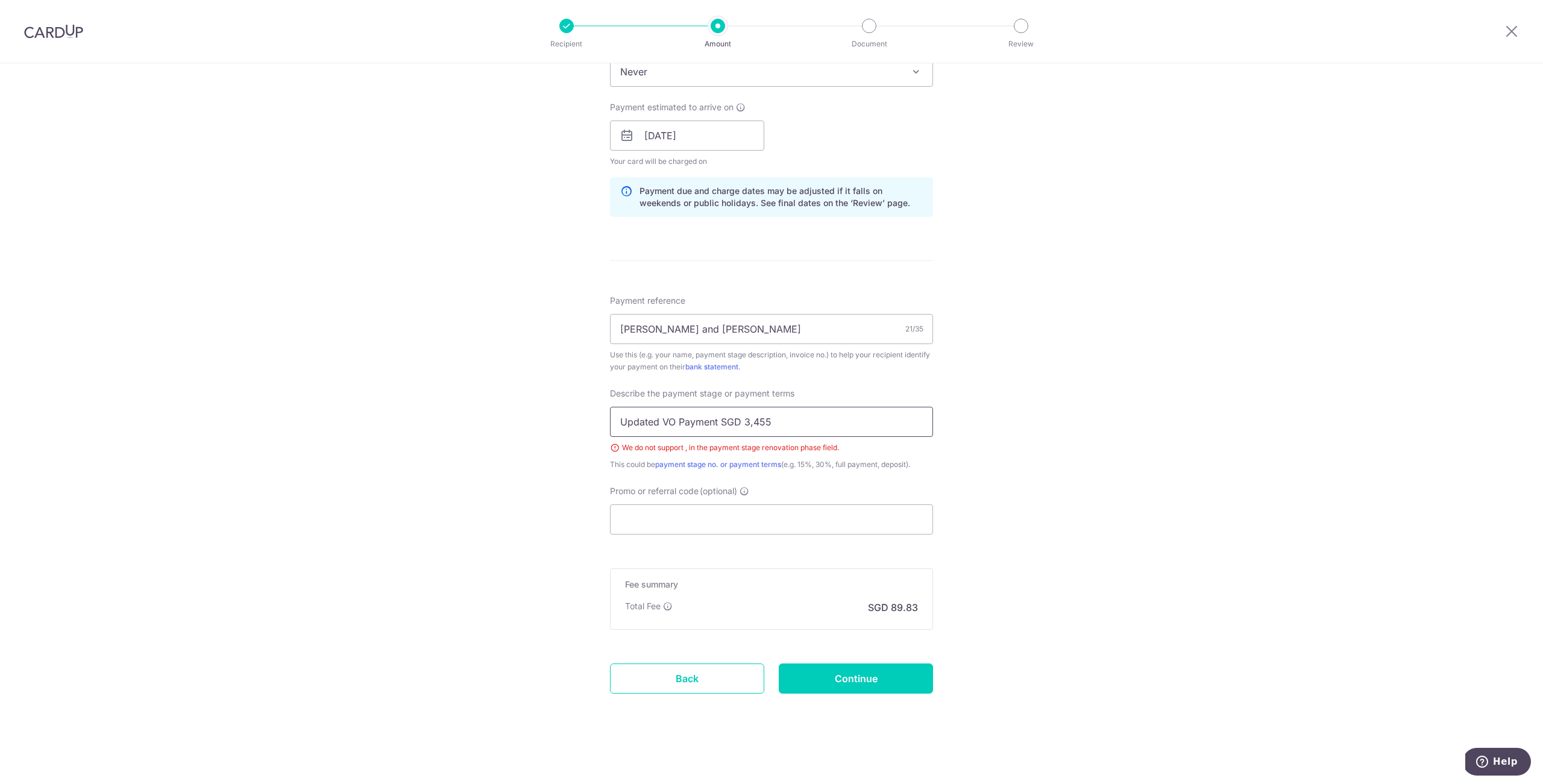
click at [610, 408] on input "Updated VO Payment SGD 3,455" at bounding box center [771, 422] width 323 height 30
click at [1260, 468] on div "Tell us more about your payment Enter payment amount SGD 3,455.00 3455.00 Selec…" at bounding box center [771, 165] width 1543 height 1237
click at [799, 418] on input "text" at bounding box center [771, 422] width 323 height 30
type input "VO Payment"
click at [1281, 481] on div "Tell us more about your payment Enter payment amount SGD 3,455.00 3455.00 Selec…" at bounding box center [771, 165] width 1543 height 1237
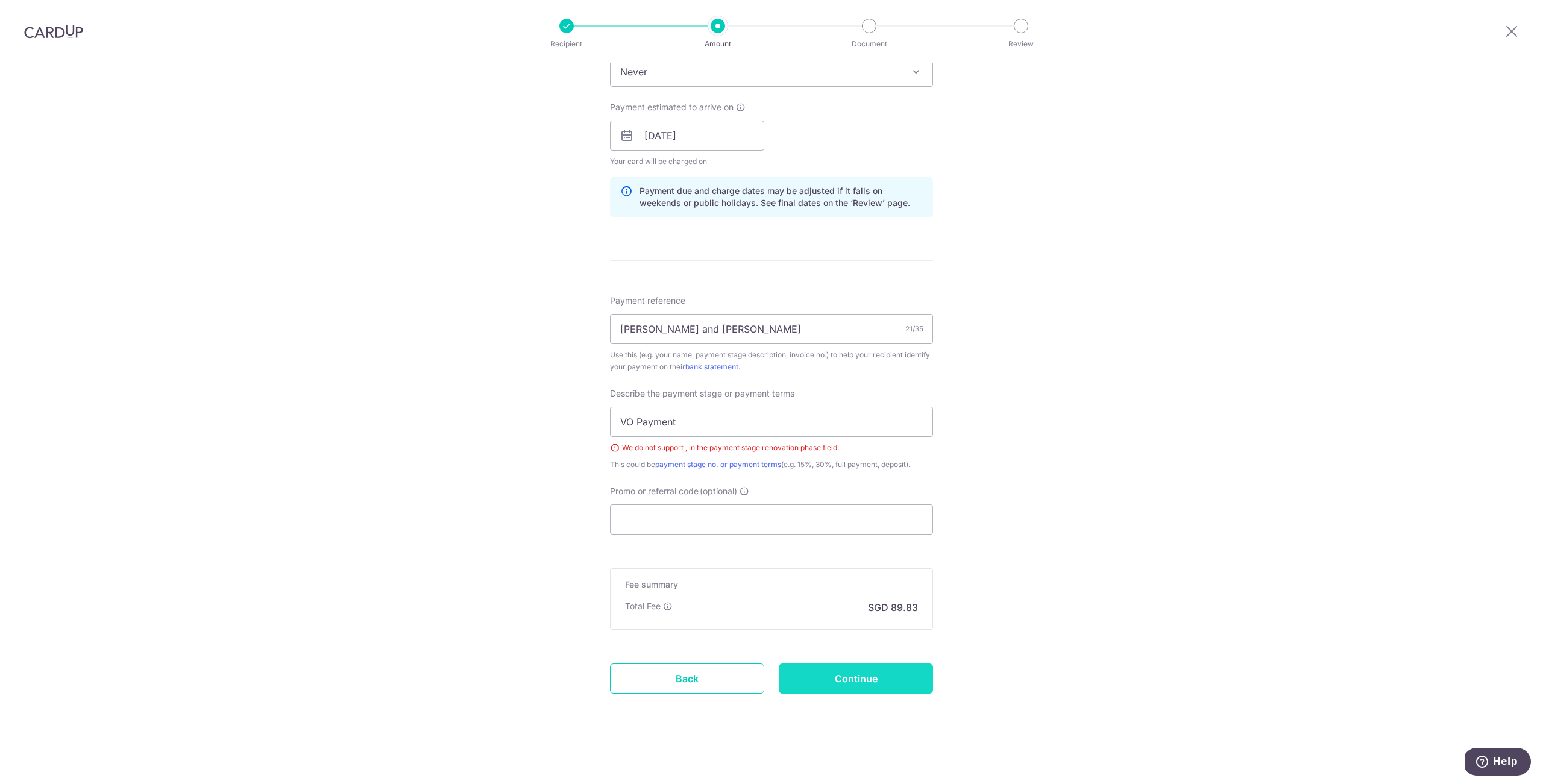
click at [884, 677] on input "Continue" at bounding box center [855, 678] width 154 height 30
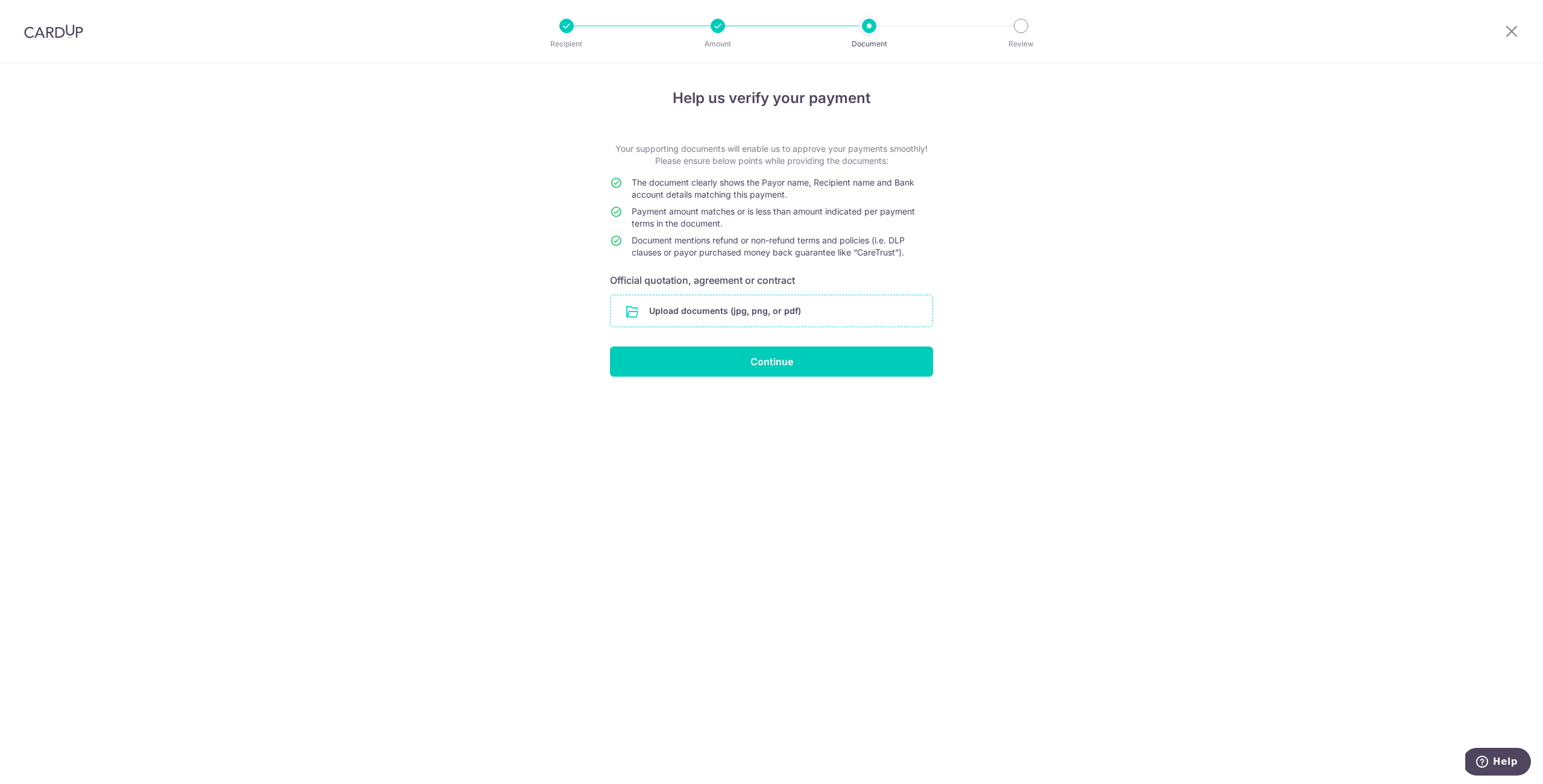
click at [747, 320] on input "file" at bounding box center [771, 310] width 322 height 31
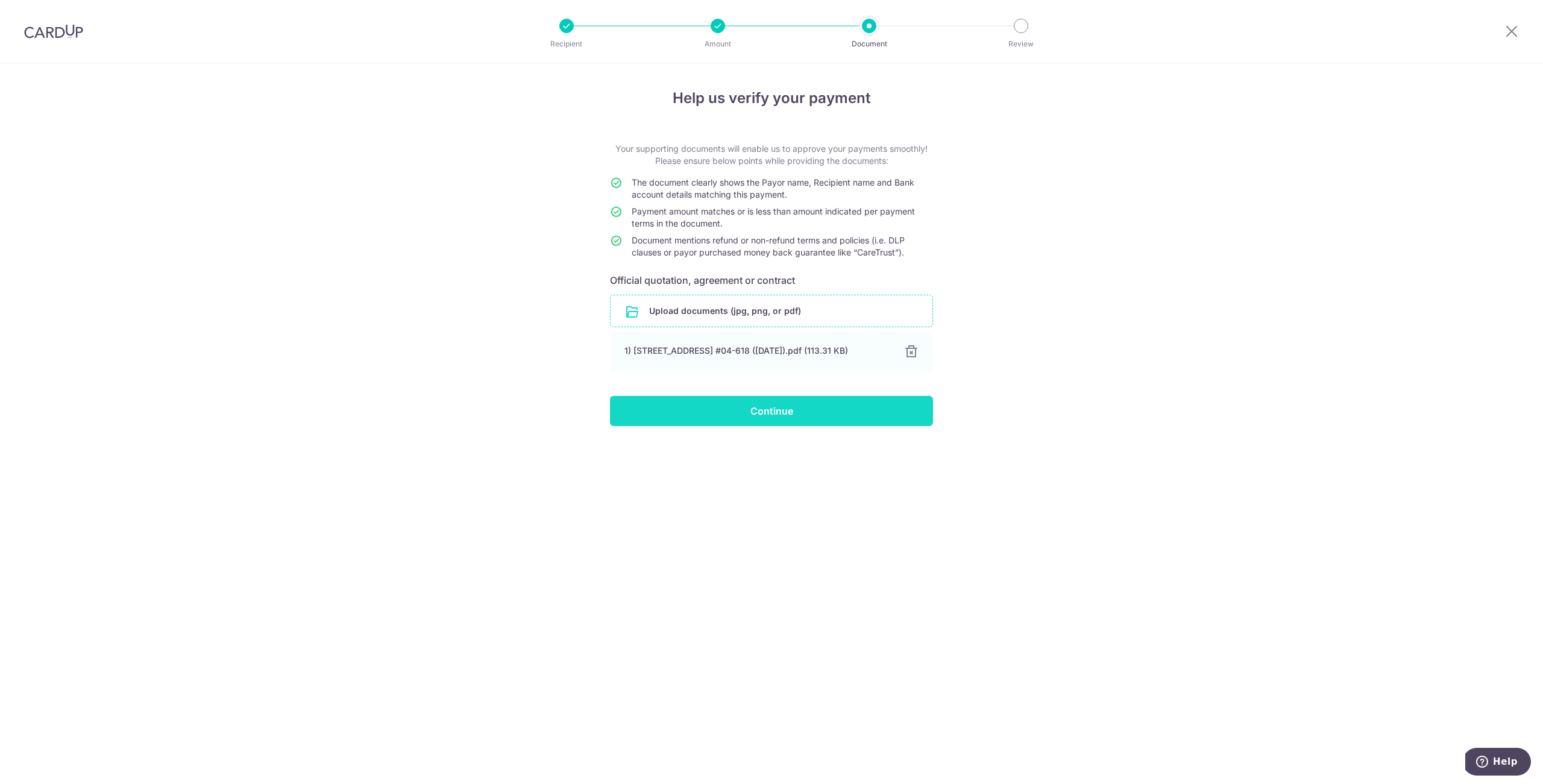
click at [816, 423] on input "Continue" at bounding box center [771, 411] width 323 height 30
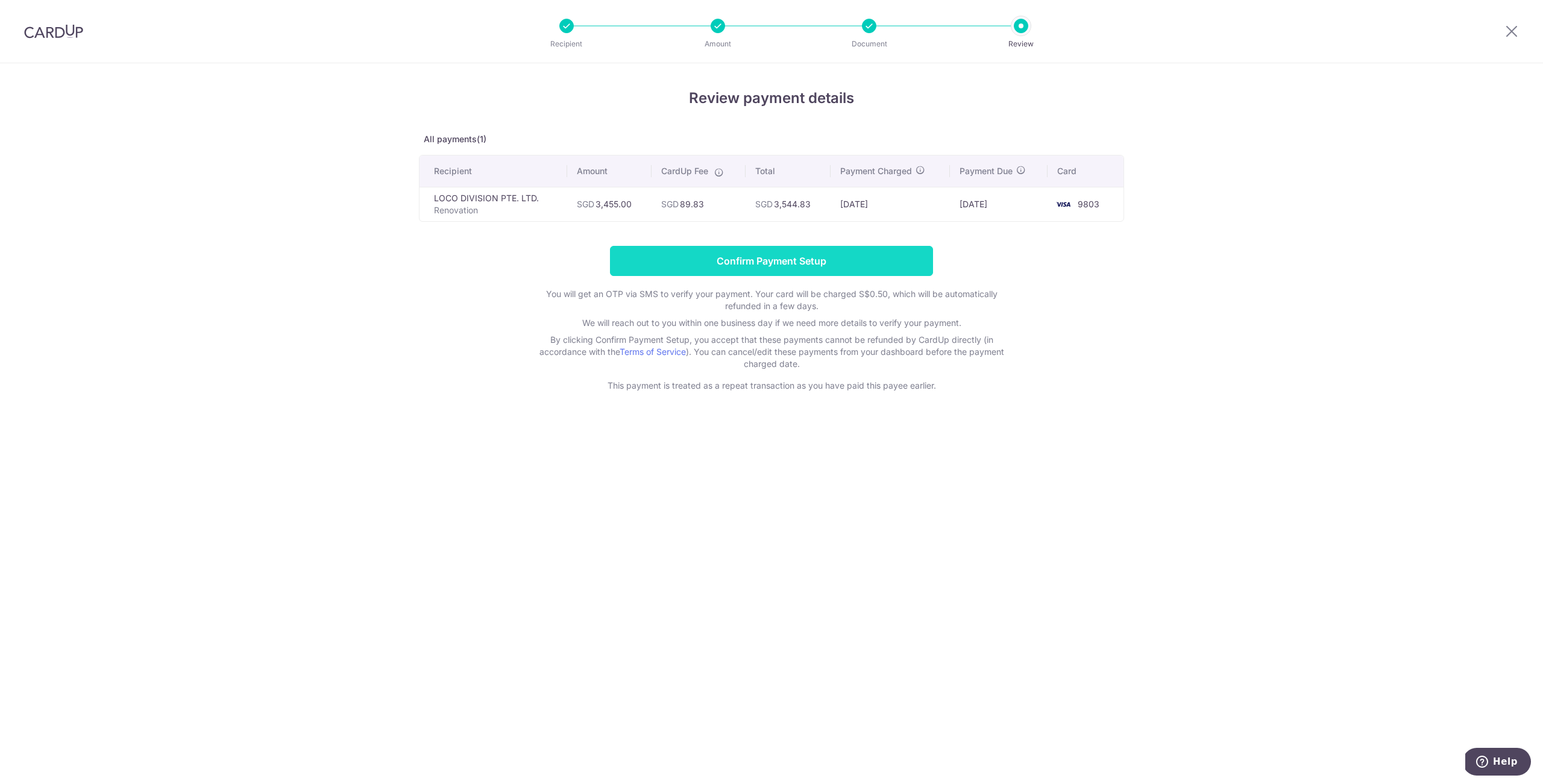
click at [808, 262] on input "Confirm Payment Setup" at bounding box center [771, 261] width 323 height 30
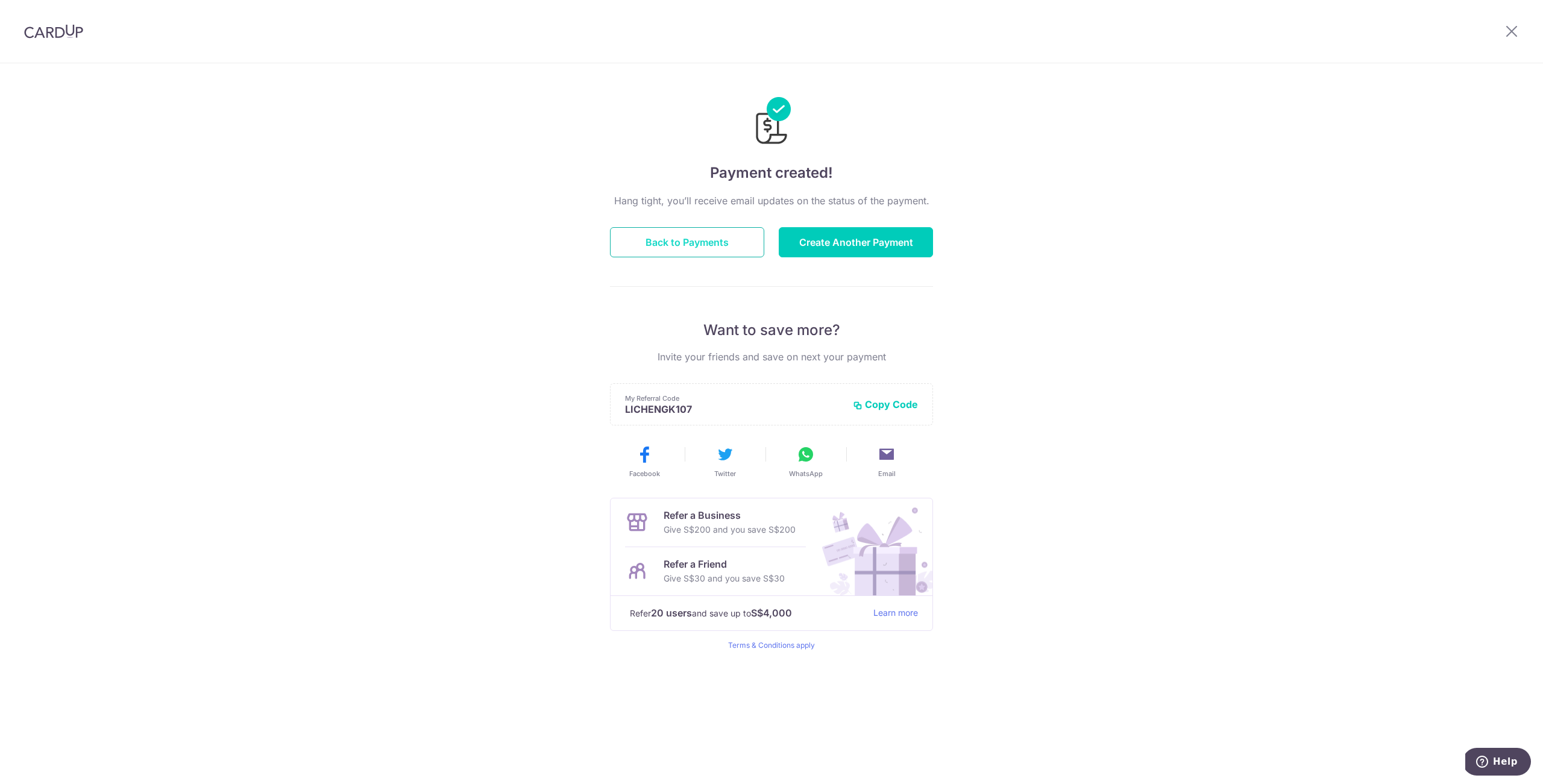
click at [673, 236] on button "Back to Payments" at bounding box center [686, 242] width 154 height 30
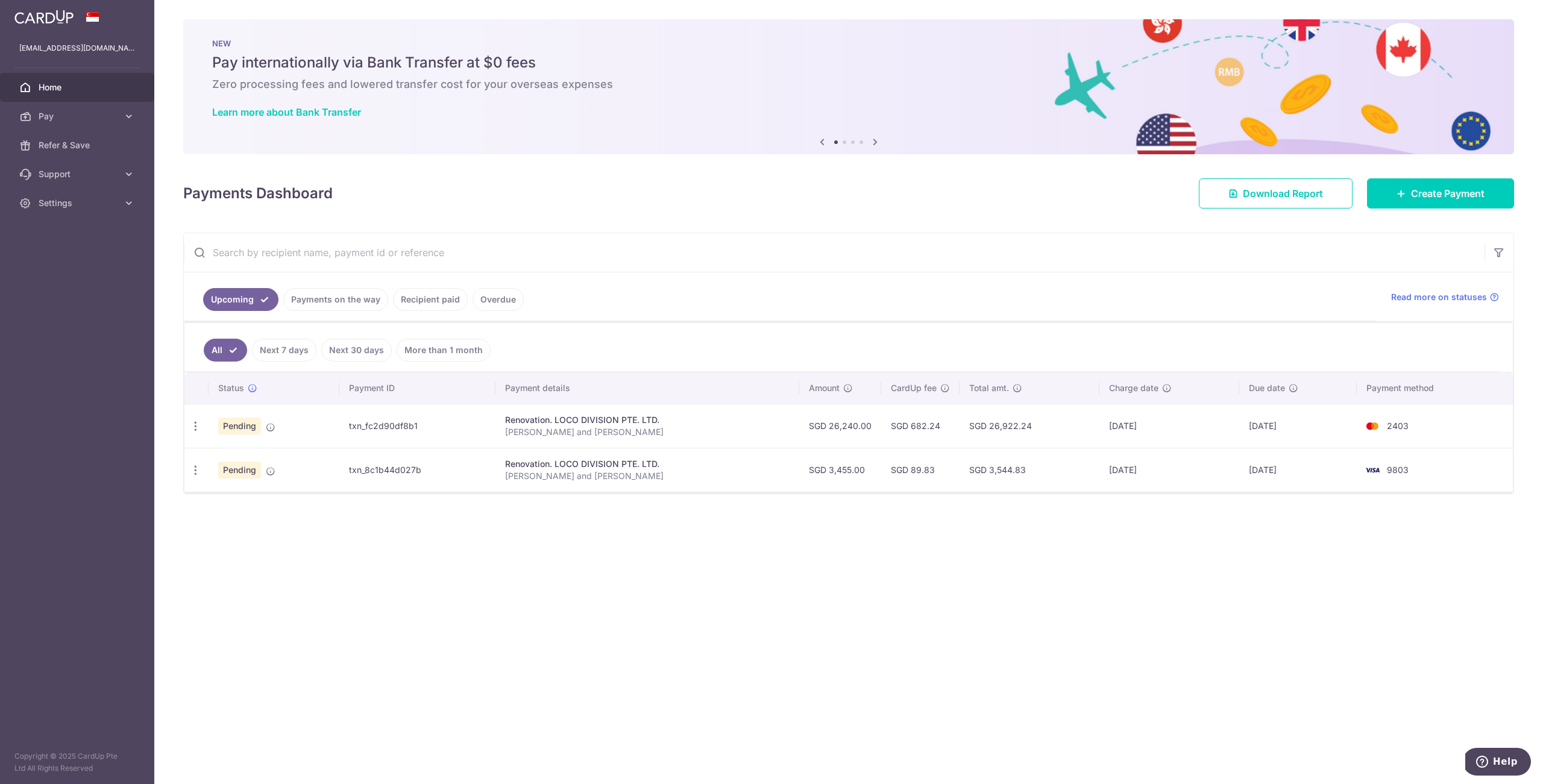
drag, startPoint x: 830, startPoint y: 426, endPoint x: 872, endPoint y: 424, distance: 42.0
click at [868, 424] on td "SGD 26,240.00" at bounding box center [840, 425] width 82 height 44
drag, startPoint x: 831, startPoint y: 467, endPoint x: 880, endPoint y: 472, distance: 49.3
click at [869, 468] on td "SGD 3,455.00" at bounding box center [840, 470] width 82 height 44
click at [874, 543] on div "× Pause Schedule Pause all future payments in this series Pause just this one p…" at bounding box center [849, 392] width 1389 height 784
